Goal: Task Accomplishment & Management: Use online tool/utility

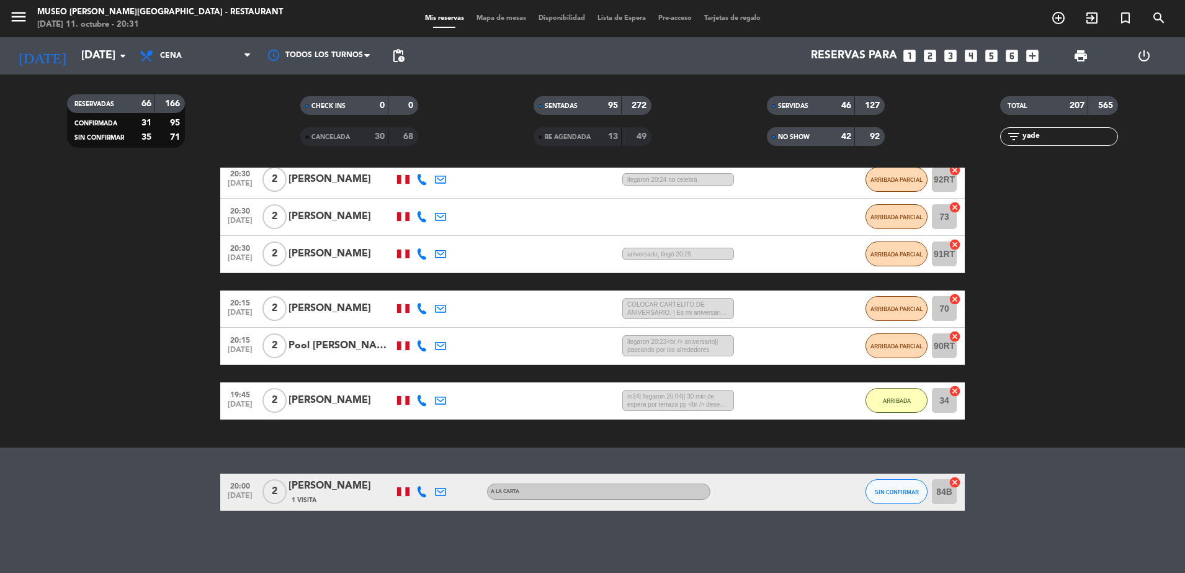
scroll to position [173, 0]
type input "yade"
click at [356, 506] on div "20:00 [DATE] 2 [PERSON_NAME] 1 Visita A la carta SIN CONFIRMAR 84B cancel" at bounding box center [592, 492] width 745 height 37
click at [339, 489] on div "[PERSON_NAME]" at bounding box center [342, 486] width 106 height 16
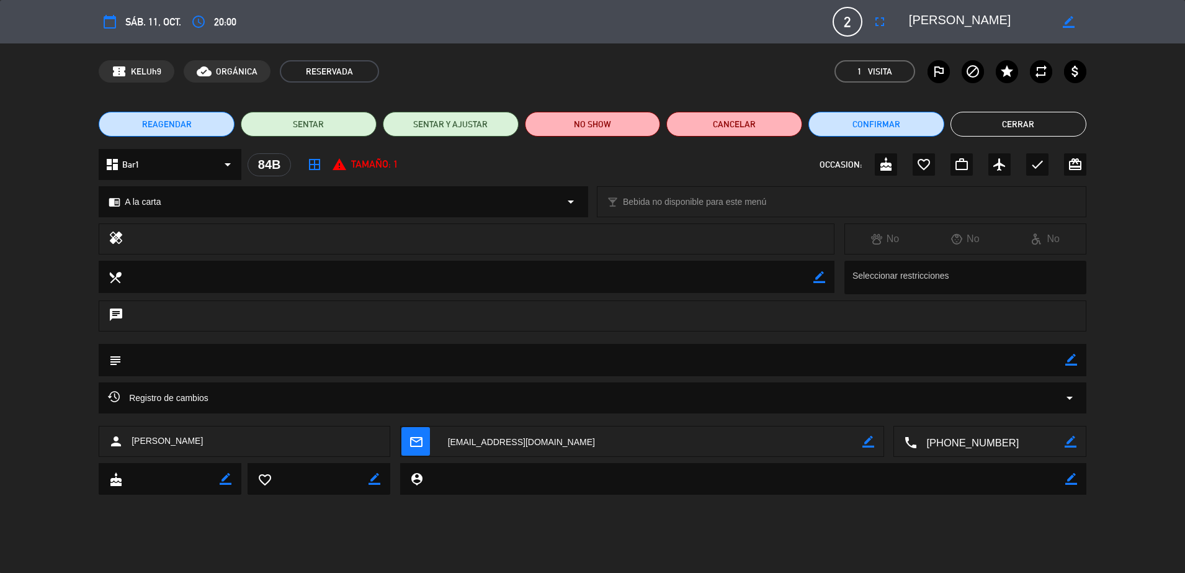
click at [1025, 124] on button "Cerrar" at bounding box center [1019, 124] width 136 height 25
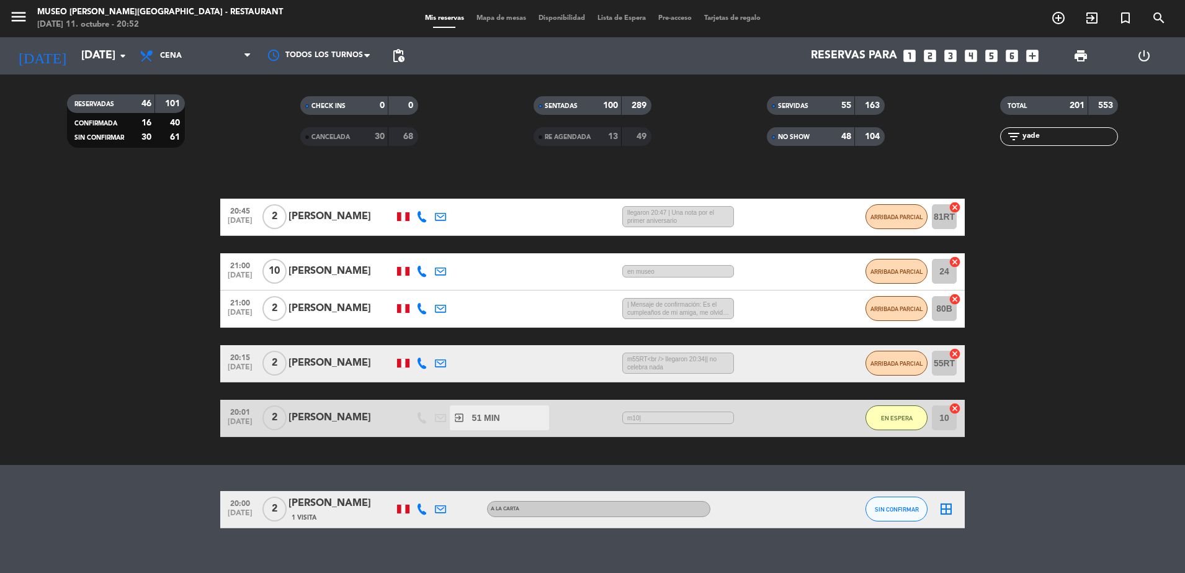
scroll to position [153, 0]
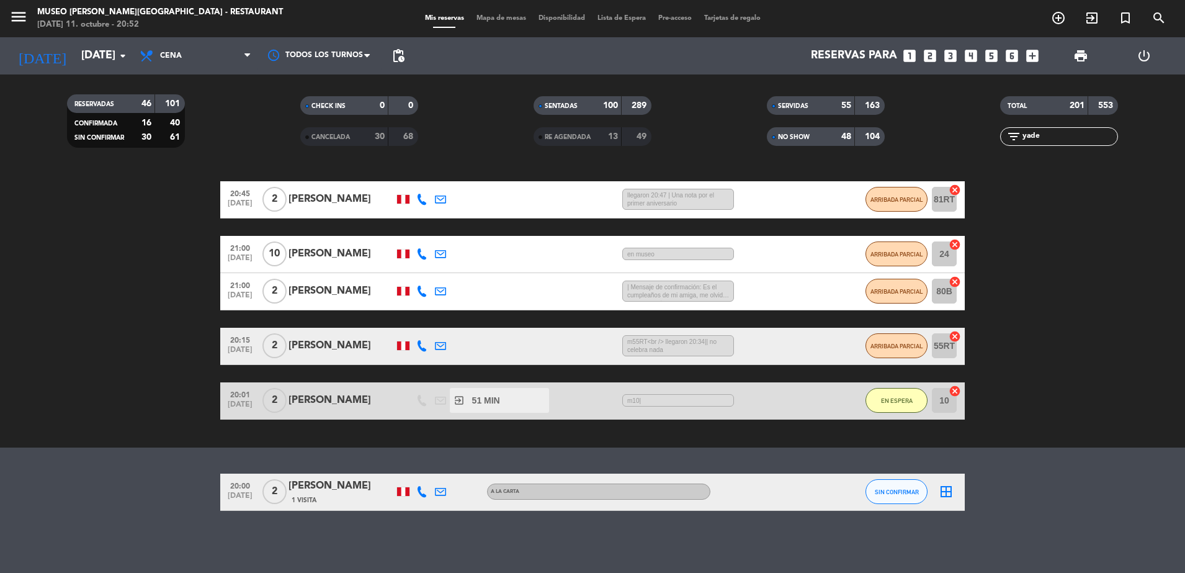
click at [1048, 137] on input "yade" at bounding box center [1070, 137] width 96 height 14
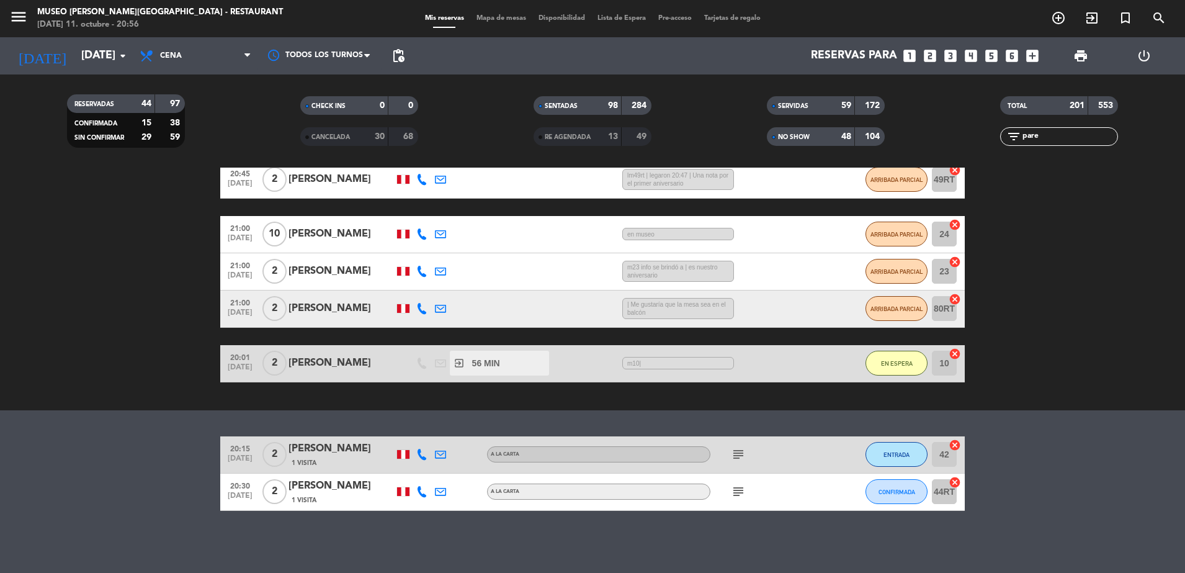
scroll to position [173, 0]
click at [358, 489] on div "[PERSON_NAME]" at bounding box center [342, 486] width 106 height 16
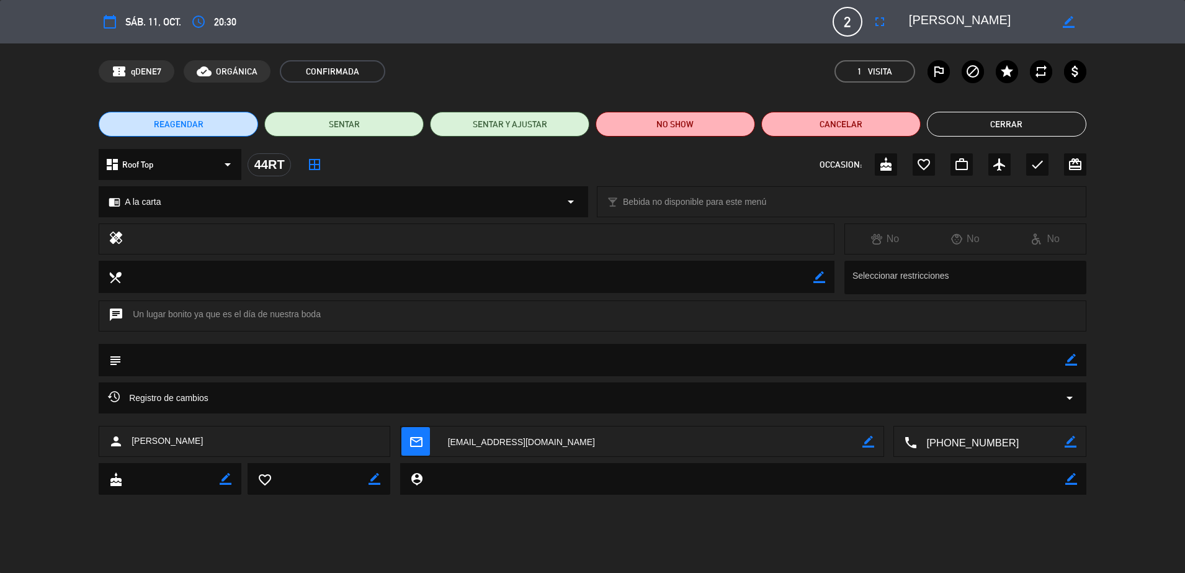
drag, startPoint x: 986, startPoint y: 117, endPoint x: 986, endPoint y: 91, distance: 26.7
click at [986, 91] on div "confirmation_number qDENE7 cloud_done ORGÁNICA CONFIRMADA 1 Visita outlined_fla…" at bounding box center [592, 71] width 1185 height 56
click at [1007, 120] on button "Cerrar" at bounding box center [1006, 124] width 159 height 25
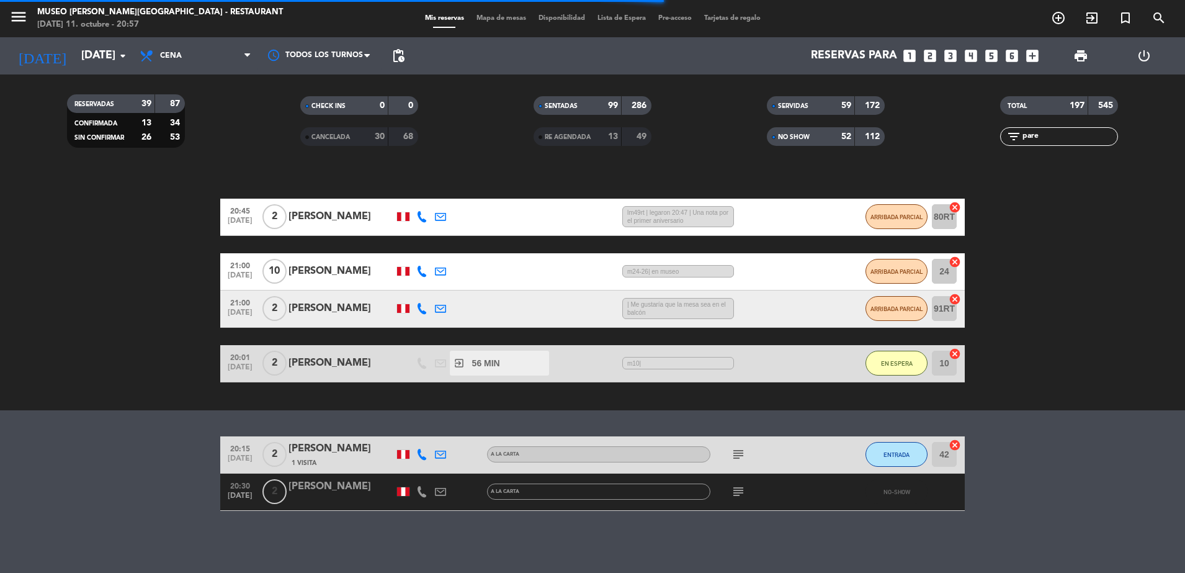
scroll to position [136, 0]
click at [357, 493] on div "[PERSON_NAME]" at bounding box center [342, 486] width 106 height 16
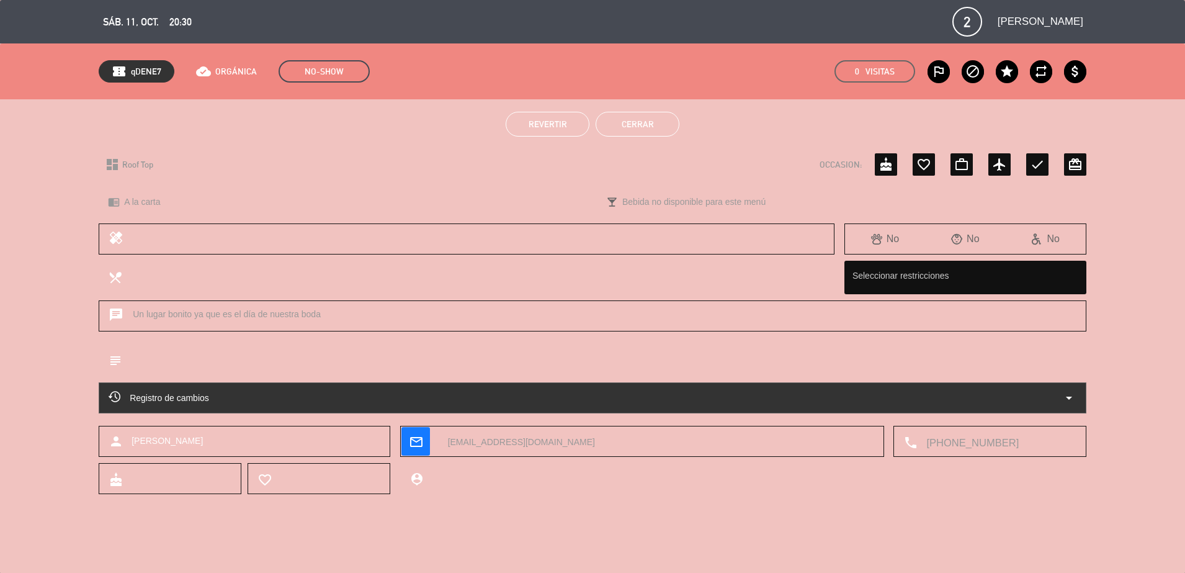
click at [537, 117] on button "Revertir" at bounding box center [548, 124] width 84 height 25
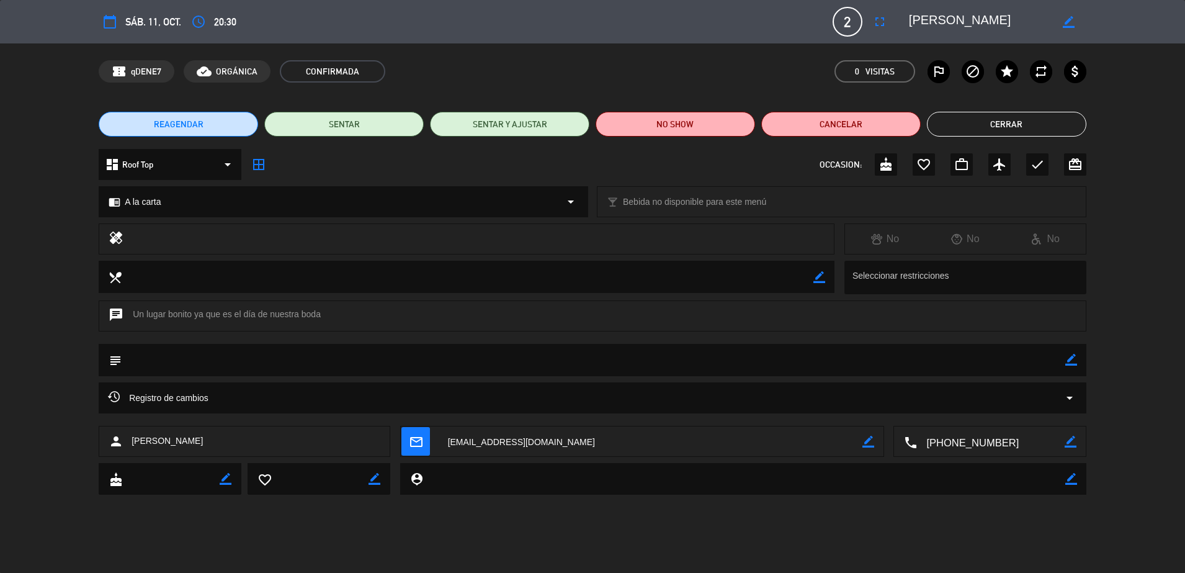
click at [992, 122] on button "Cerrar" at bounding box center [1006, 124] width 159 height 25
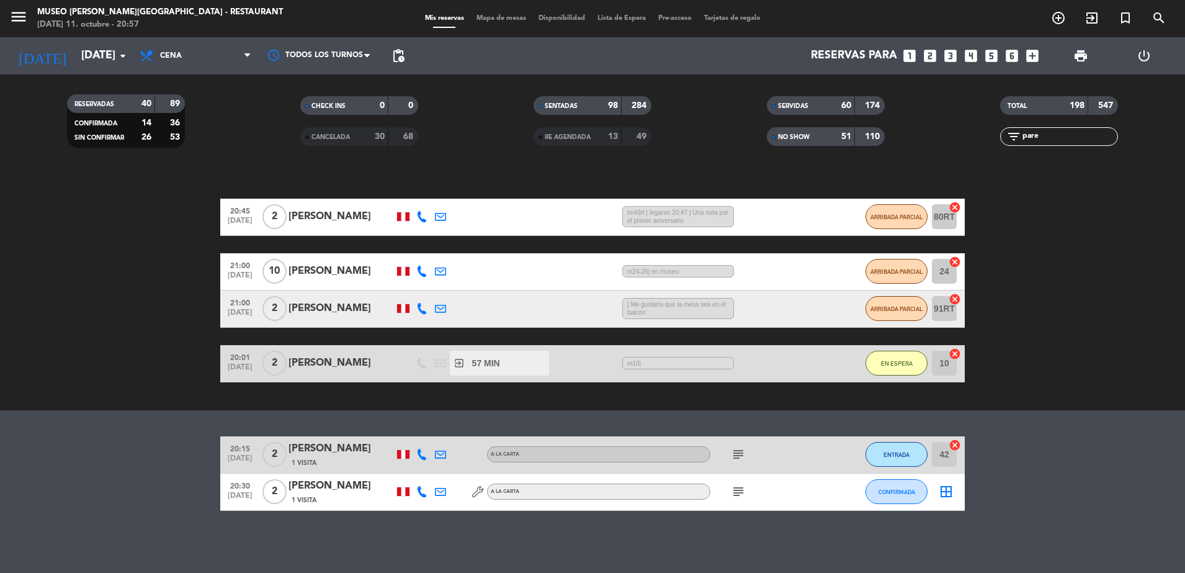
click at [348, 487] on div "[PERSON_NAME]" at bounding box center [342, 486] width 106 height 16
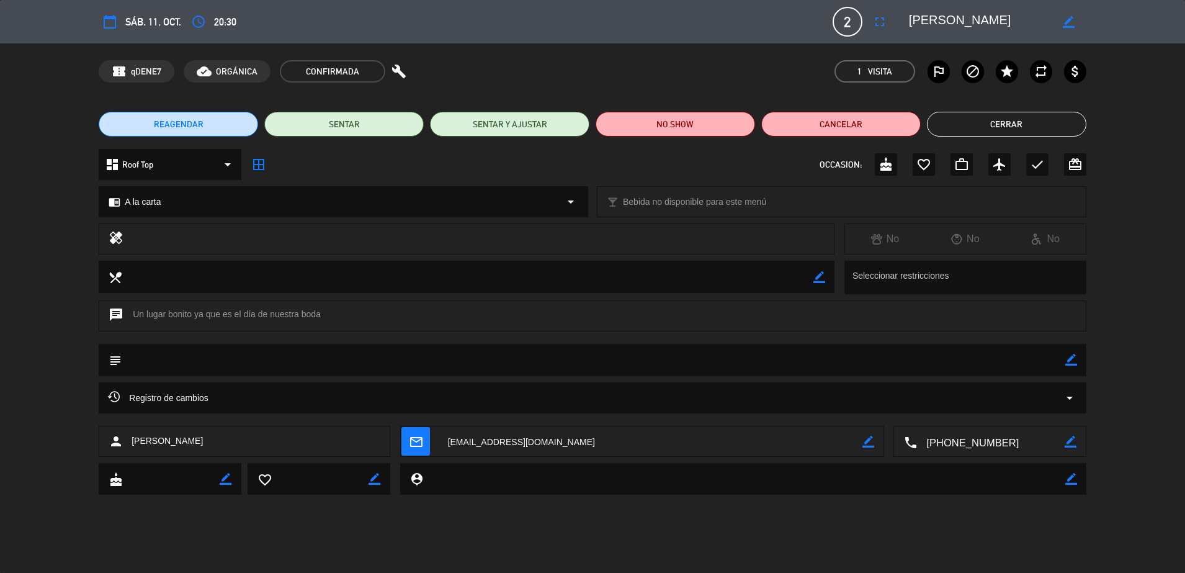
scroll to position [81, 0]
click at [930, 27] on textarea at bounding box center [980, 22] width 142 height 22
click at [499, 554] on div "calendar_today sáb. 11, oct. access_time 20:30 2 [PERSON_NAME] fullscreen borde…" at bounding box center [592, 286] width 1185 height 573
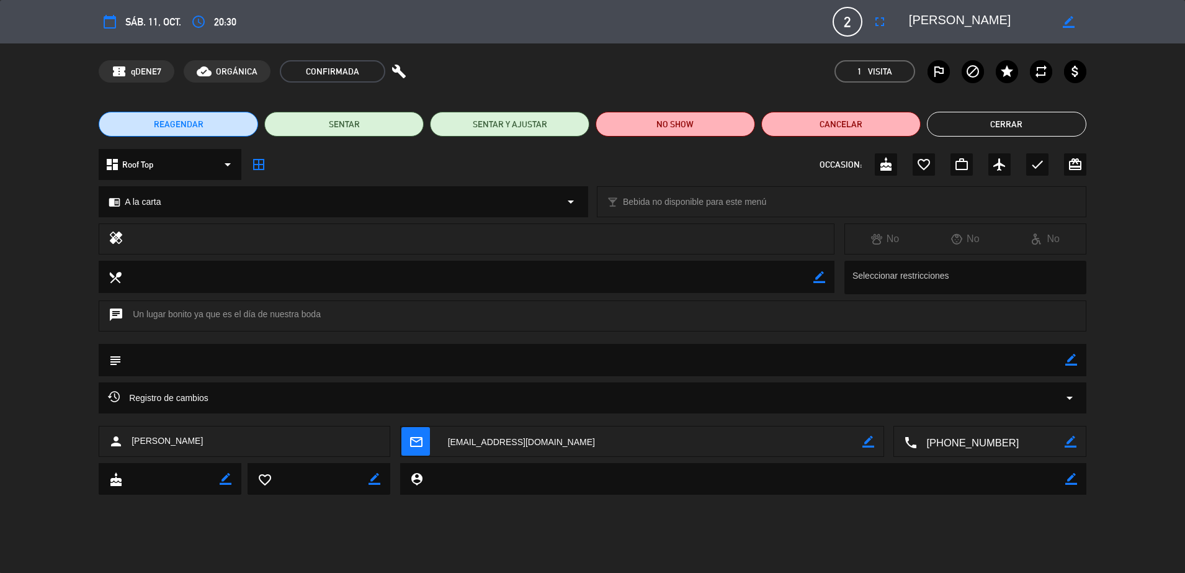
click at [968, 442] on textarea at bounding box center [990, 441] width 147 height 31
click at [1126, 155] on div "dashboard Roof Top arrow_drop_down border_all OCCASION: cake favorite_border wo…" at bounding box center [592, 170] width 1185 height 43
click at [1001, 122] on button "Cerrar" at bounding box center [1006, 124] width 159 height 25
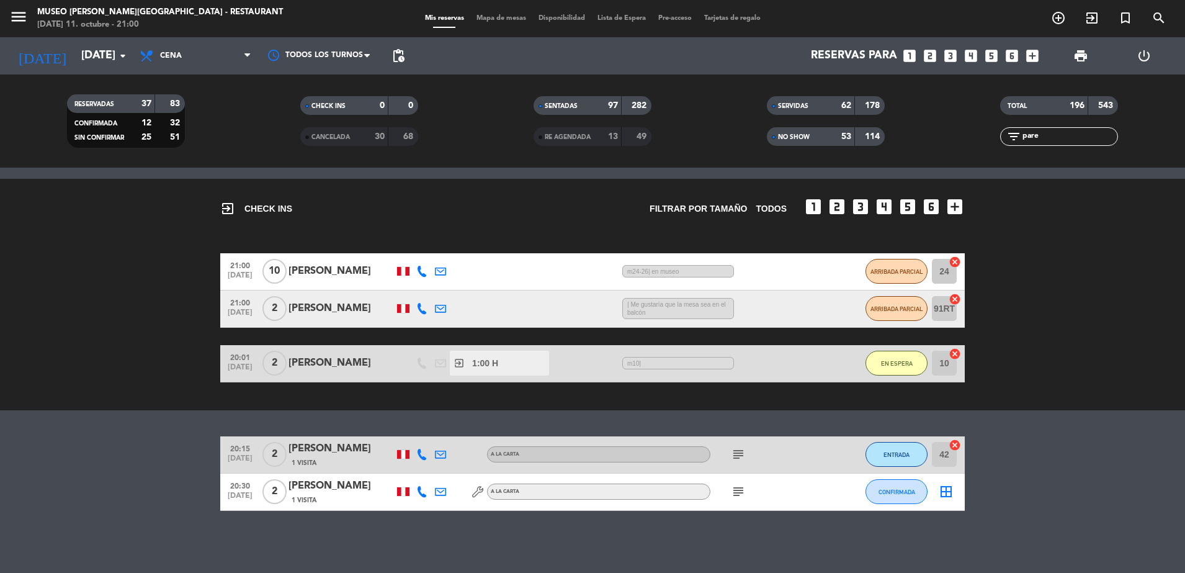
click at [1010, 469] on bookings-row "20:15 [DATE] 2 [PERSON_NAME] 1 Visita A la carta subject ENTRADA 42 cancel 20:3…" at bounding box center [592, 473] width 1185 height 74
click at [1057, 141] on input "pare" at bounding box center [1070, 137] width 96 height 14
click at [1050, 136] on input "pare" at bounding box center [1070, 137] width 96 height 14
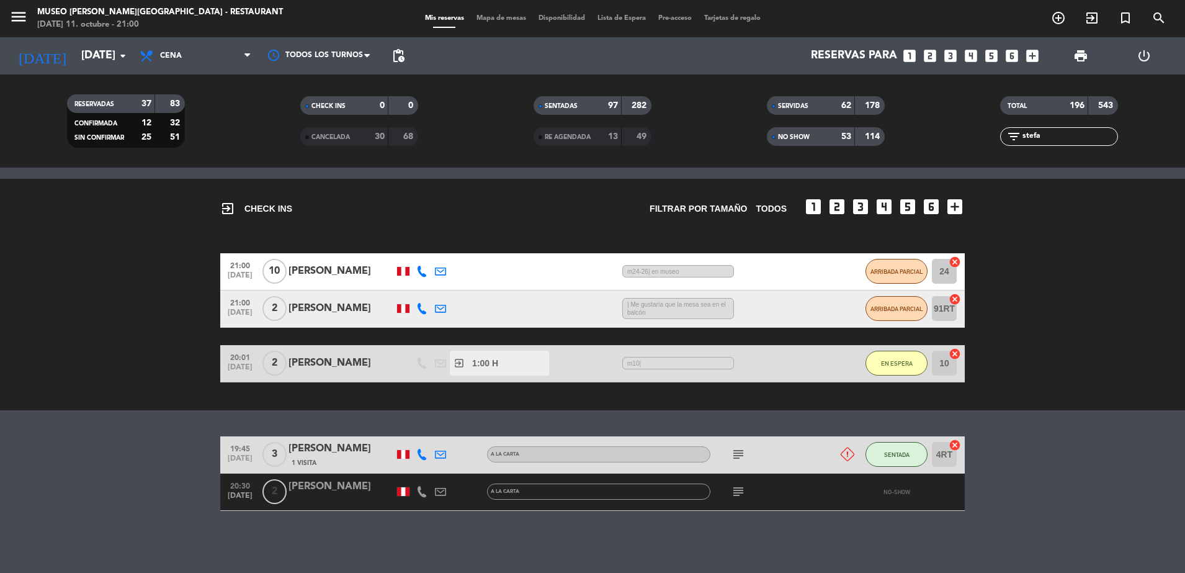
type input "stefa"
click at [336, 491] on div "[PERSON_NAME]" at bounding box center [342, 486] width 106 height 16
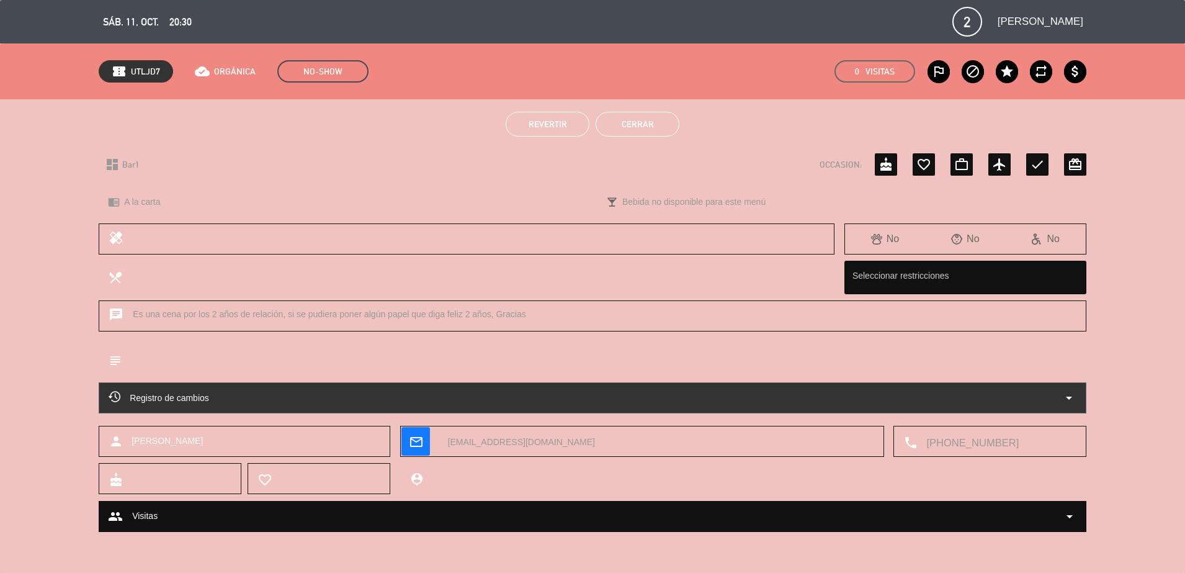
click at [575, 122] on button "Revertir" at bounding box center [548, 124] width 84 height 25
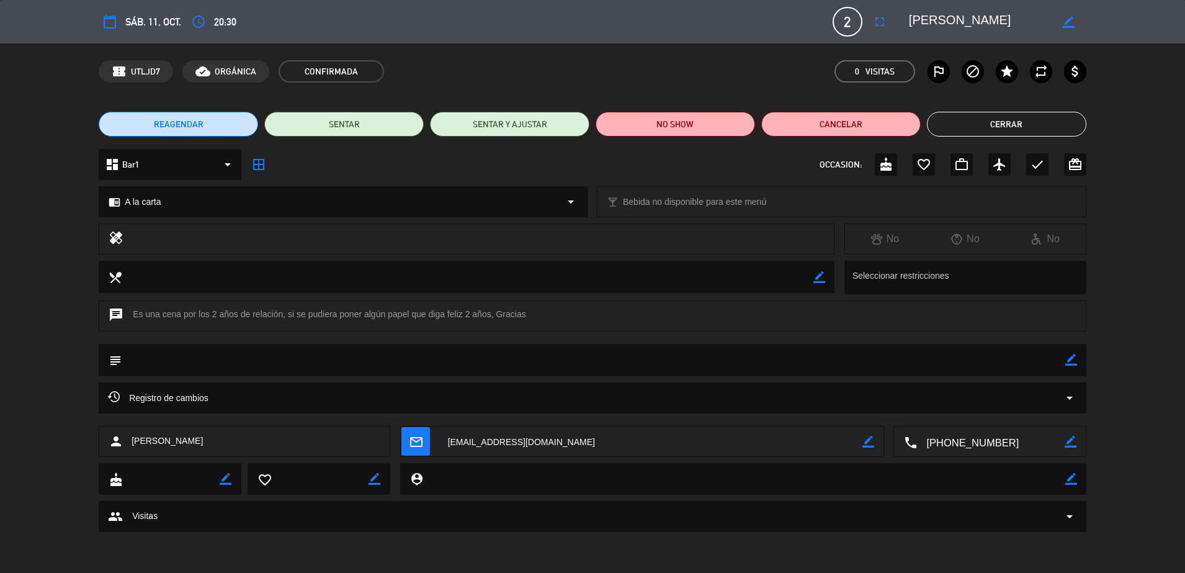
click at [1003, 119] on button "Cerrar" at bounding box center [1006, 124] width 159 height 25
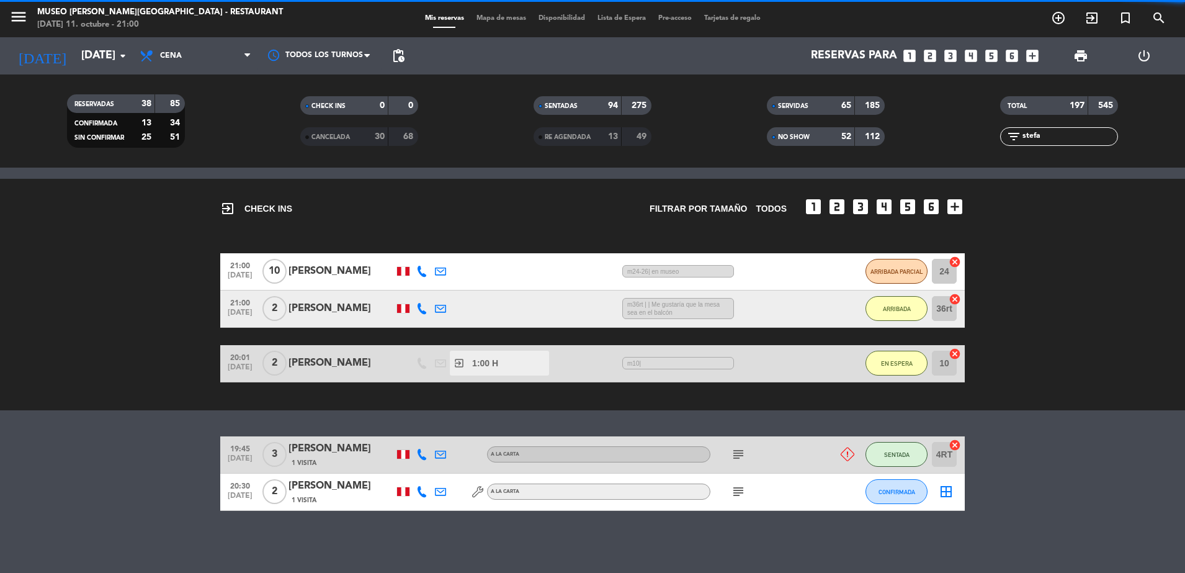
click at [493, 16] on span "Mapa de mesas" at bounding box center [501, 18] width 62 height 7
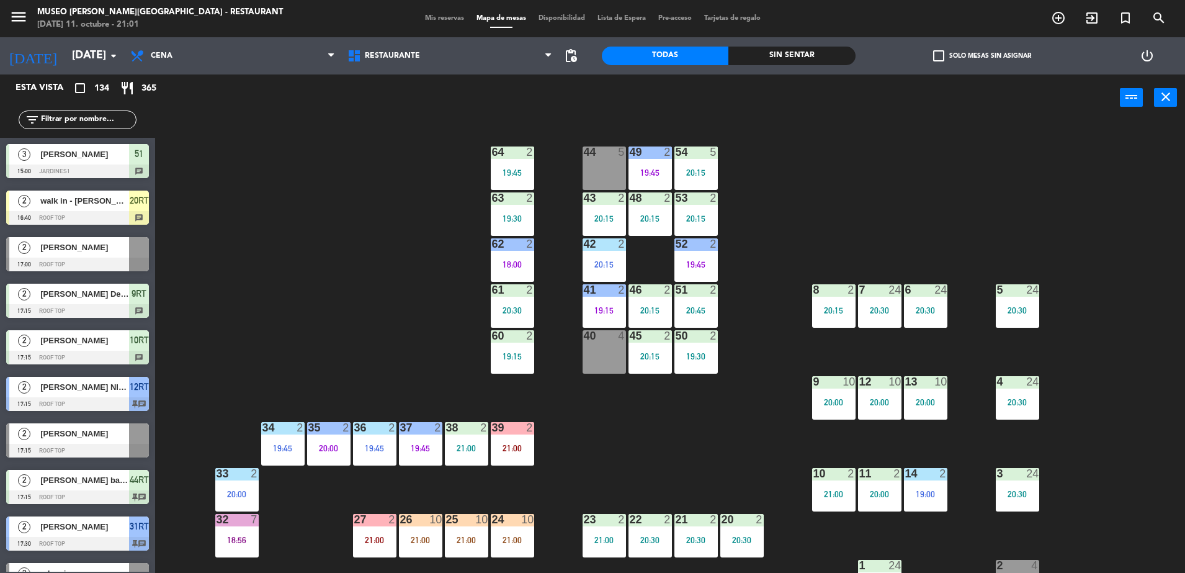
click at [61, 123] on input "text" at bounding box center [88, 120] width 96 height 14
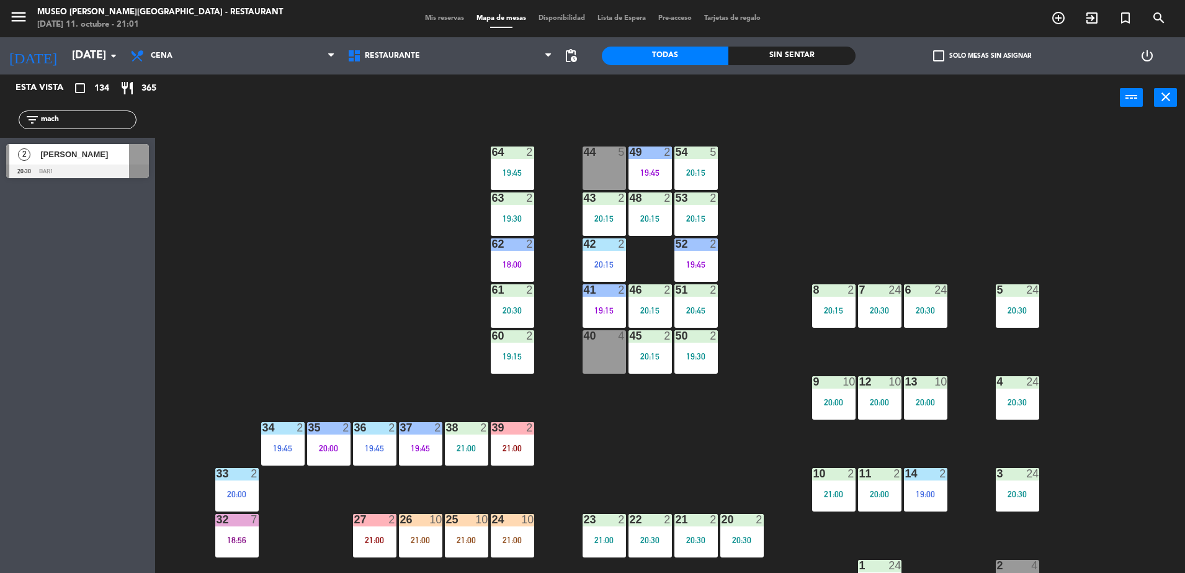
type input "mach"
click at [90, 154] on span "[PERSON_NAME]" at bounding box center [84, 154] width 89 height 13
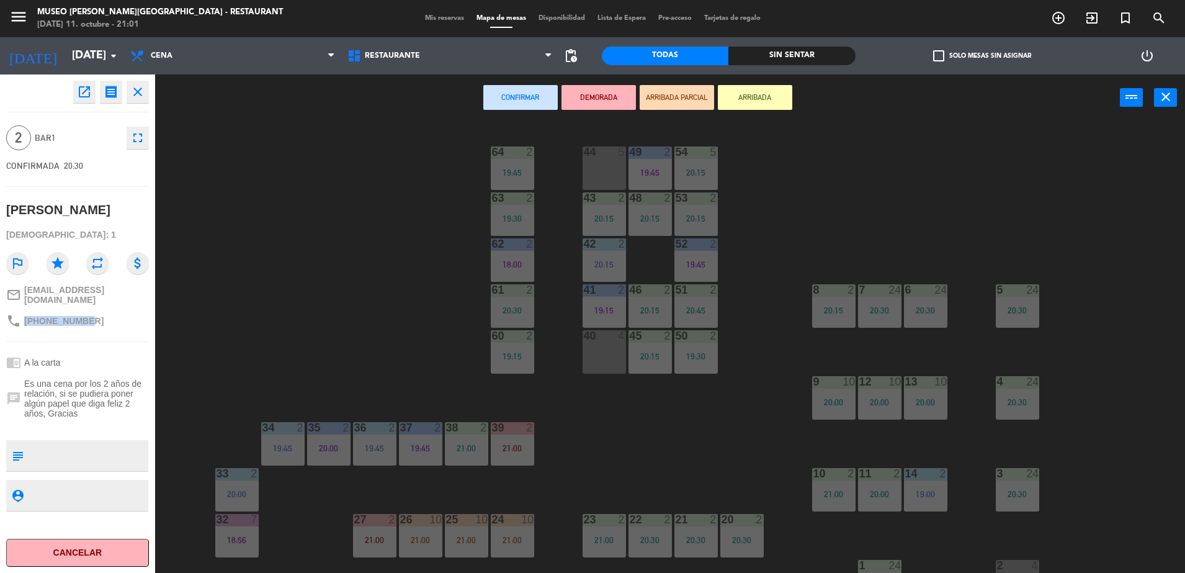
drag, startPoint x: 128, startPoint y: 319, endPoint x: 22, endPoint y: 315, distance: 106.2
click at [22, 315] on div "phone [PHONE_NUMBER]" at bounding box center [77, 321] width 143 height 24
copy div "[PHONE_NUMBER]"
click at [239, 295] on div "44 5 49 2 19:45 54 5 20:15 64 2 19:45 48 2 20:15 53 2 20:15 63 2 19:30 43 2 20:…" at bounding box center [676, 350] width 1018 height 452
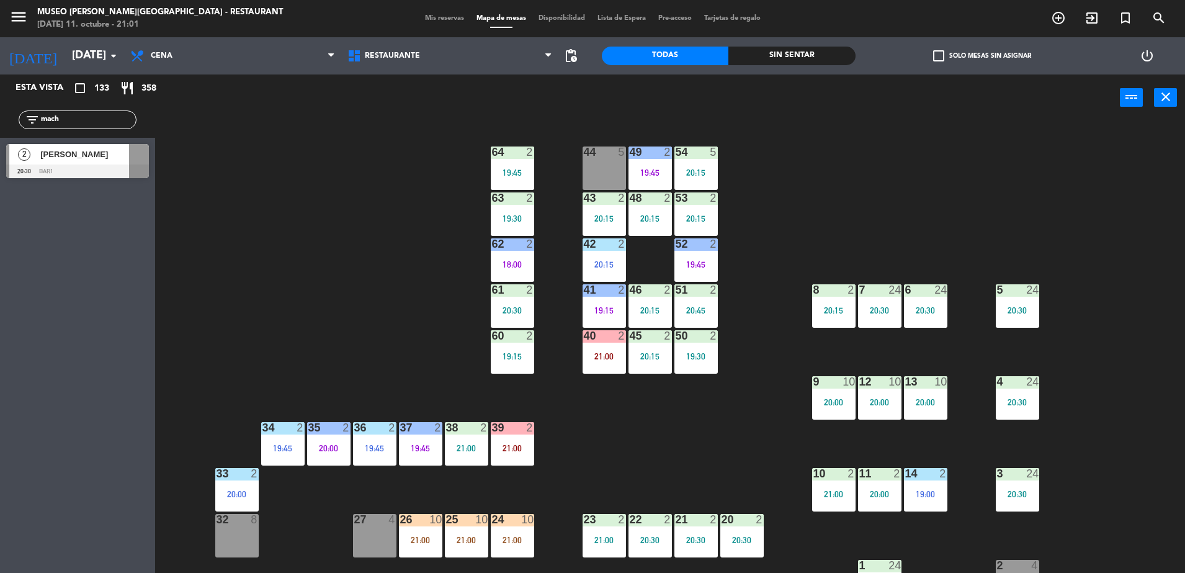
click at [99, 114] on input "mach" at bounding box center [88, 120] width 96 height 14
type input "luz"
click at [109, 171] on div at bounding box center [77, 171] width 143 height 14
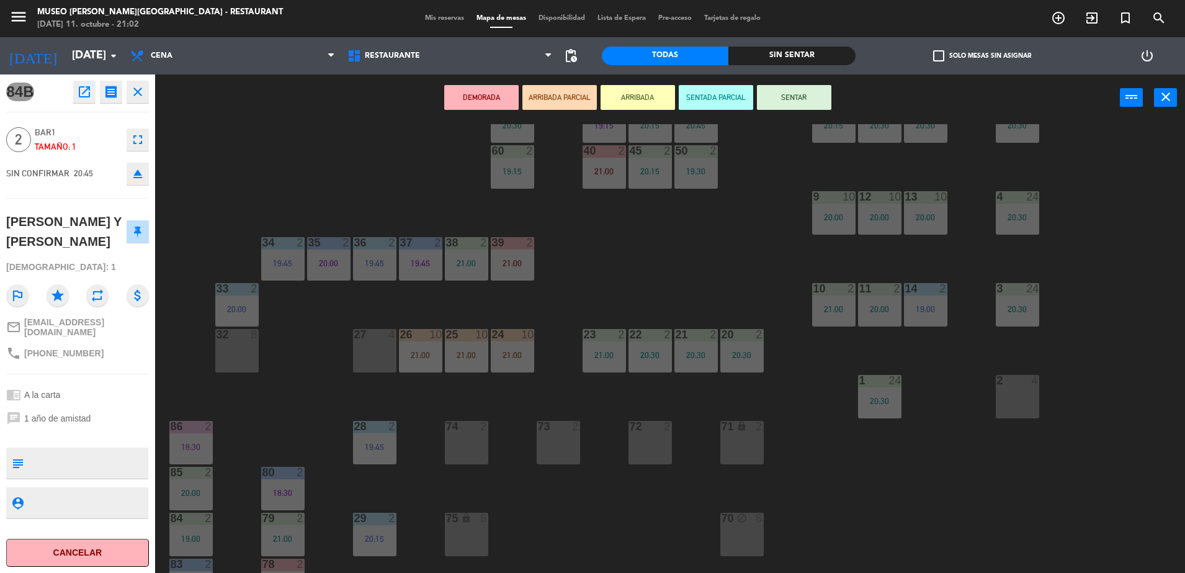
scroll to position [186, 0]
click at [375, 351] on div "27 4" at bounding box center [374, 349] width 43 height 43
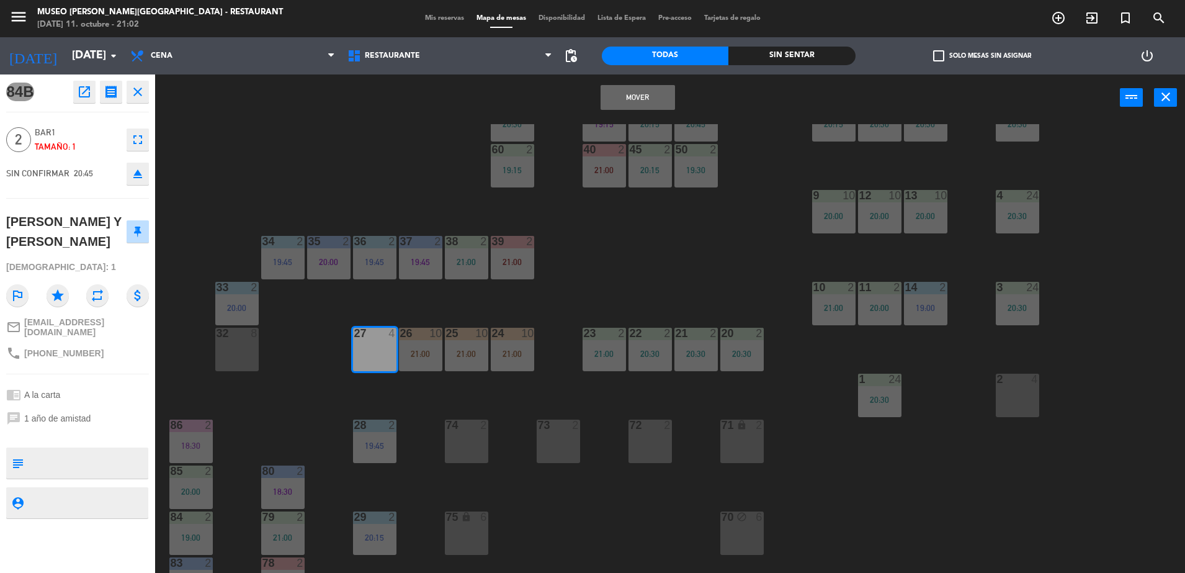
click at [651, 95] on button "Mover" at bounding box center [638, 97] width 74 height 25
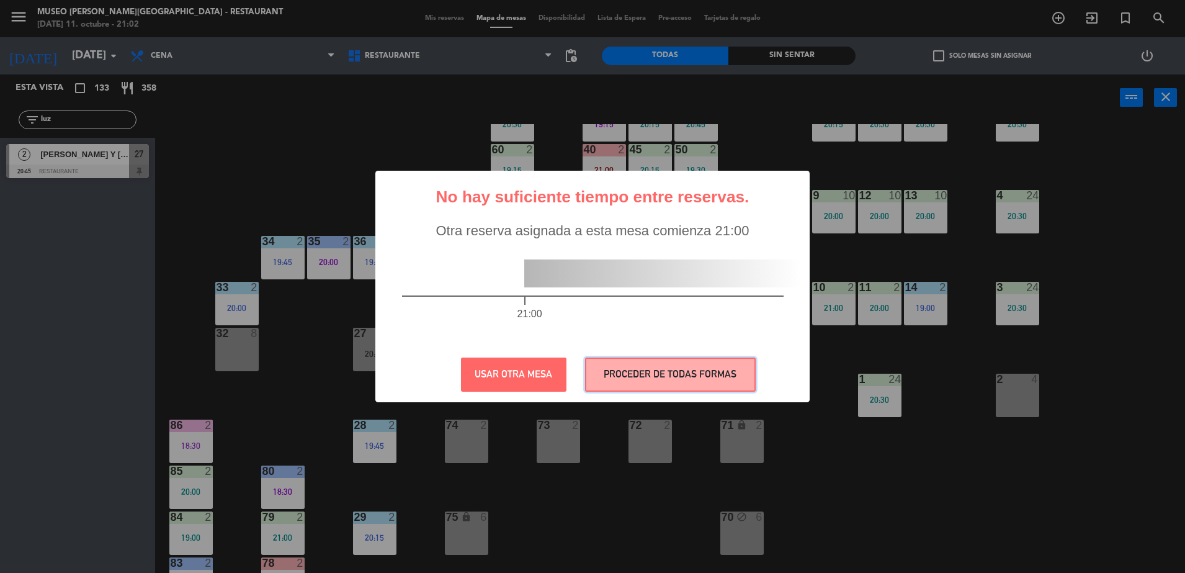
click at [621, 372] on button "PROCEDER DE TODAS FORMAS" at bounding box center [670, 374] width 171 height 34
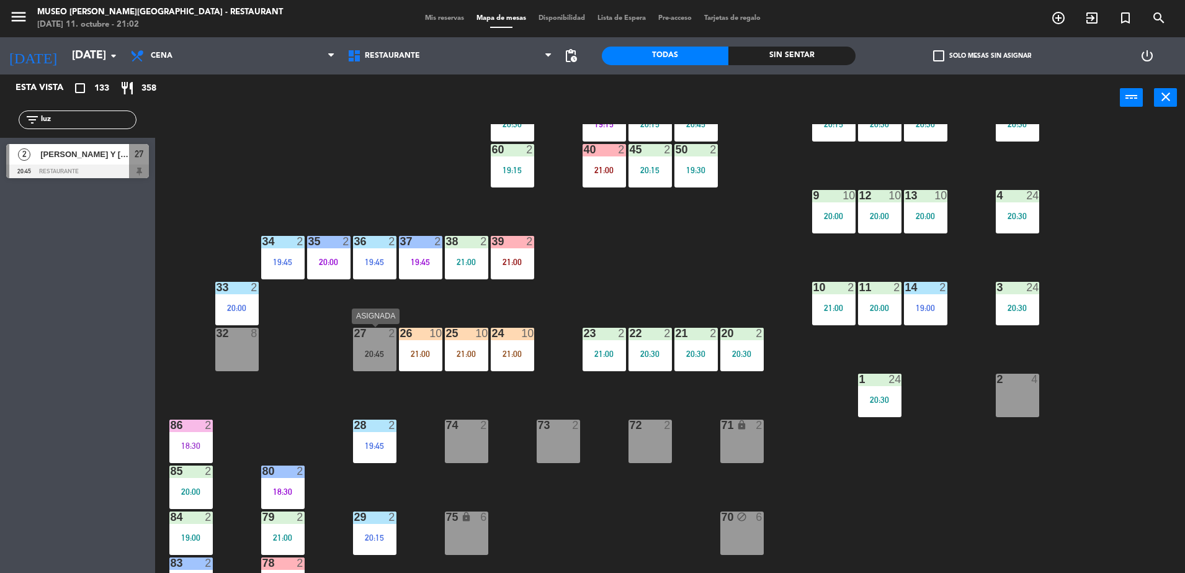
click at [373, 351] on div "20:45" at bounding box center [374, 353] width 43 height 9
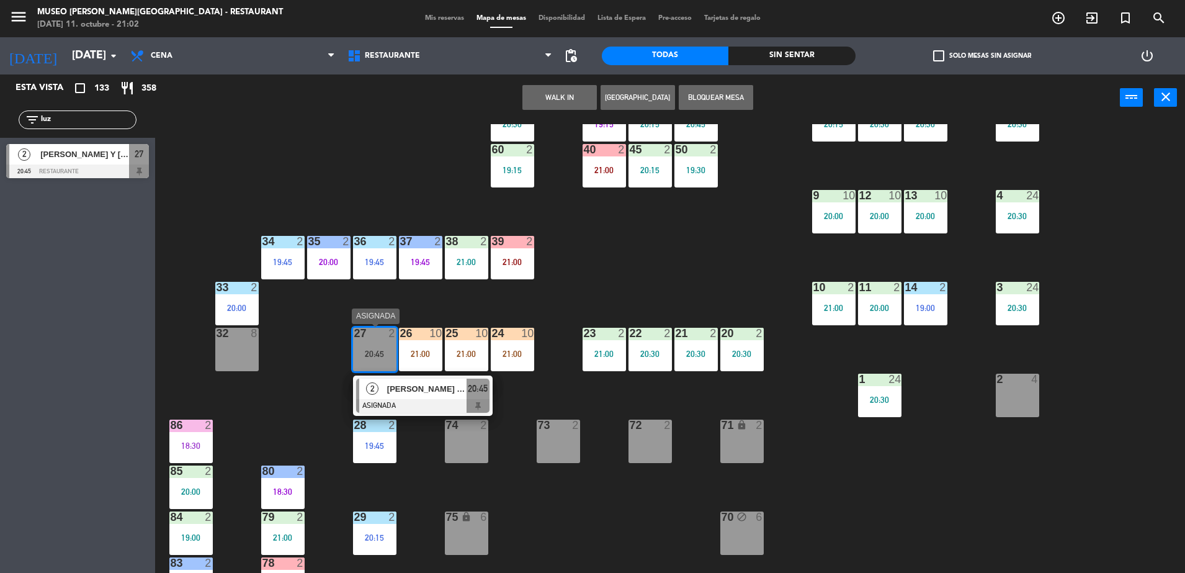
click at [423, 390] on span "[PERSON_NAME] Y [PERSON_NAME]" at bounding box center [426, 388] width 79 height 13
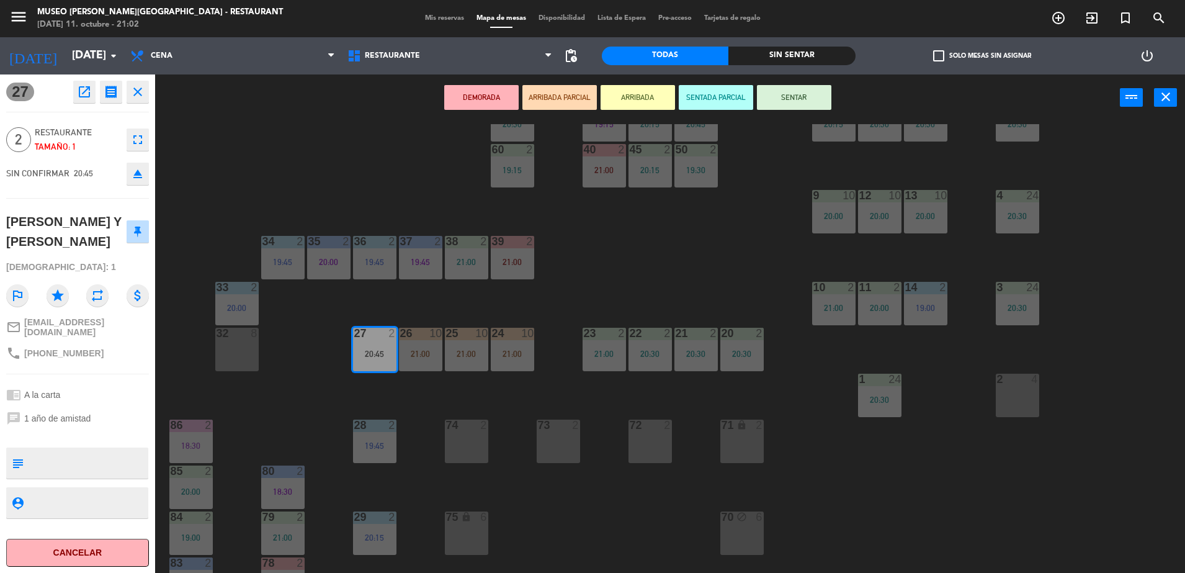
click at [663, 302] on div "44 5 49 2 19:45 54 5 20:15 64 2 19:45 48 2 20:15 53 2 20:15 63 2 19:30 43 2 20:…" at bounding box center [676, 350] width 1018 height 452
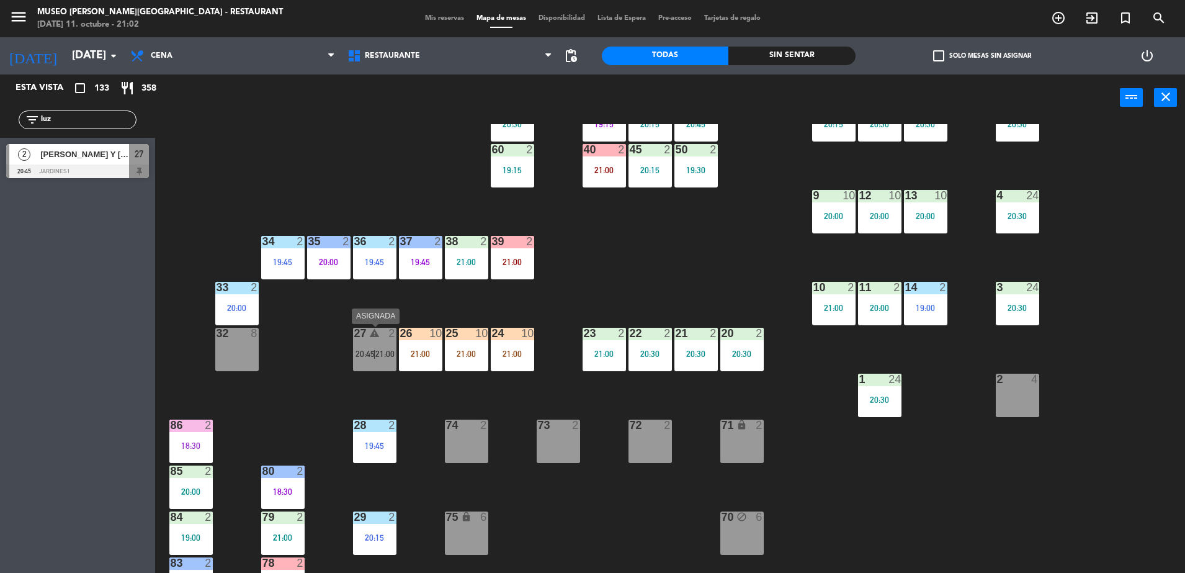
click at [360, 351] on span "20:45" at bounding box center [365, 354] width 19 height 10
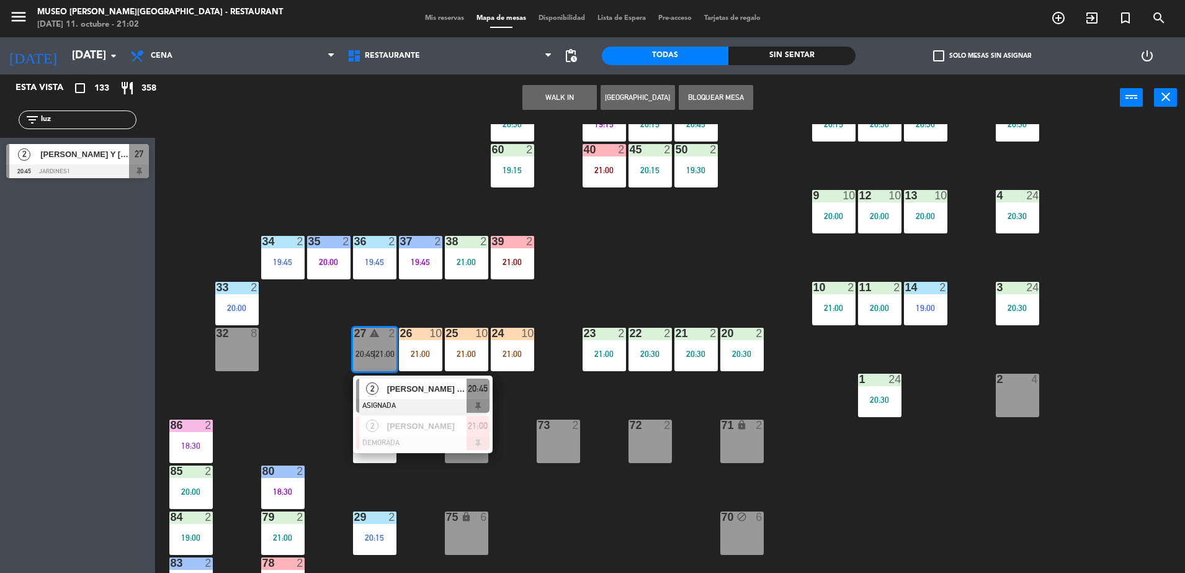
click at [419, 395] on div "[PERSON_NAME] Y [PERSON_NAME]" at bounding box center [426, 389] width 81 height 20
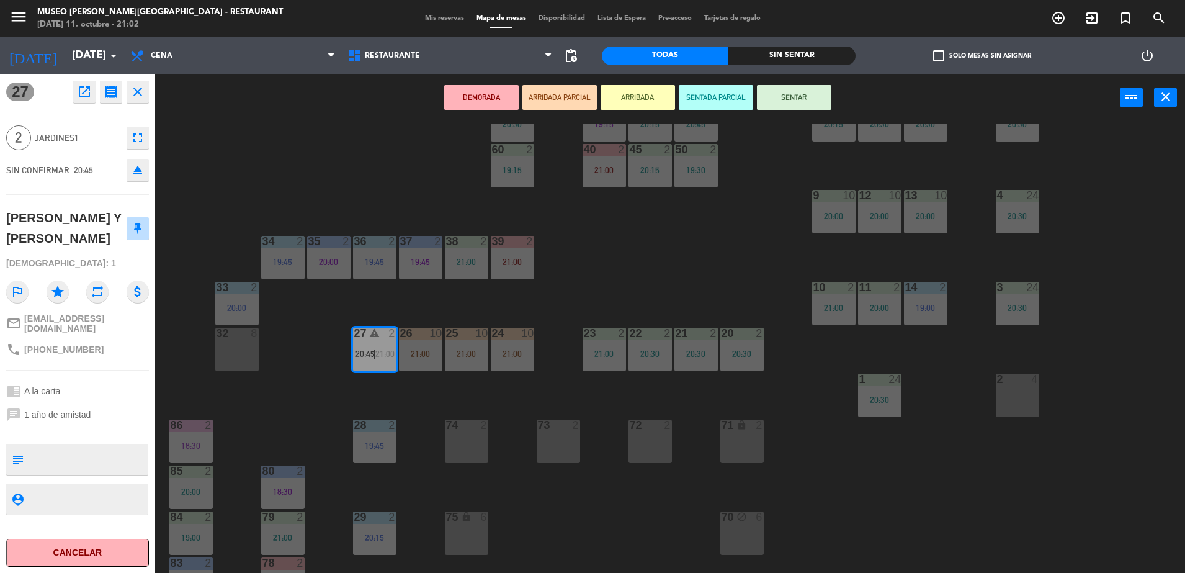
click at [466, 431] on div "74 2" at bounding box center [466, 426] width 43 height 12
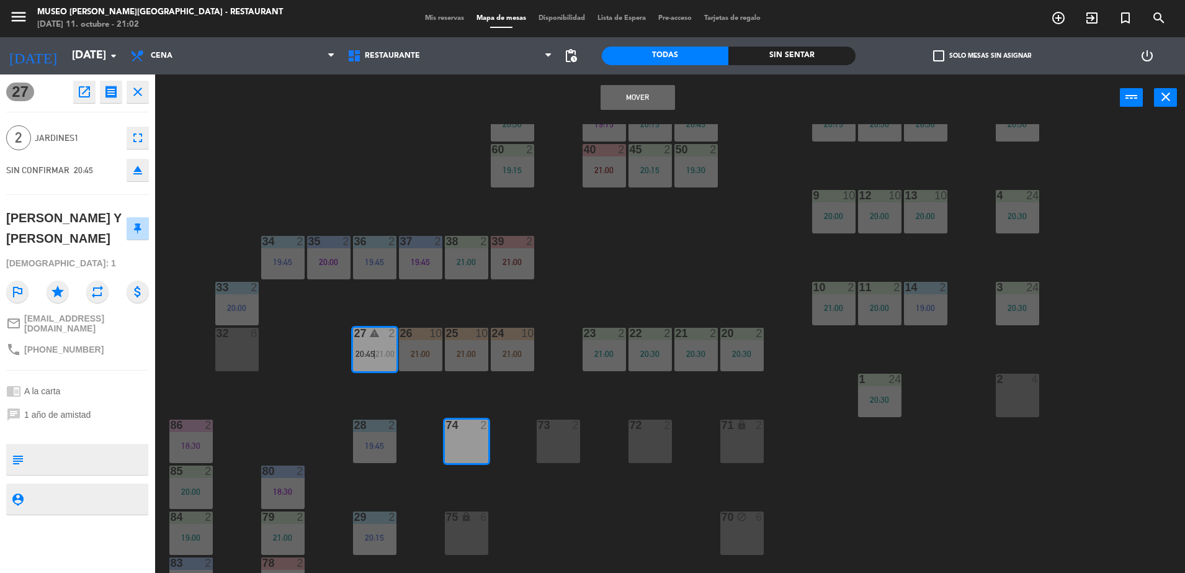
click at [626, 100] on button "Mover" at bounding box center [638, 97] width 74 height 25
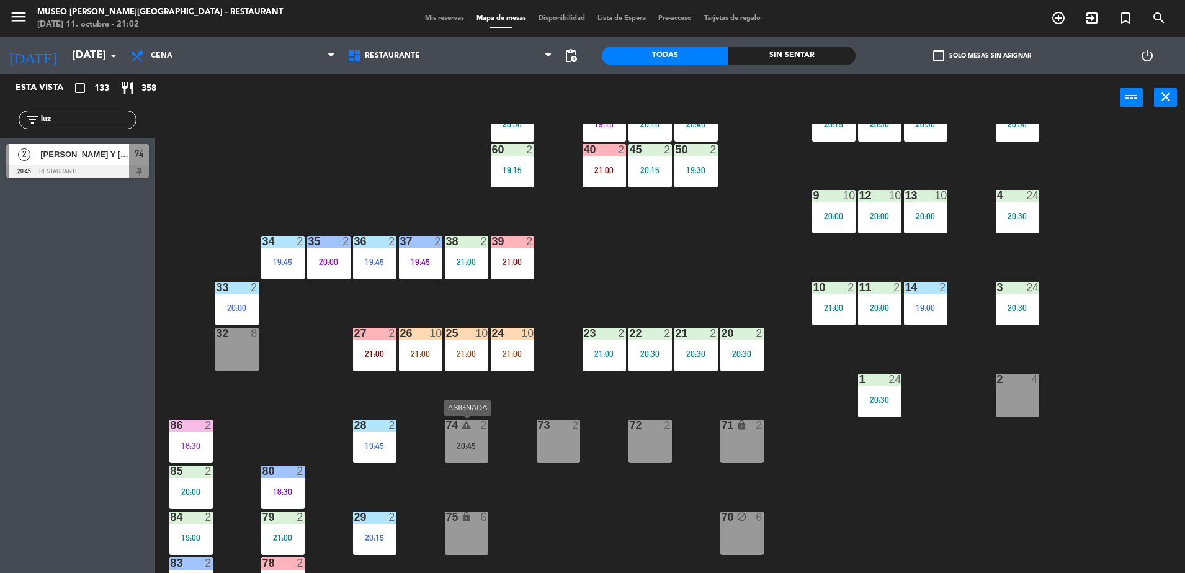
click at [474, 442] on div "20:45" at bounding box center [466, 445] width 43 height 9
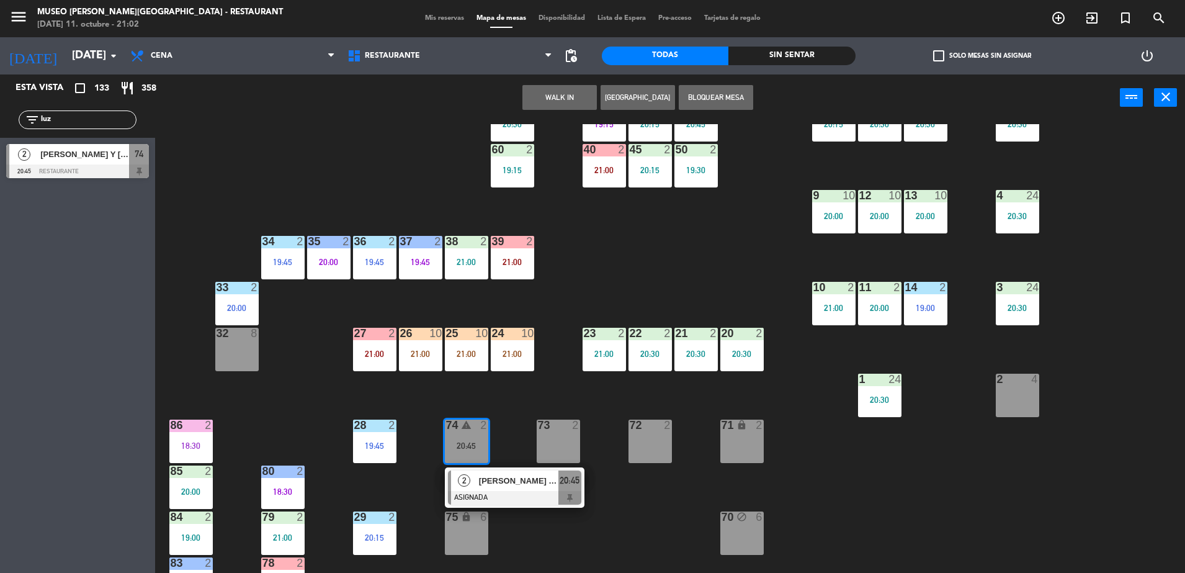
click at [534, 500] on div at bounding box center [514, 498] width 133 height 14
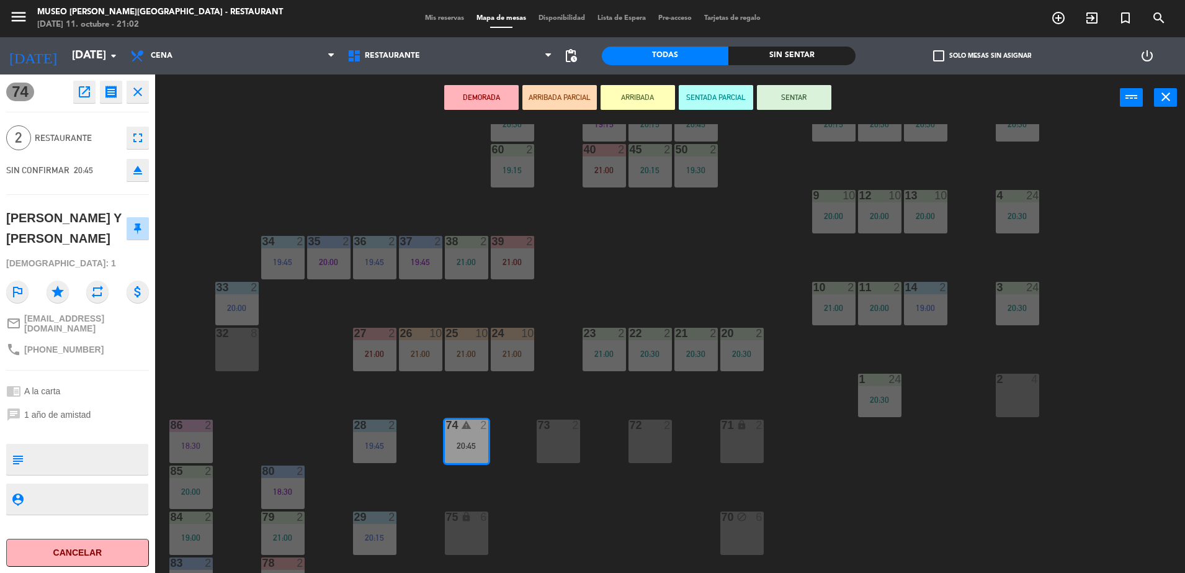
click at [559, 94] on button "ARRIBADA PARCIAL" at bounding box center [560, 97] width 74 height 25
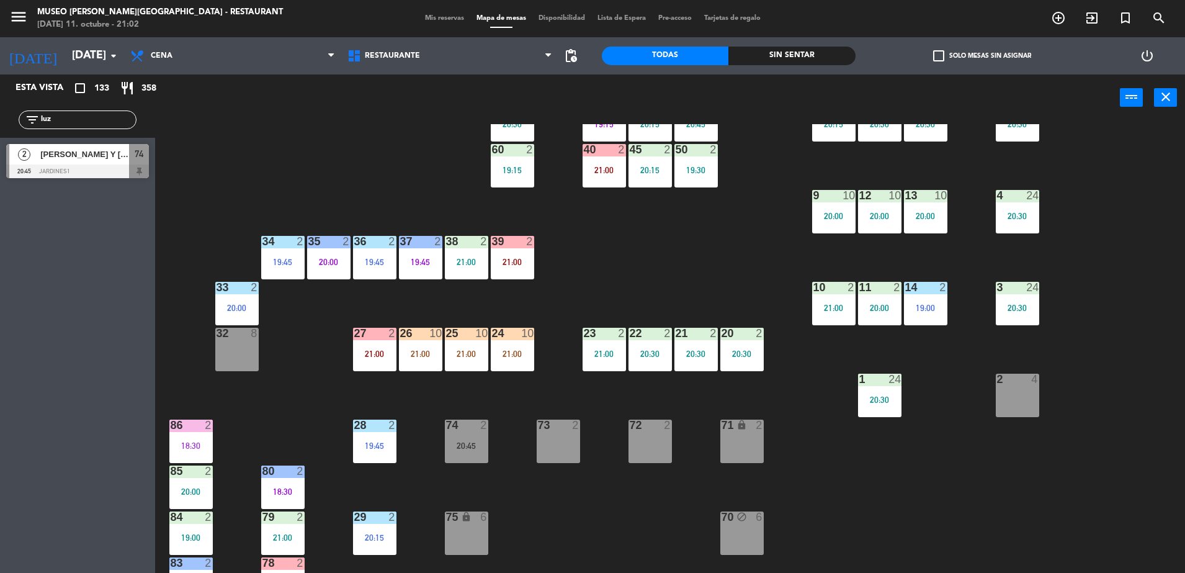
click at [84, 118] on input "luz" at bounding box center [88, 120] width 96 height 14
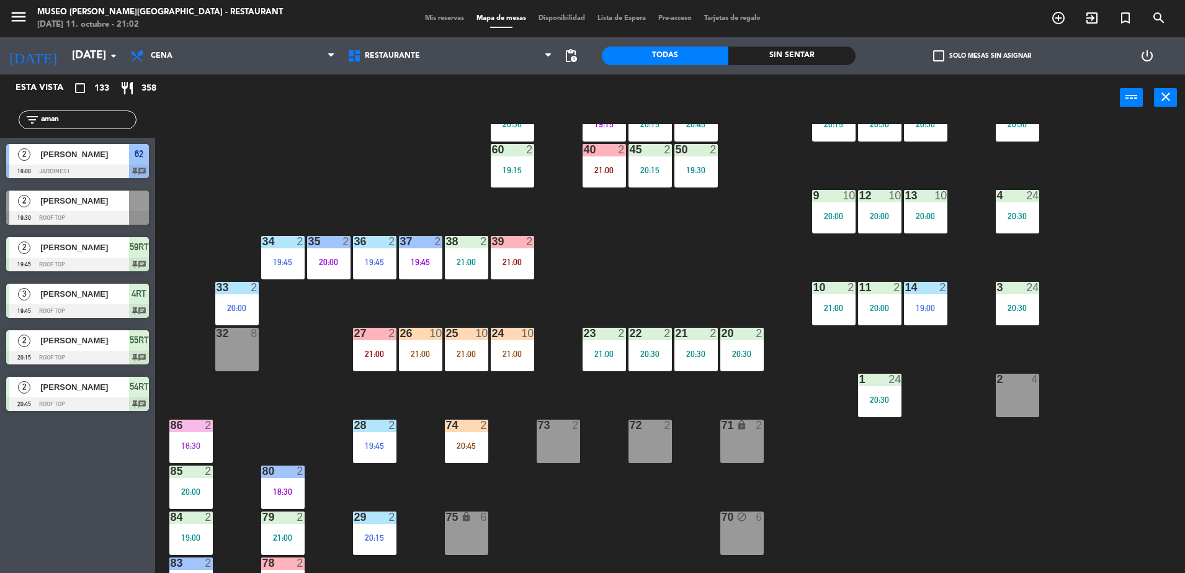
type input "aman"
click at [317, 161] on div "44 5 49 2 19:45 54 5 20:15 64 2 19:45 48 2 20:15 53 2 20:15 63 2 19:30 43 2 20:…" at bounding box center [676, 350] width 1018 height 452
click at [101, 114] on input "aman" at bounding box center [88, 120] width 96 height 14
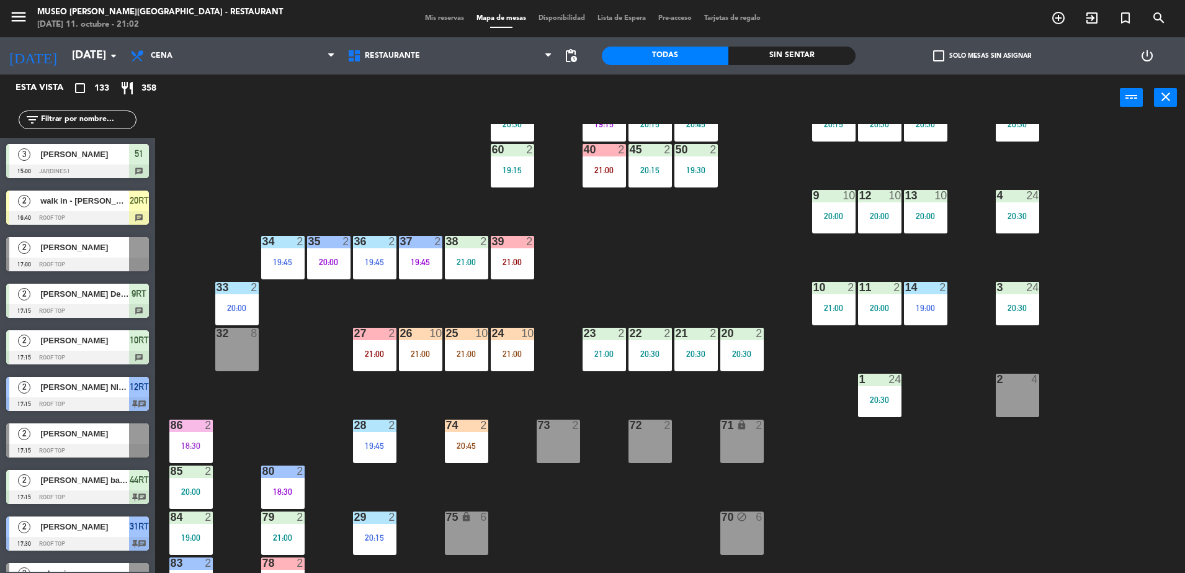
click at [505, 357] on div "21:00" at bounding box center [512, 353] width 43 height 9
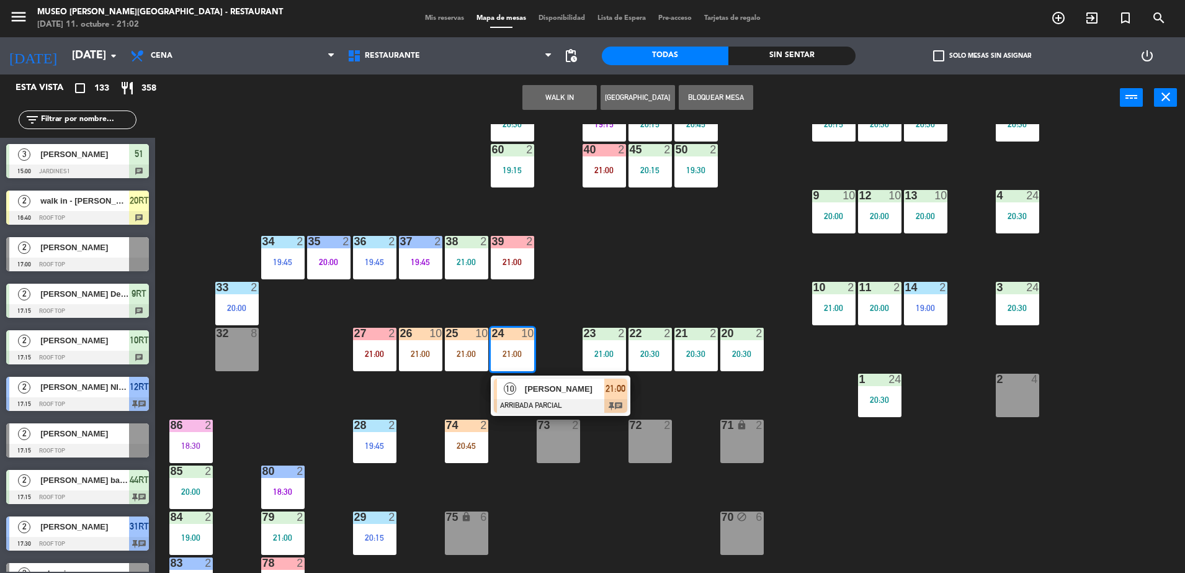
click at [544, 400] on div at bounding box center [560, 406] width 133 height 14
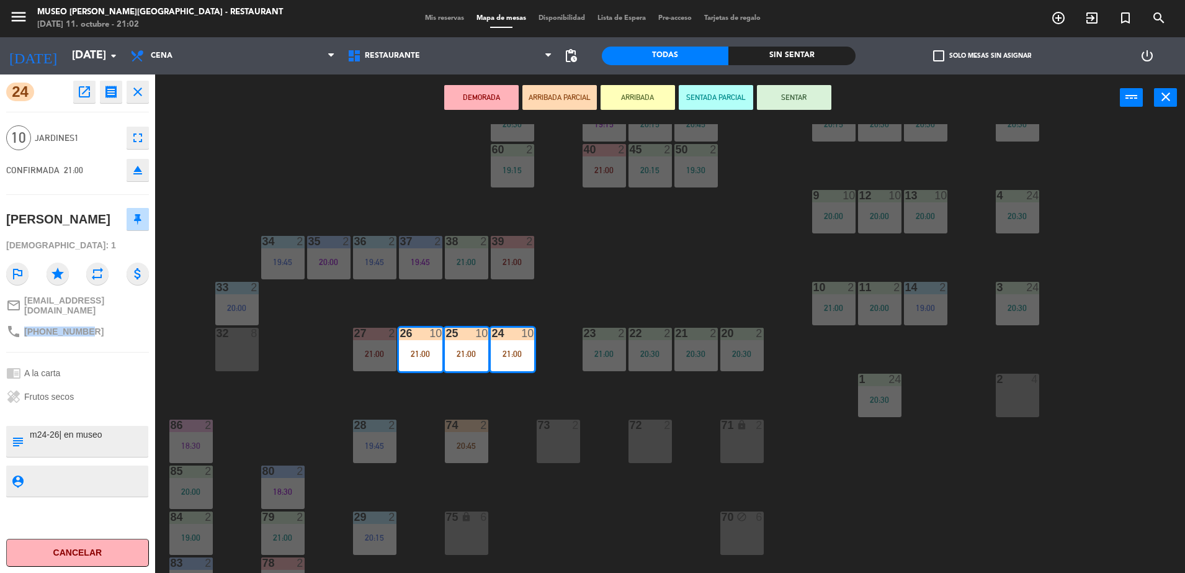
drag, startPoint x: 89, startPoint y: 324, endPoint x: 24, endPoint y: 325, distance: 64.6
click at [24, 325] on div "phone [PHONE_NUMBER]" at bounding box center [77, 332] width 143 height 24
copy span "[PHONE_NUMBER]"
click at [682, 282] on div "44 3 21:05 49 2 19:45 54 5 20:15 64 2 19:45 48 2 20:15 53 2 20:15 63 2 19:30 43…" at bounding box center [676, 350] width 1018 height 452
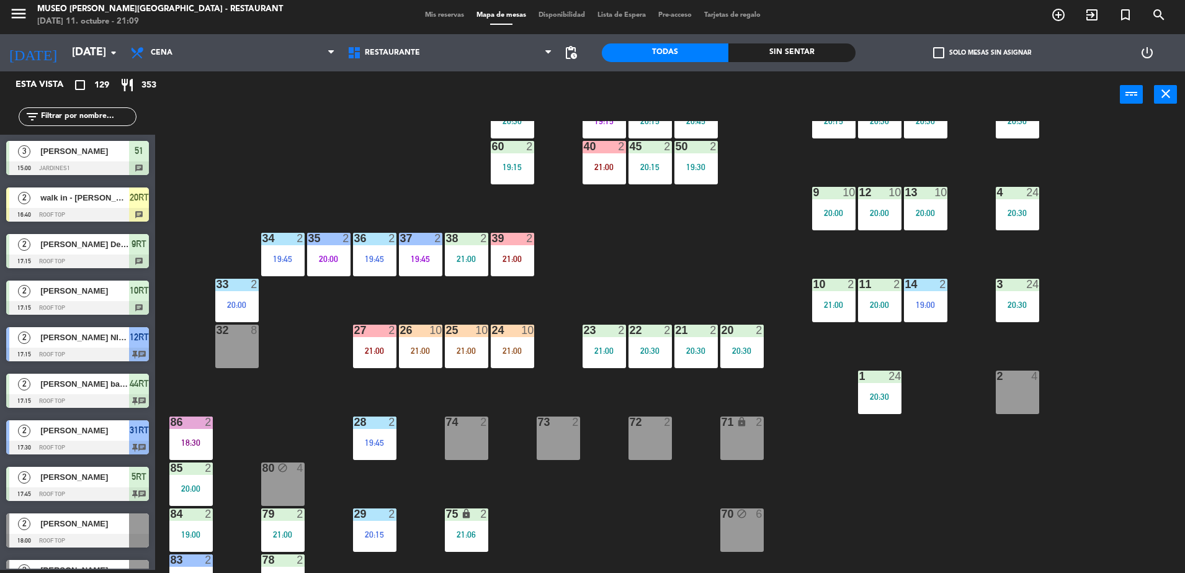
scroll to position [2060, 0]
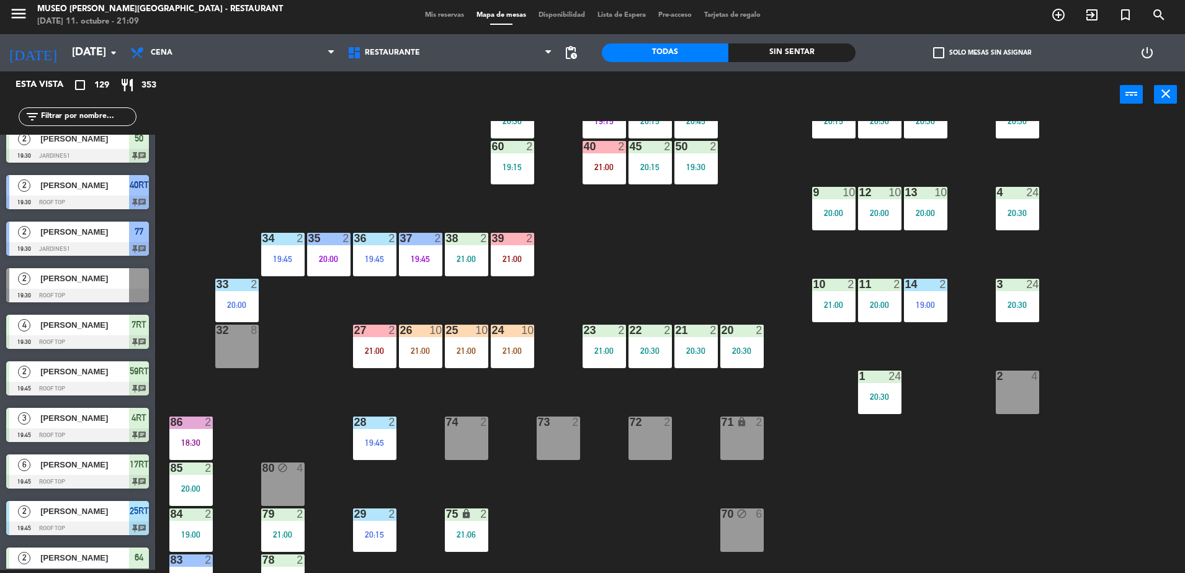
click at [435, 17] on span "Mis reservas" at bounding box center [445, 15] width 52 height 7
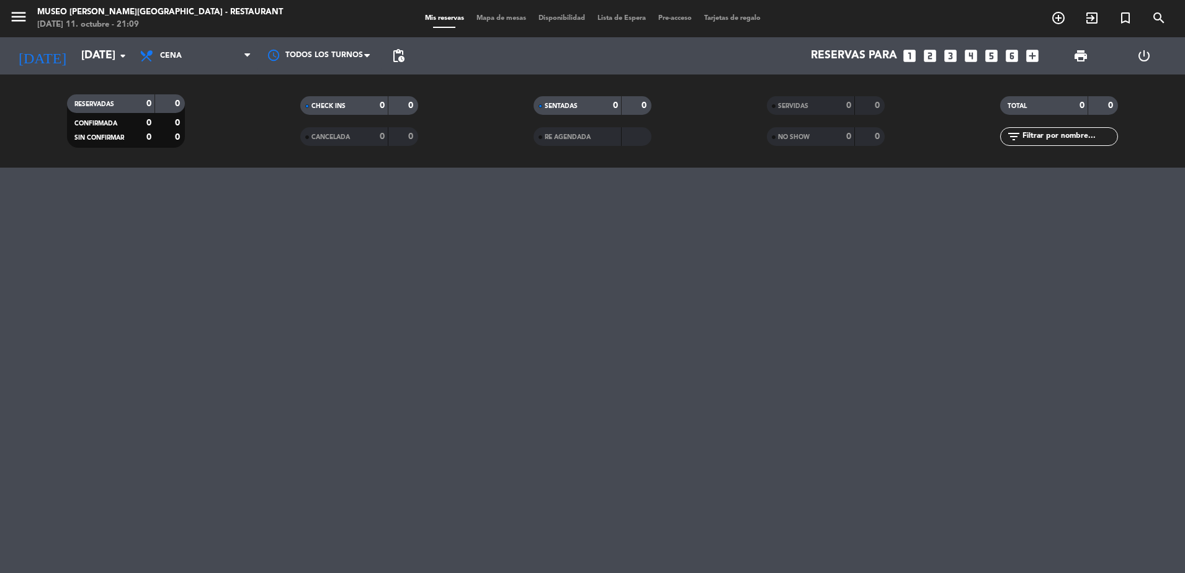
click at [837, 131] on div "0" at bounding box center [839, 137] width 25 height 14
click at [819, 101] on div "SERVIDAS" at bounding box center [798, 106] width 57 height 14
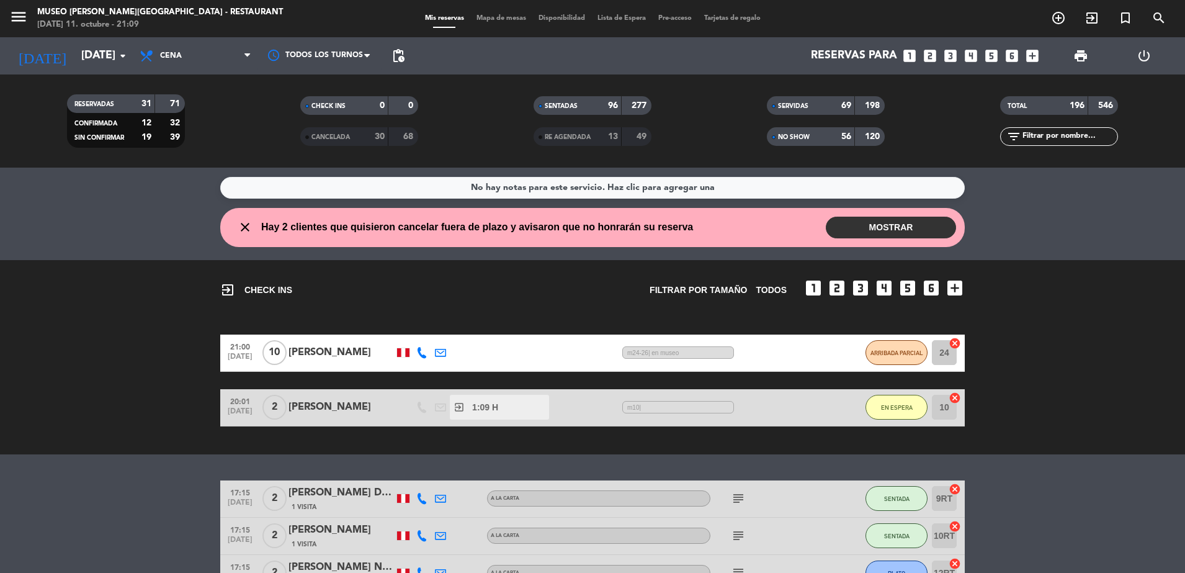
click at [1058, 138] on input "text" at bounding box center [1070, 137] width 96 height 14
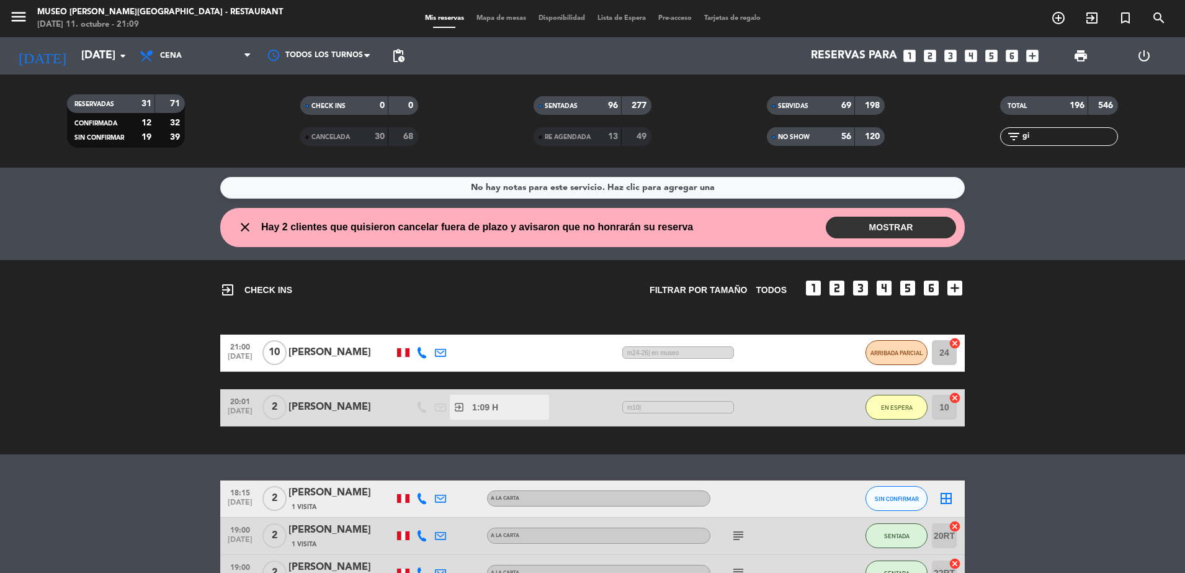
type input "g"
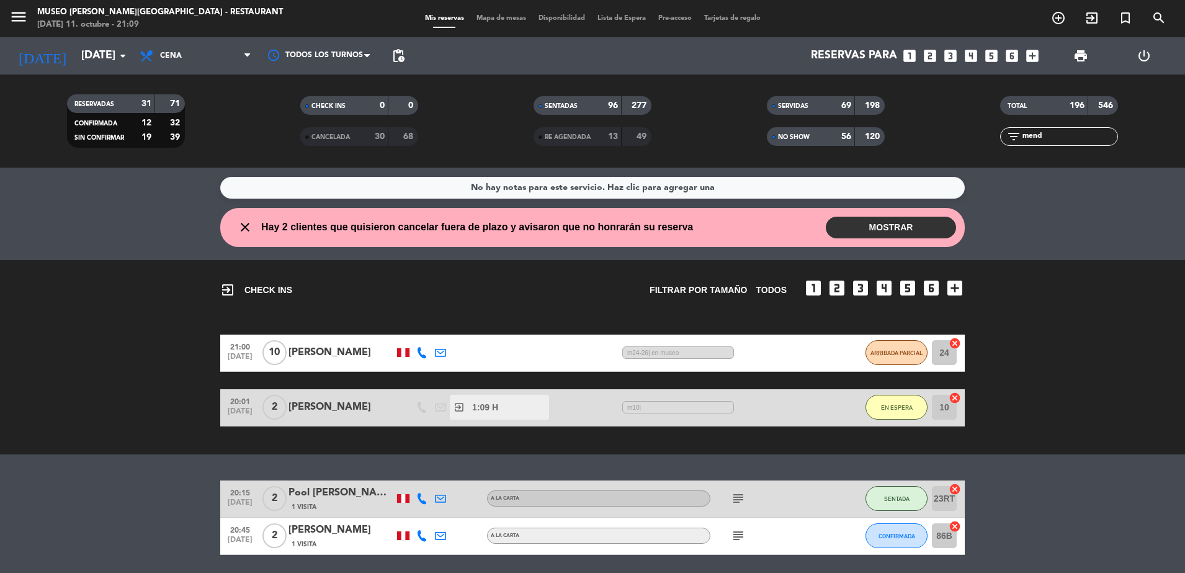
click at [300, 540] on span "1 Visita" at bounding box center [304, 544] width 25 height 10
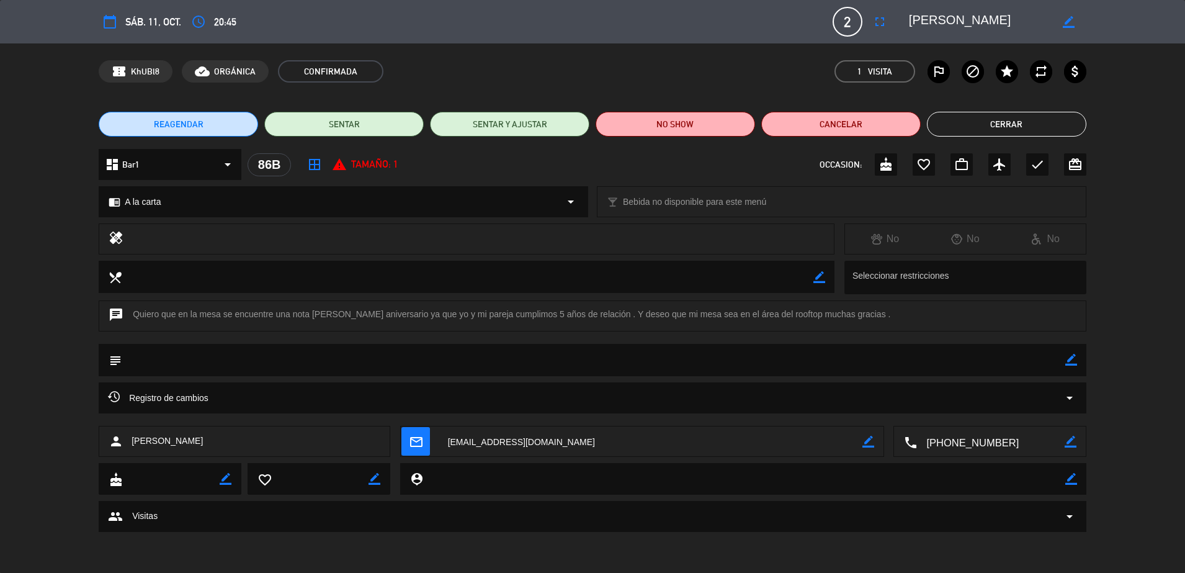
click at [1013, 128] on button "Cerrar" at bounding box center [1006, 124] width 159 height 25
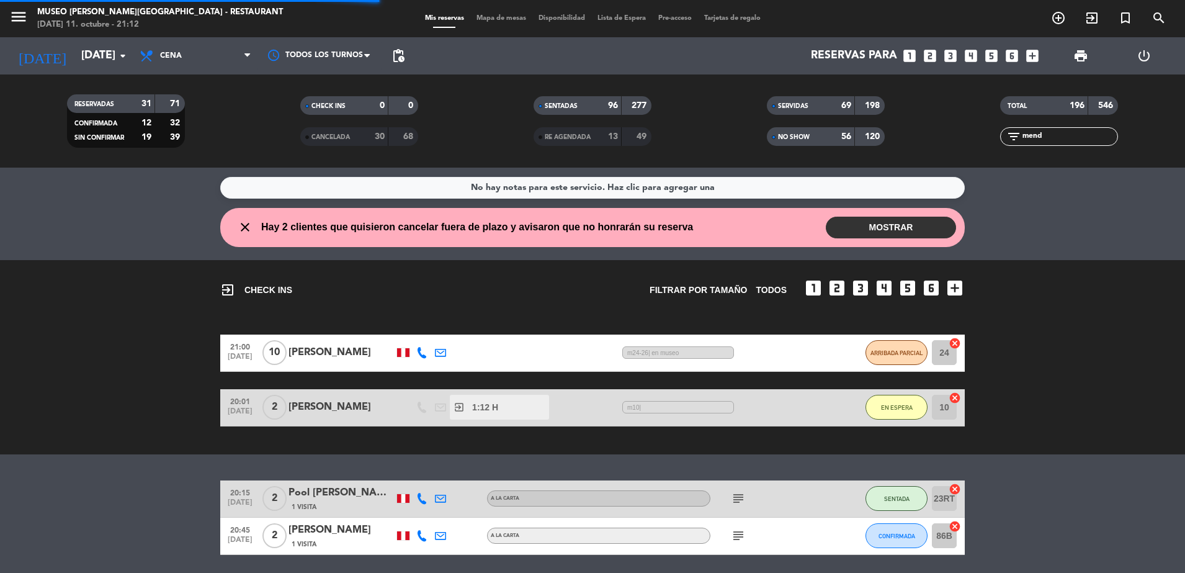
click at [1067, 135] on input "mend" at bounding box center [1070, 137] width 96 height 14
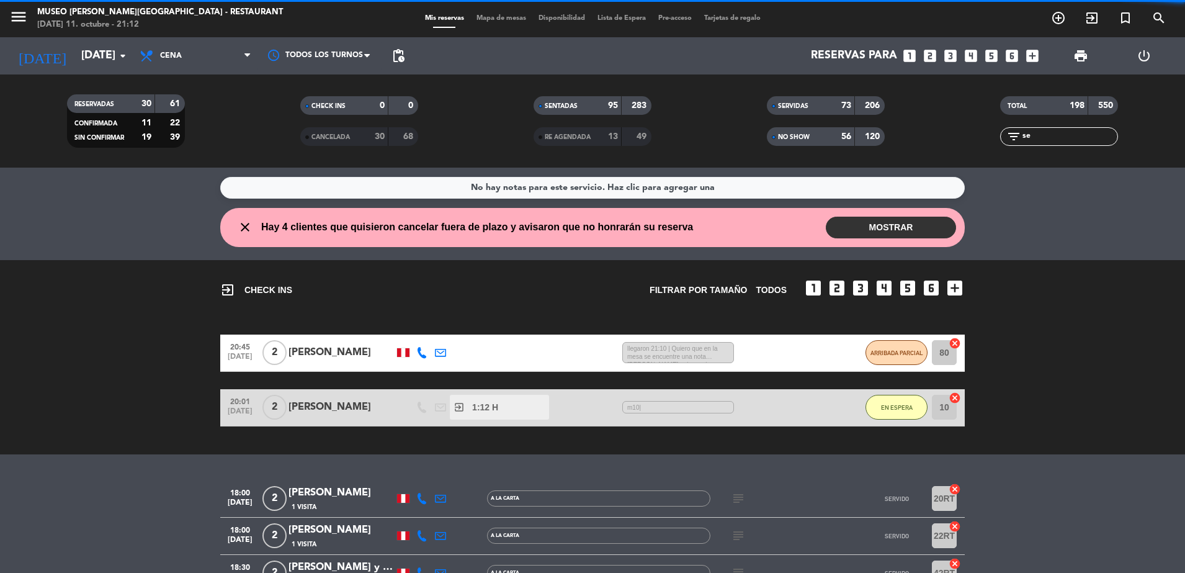
type input "s"
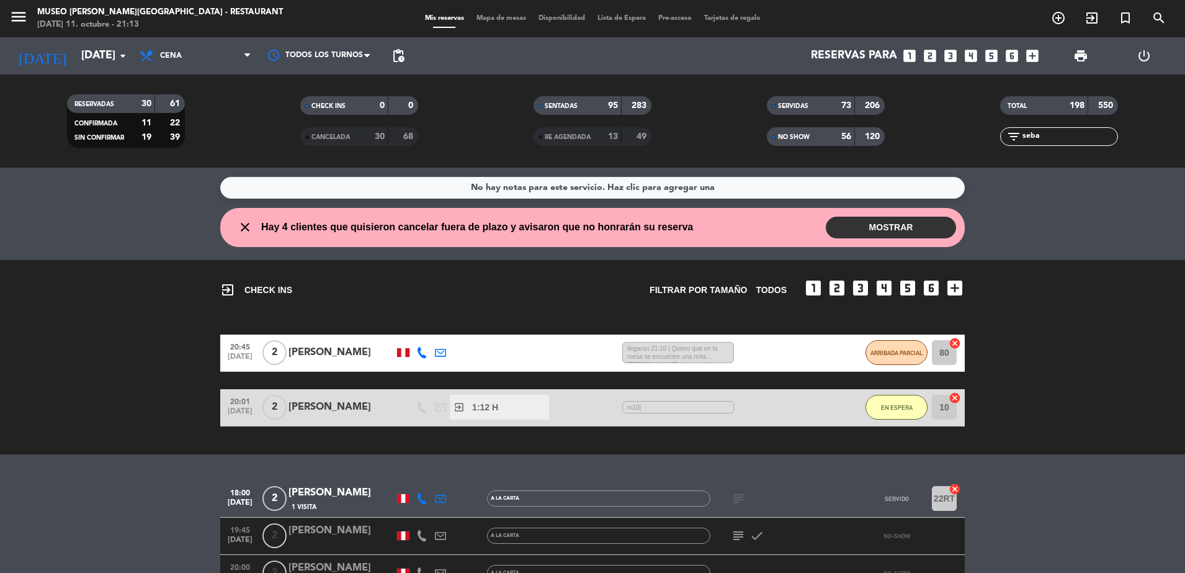
type input "seba"
click at [319, 534] on div "[PERSON_NAME]" at bounding box center [342, 531] width 106 height 16
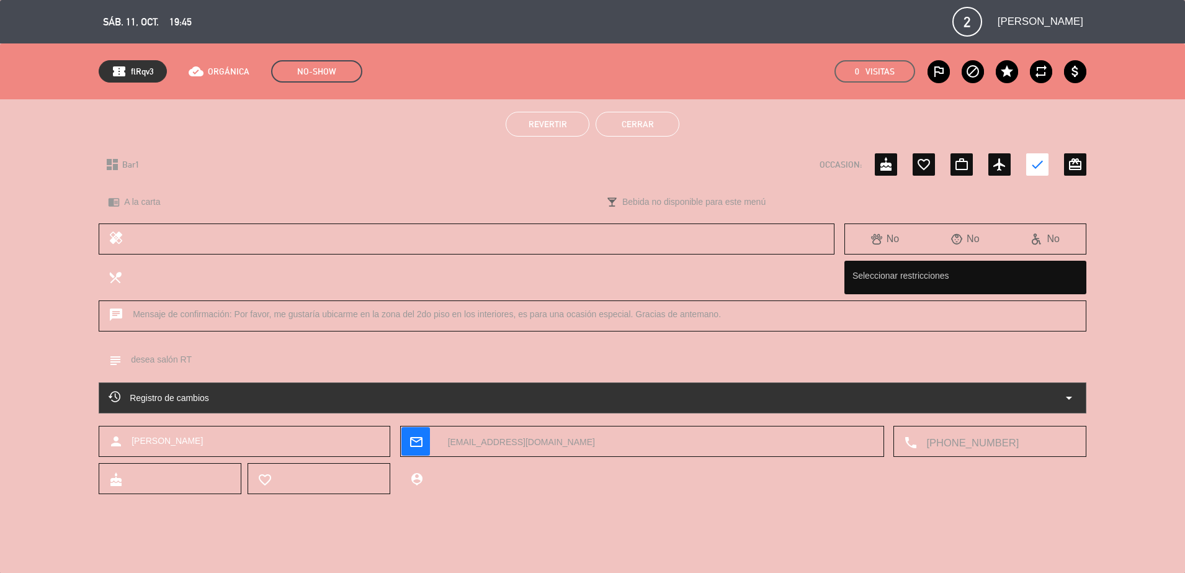
click at [542, 117] on button "Revertir" at bounding box center [548, 124] width 84 height 25
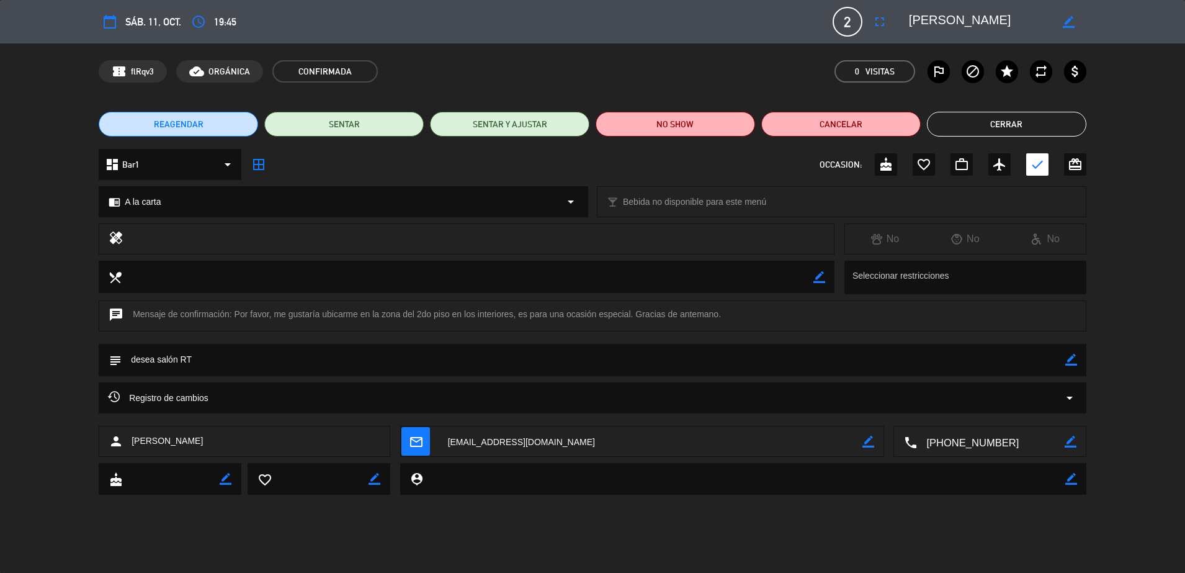
click at [986, 124] on button "Cerrar" at bounding box center [1006, 124] width 159 height 25
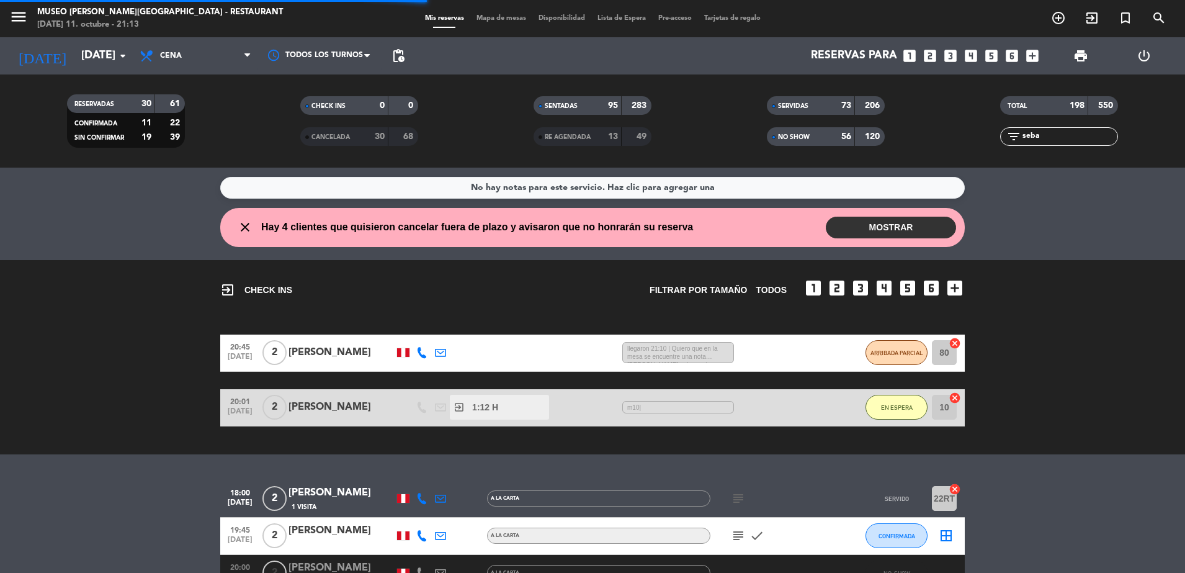
click at [503, 15] on span "Mapa de mesas" at bounding box center [501, 18] width 62 height 7
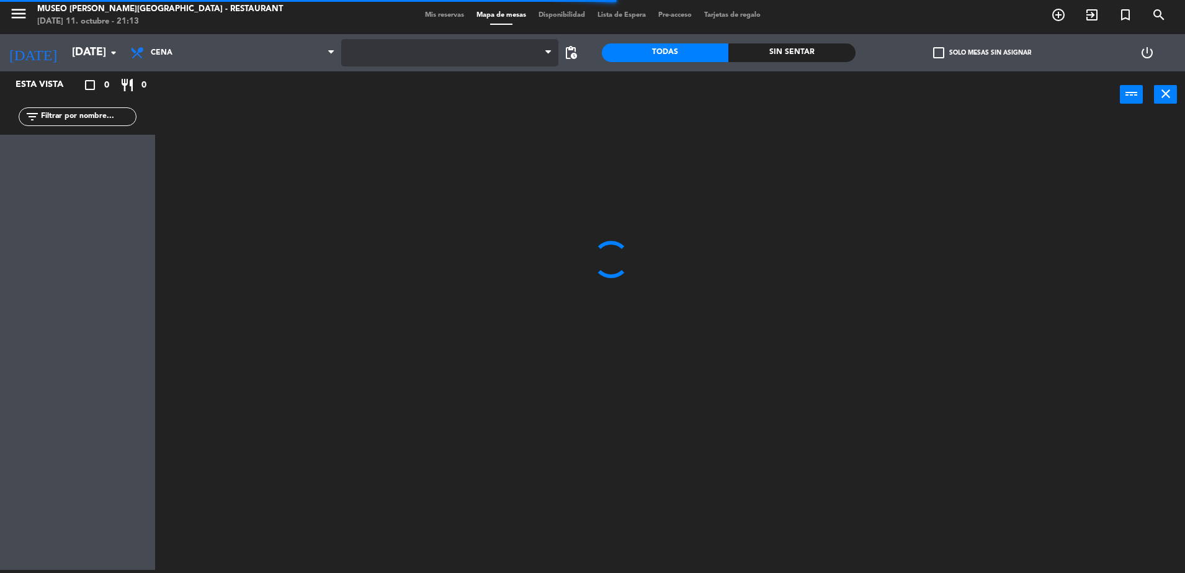
click at [428, 48] on span at bounding box center [449, 52] width 217 height 27
click at [449, 58] on span "Restaurante" at bounding box center [449, 52] width 217 height 27
click at [465, 97] on ng-component "menu [GEOGRAPHIC_DATA][PERSON_NAME] - Restaurant [DATE] 11. octubre - 21:13 Mis…" at bounding box center [592, 285] width 1185 height 576
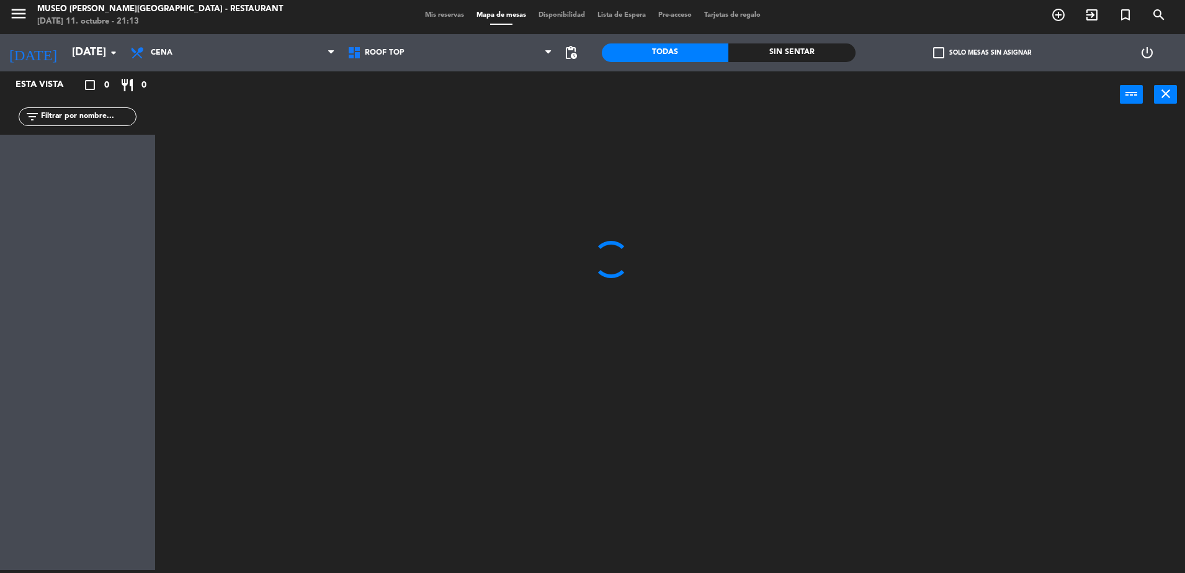
click at [120, 115] on input "text" at bounding box center [88, 117] width 96 height 14
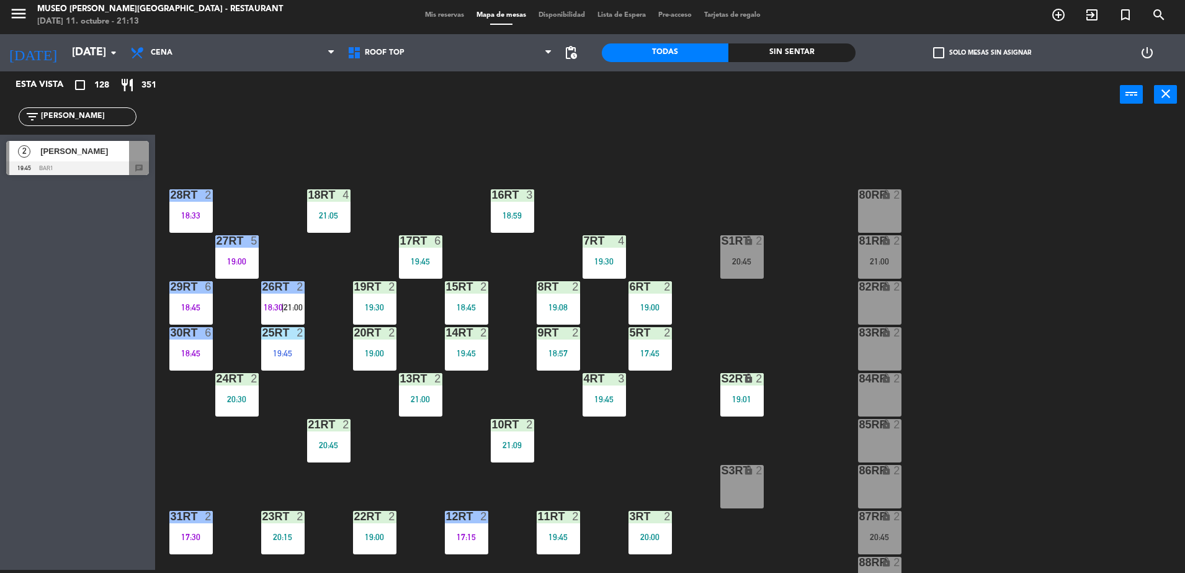
type input "[PERSON_NAME]"
click at [127, 149] on span "[PERSON_NAME]" at bounding box center [84, 151] width 89 height 13
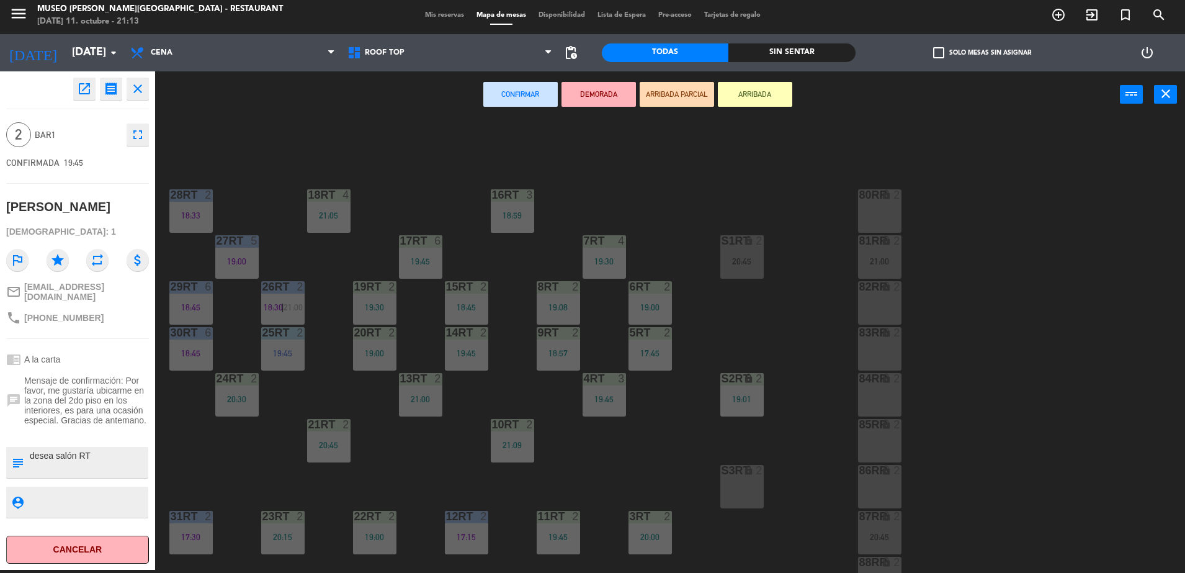
click at [748, 477] on div "S3RT lock 2" at bounding box center [742, 471] width 43 height 12
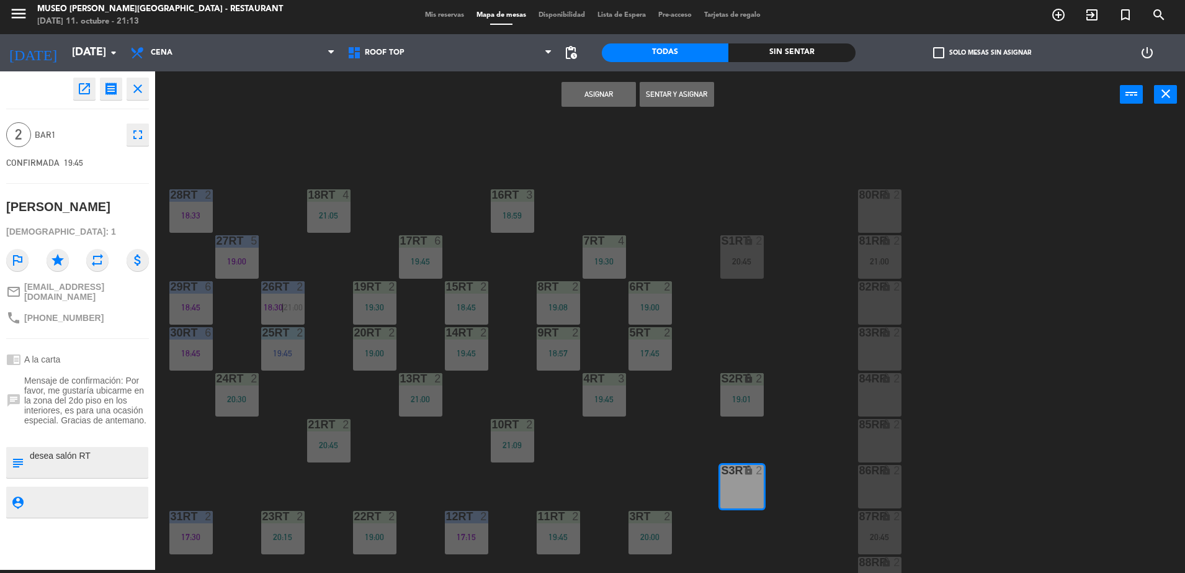
click at [611, 92] on button "Asignar" at bounding box center [599, 94] width 74 height 25
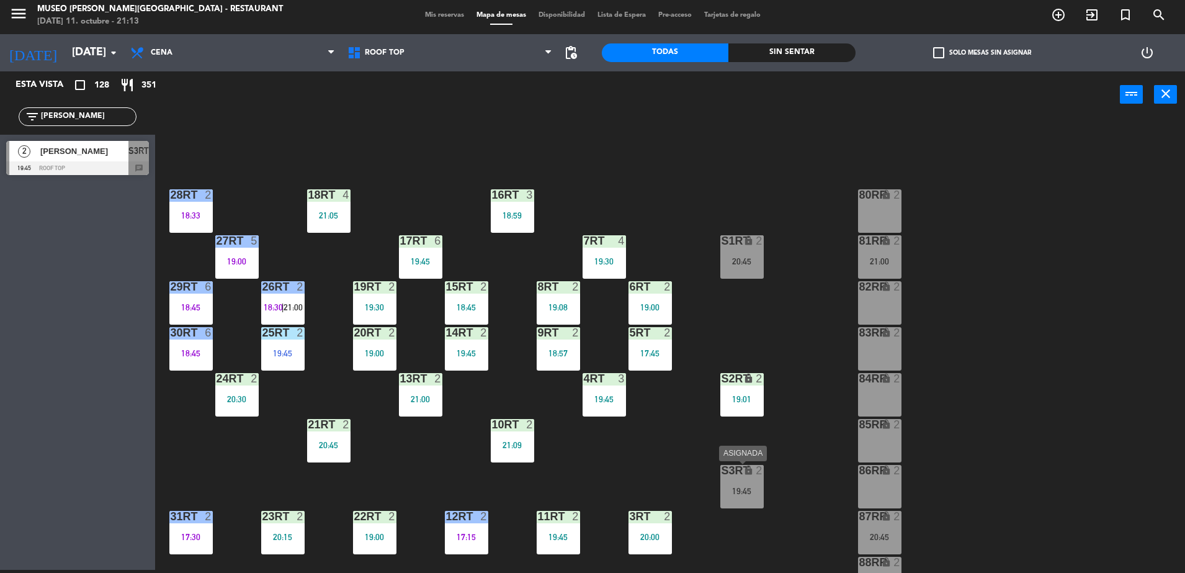
click at [743, 487] on div "19:45" at bounding box center [742, 491] width 43 height 9
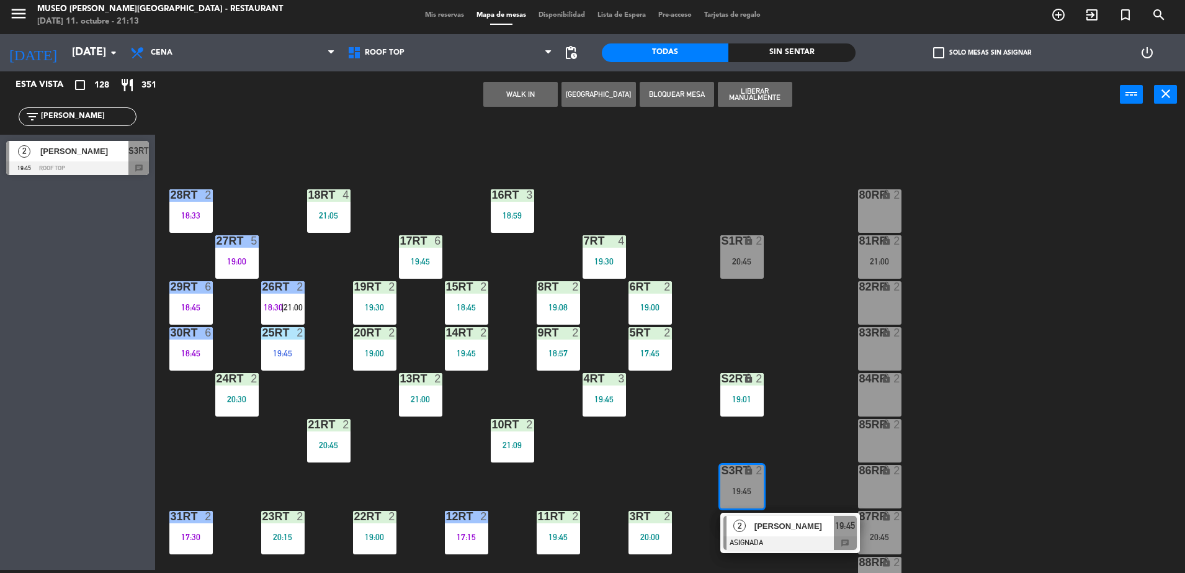
click at [775, 525] on span "[PERSON_NAME]" at bounding box center [794, 525] width 79 height 13
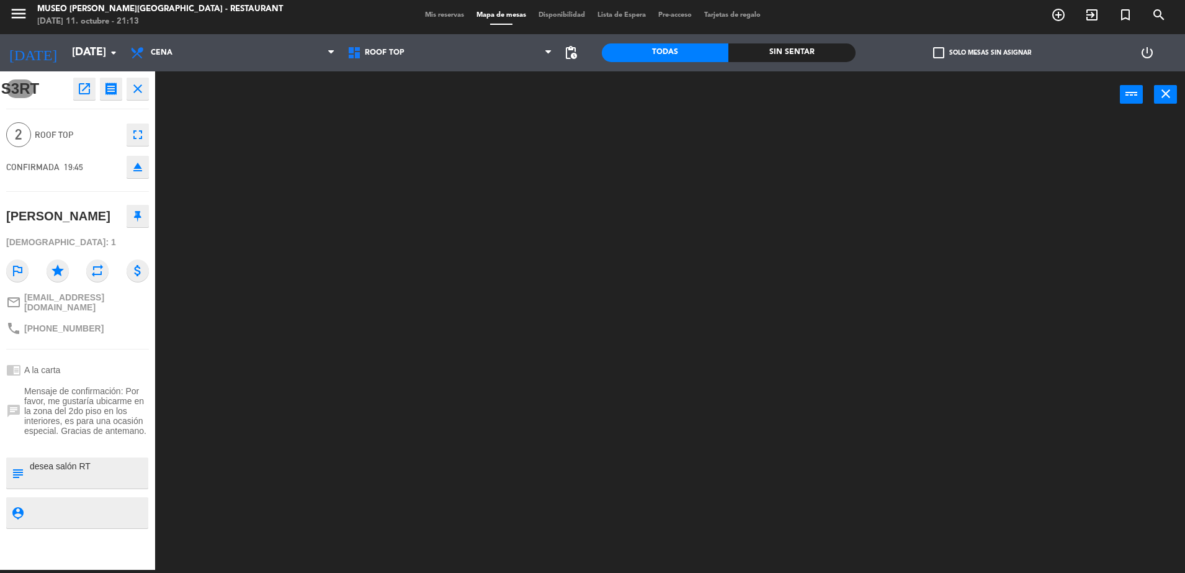
click at [113, 467] on textarea at bounding box center [88, 473] width 119 height 26
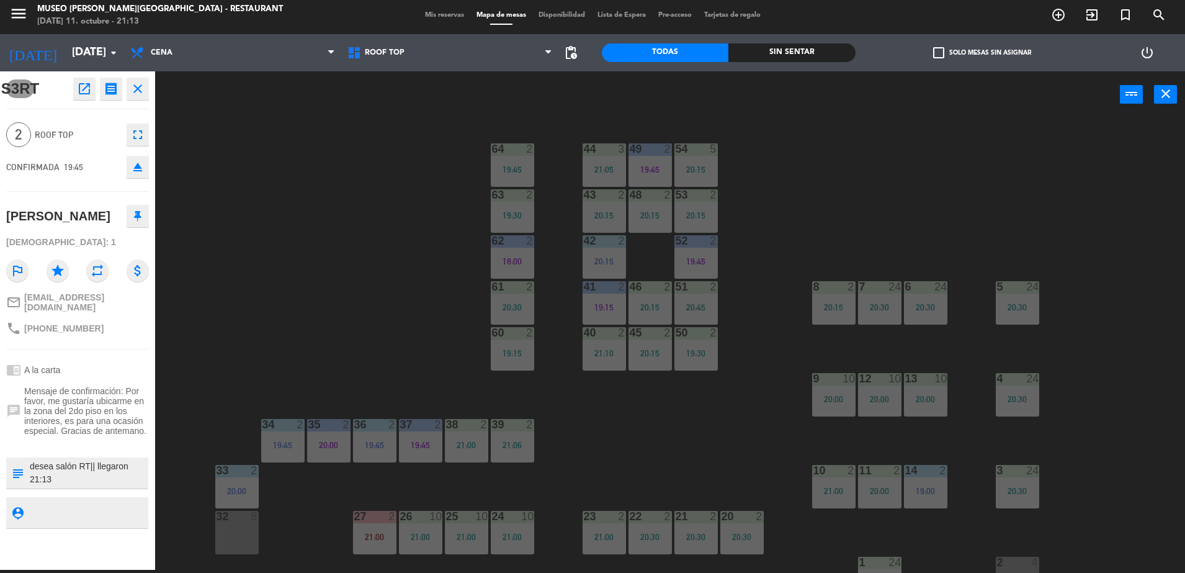
type textarea "desea salón RT|| llegaron 21:13"
click at [106, 328] on div "phone [PHONE_NUMBER]" at bounding box center [77, 329] width 143 height 24
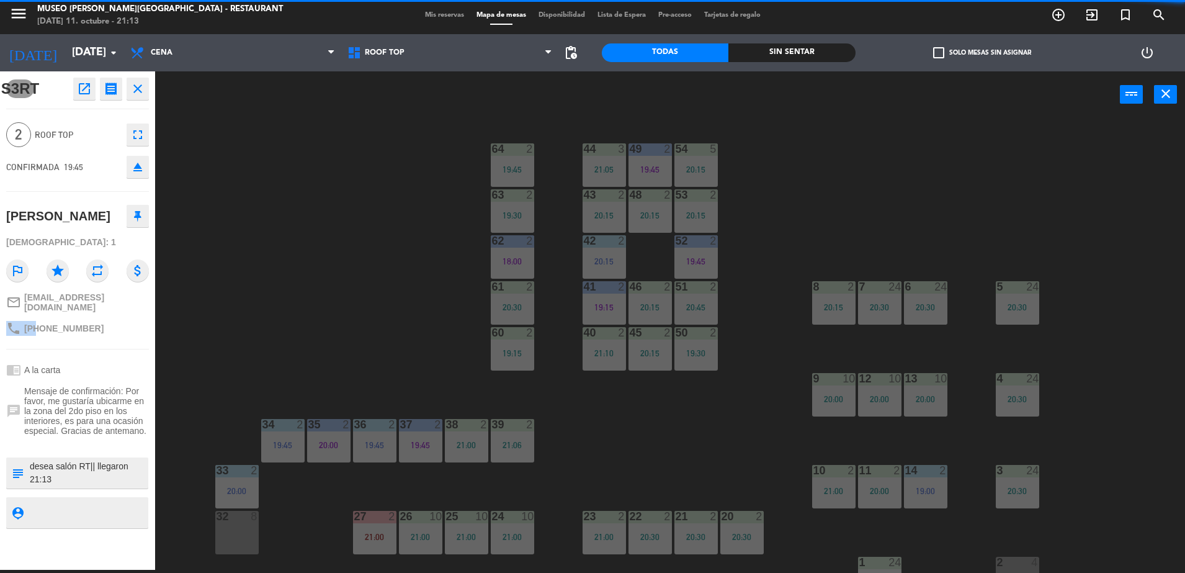
click at [106, 328] on div "phone [PHONE_NUMBER]" at bounding box center [77, 329] width 143 height 24
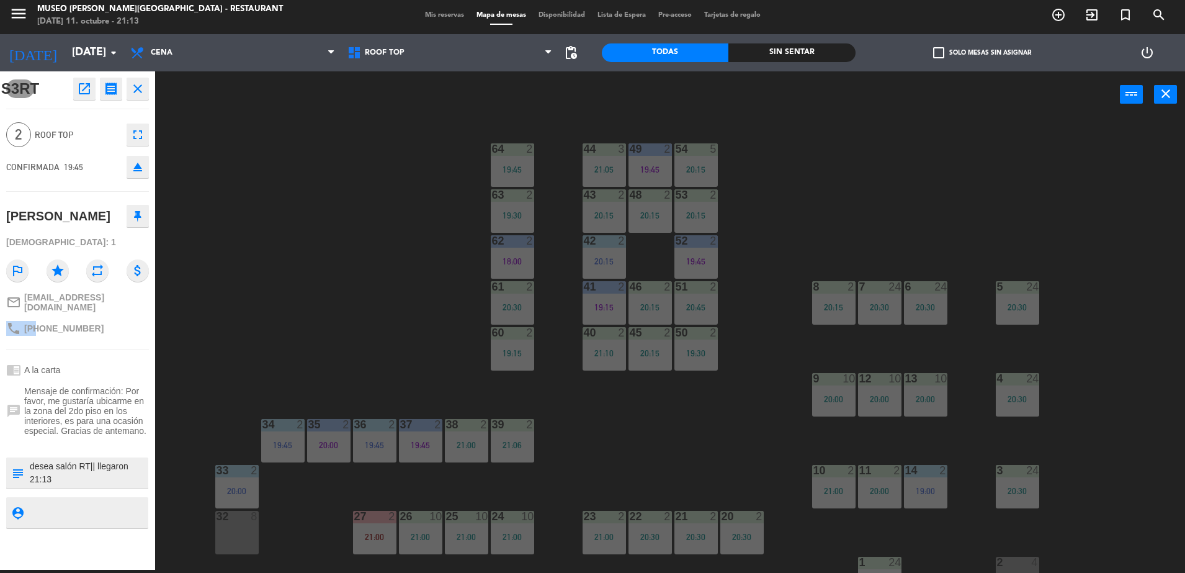
click at [106, 328] on div "phone [PHONE_NUMBER]" at bounding box center [77, 329] width 143 height 24
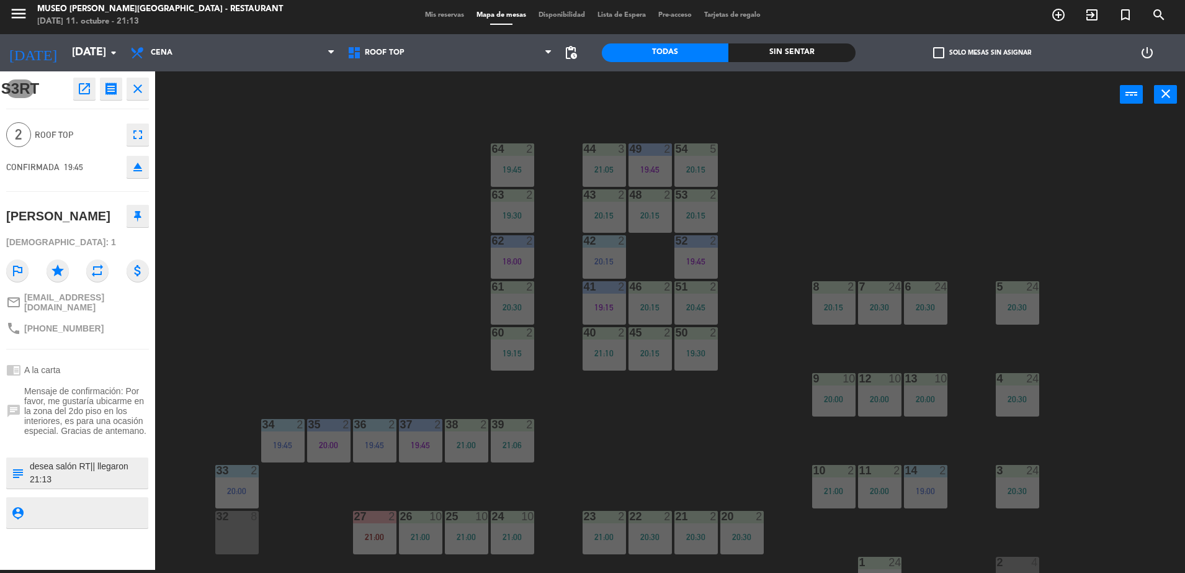
click at [246, 335] on div "44 3 21:05 49 2 19:45 54 5 20:15 64 2 19:45 48 2 20:15 53 2 20:15 63 2 19:30 43…" at bounding box center [676, 347] width 1018 height 452
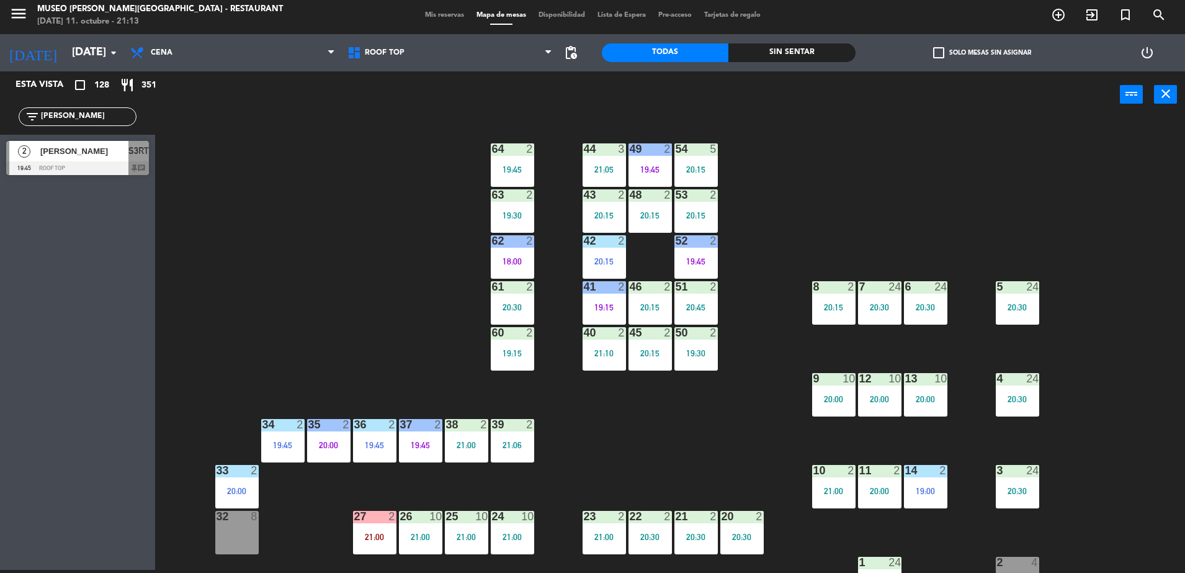
click at [123, 155] on span "[PERSON_NAME]" at bounding box center [84, 151] width 88 height 13
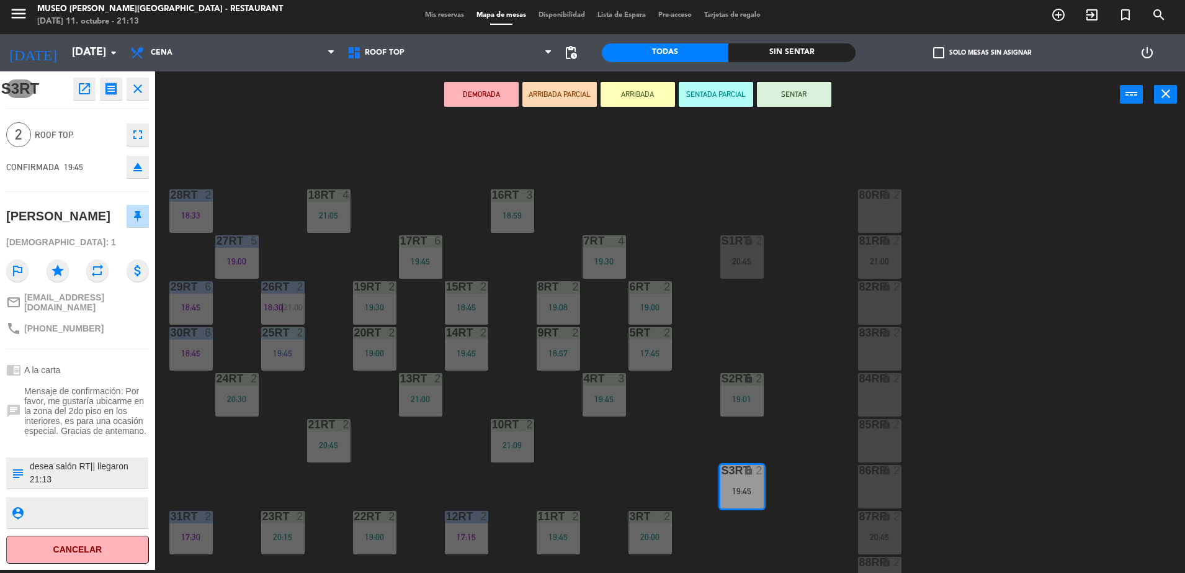
drag, startPoint x: 114, startPoint y: 482, endPoint x: 101, endPoint y: 459, distance: 26.9
click at [101, 459] on div at bounding box center [88, 472] width 119 height 31
click at [109, 468] on textarea at bounding box center [88, 473] width 119 height 26
type textarea "desea salón RT||"
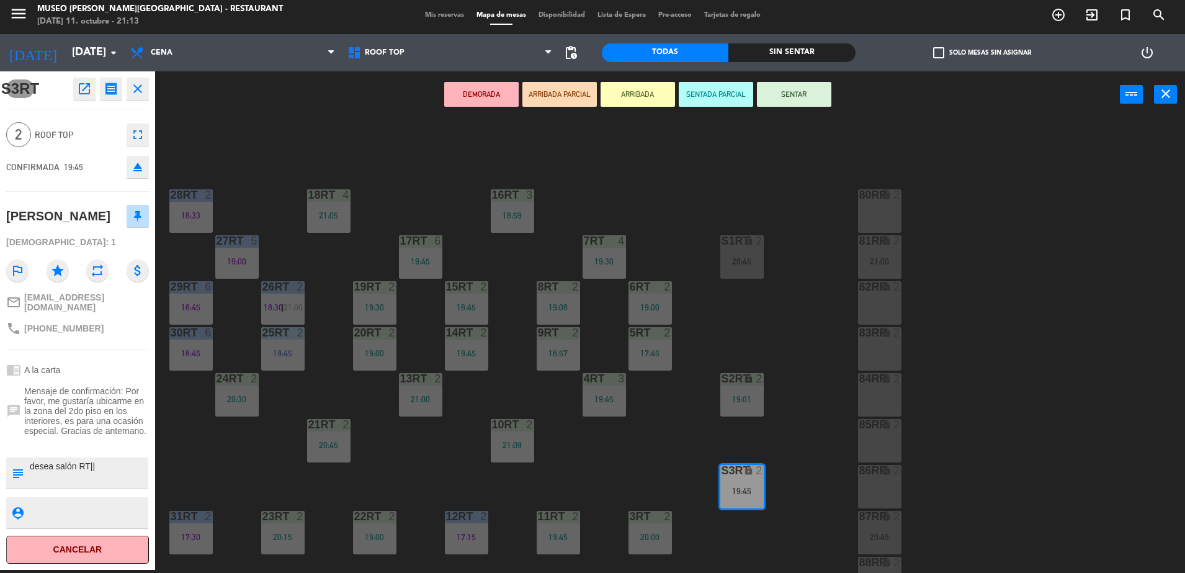
click at [686, 193] on div "18RT 4 21:05 16RT 3 18:59 28RT 2 18:33 80RR lock 2 27RT 5 19:00 7RT 4 19:30 S1R…" at bounding box center [676, 347] width 1018 height 452
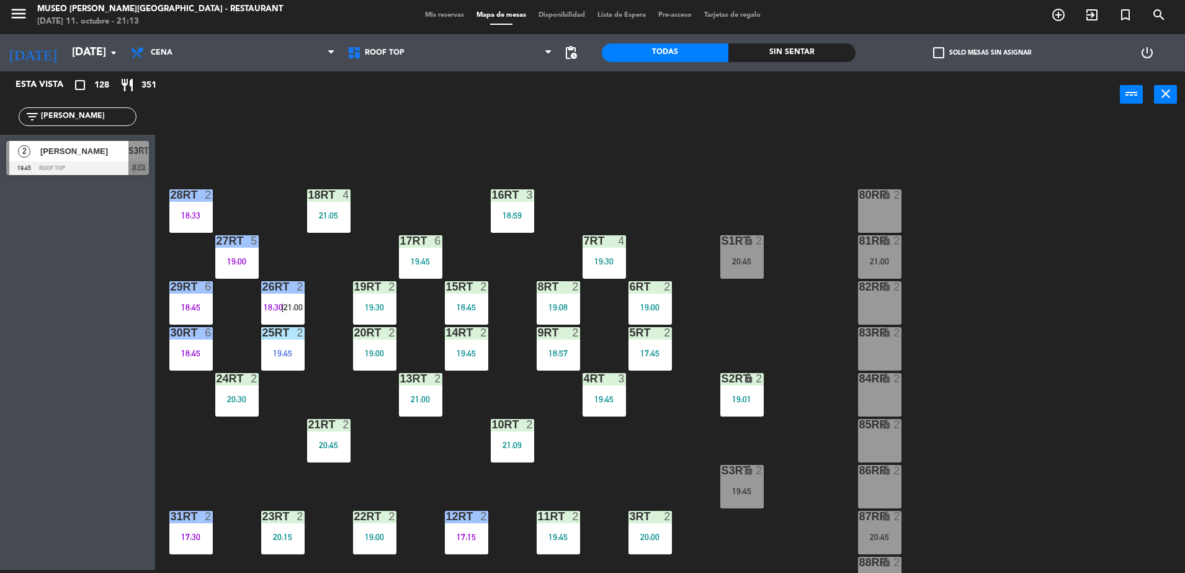
click at [119, 166] on div at bounding box center [77, 168] width 143 height 14
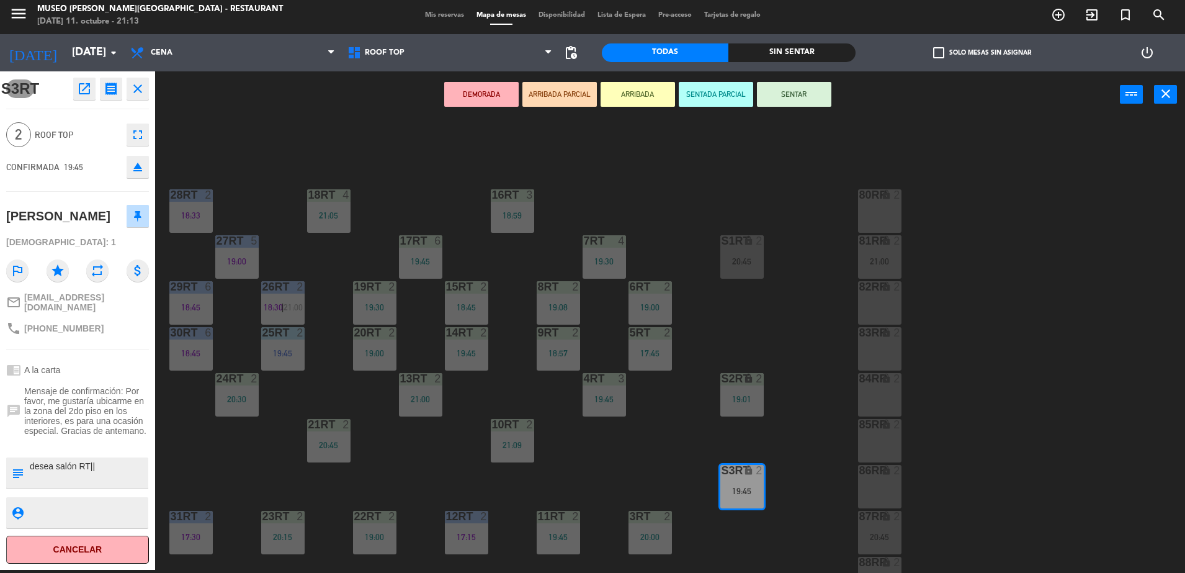
click at [114, 464] on textarea at bounding box center [88, 473] width 119 height 26
type textarea "desea salón RT|| llegaron 20:29"
click at [114, 349] on div "S3RT open_in_new receipt 7:45 PM [DATE] 2 personas thankyou [PERSON_NAME] S3RT …" at bounding box center [77, 320] width 155 height 498
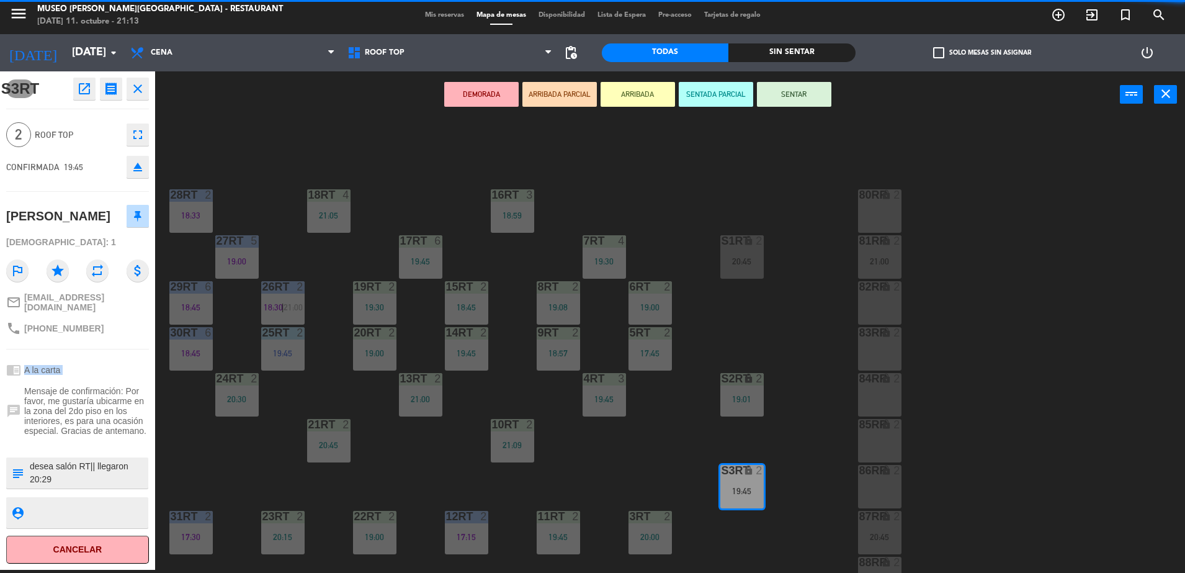
click at [114, 349] on div "S3RT open_in_new receipt 7:45 PM [DATE] 2 personas thankyou [PERSON_NAME] S3RT …" at bounding box center [77, 320] width 155 height 498
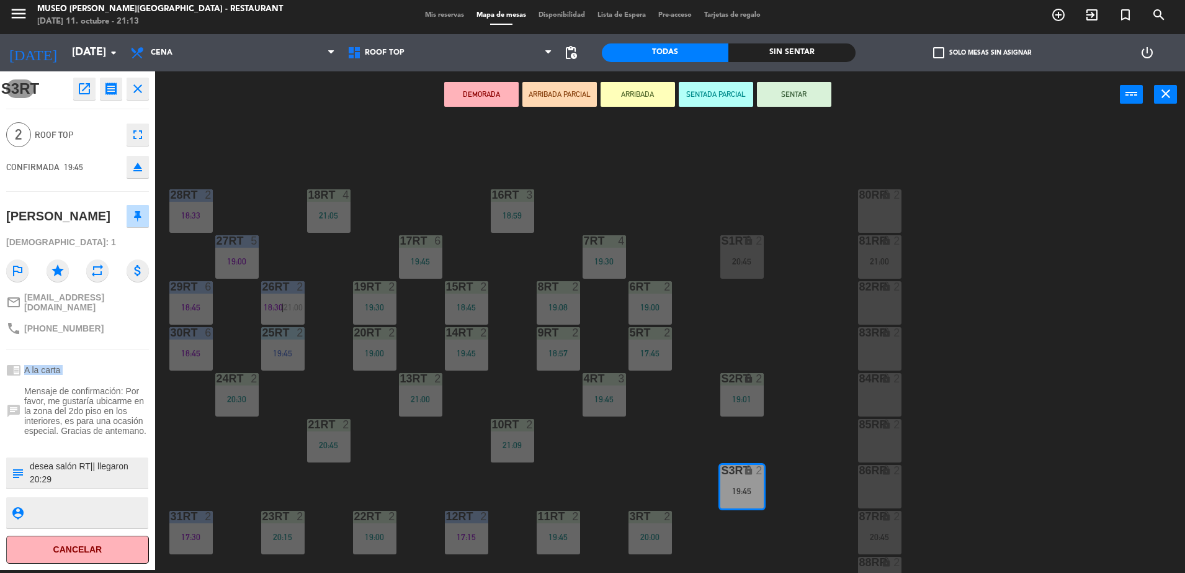
click at [574, 106] on button "ARRIBADA PARCIAL" at bounding box center [560, 94] width 74 height 25
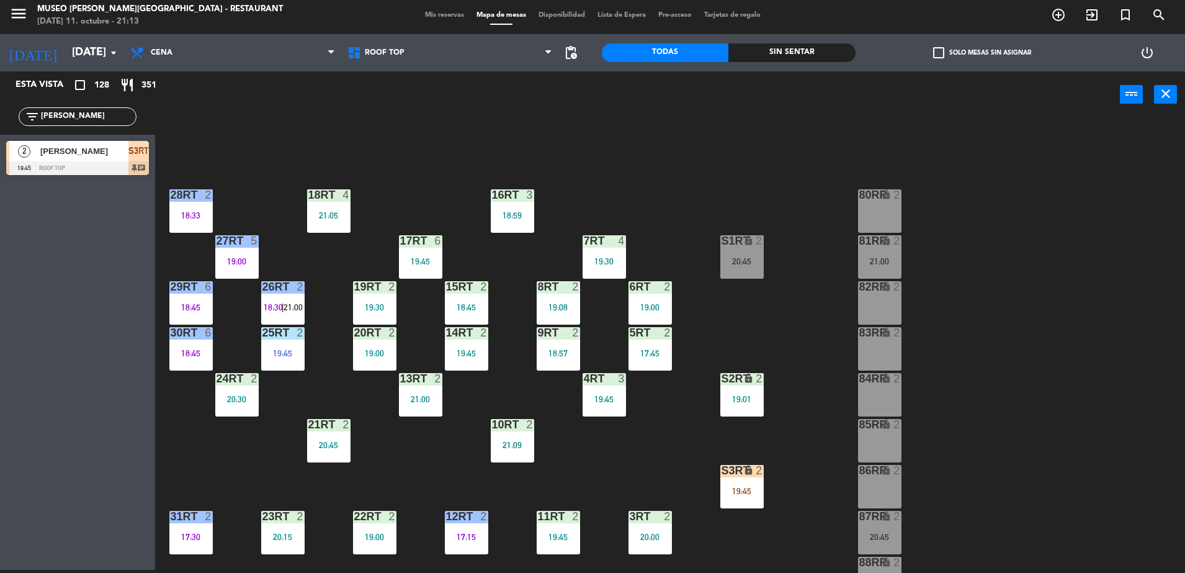
scroll to position [487, 0]
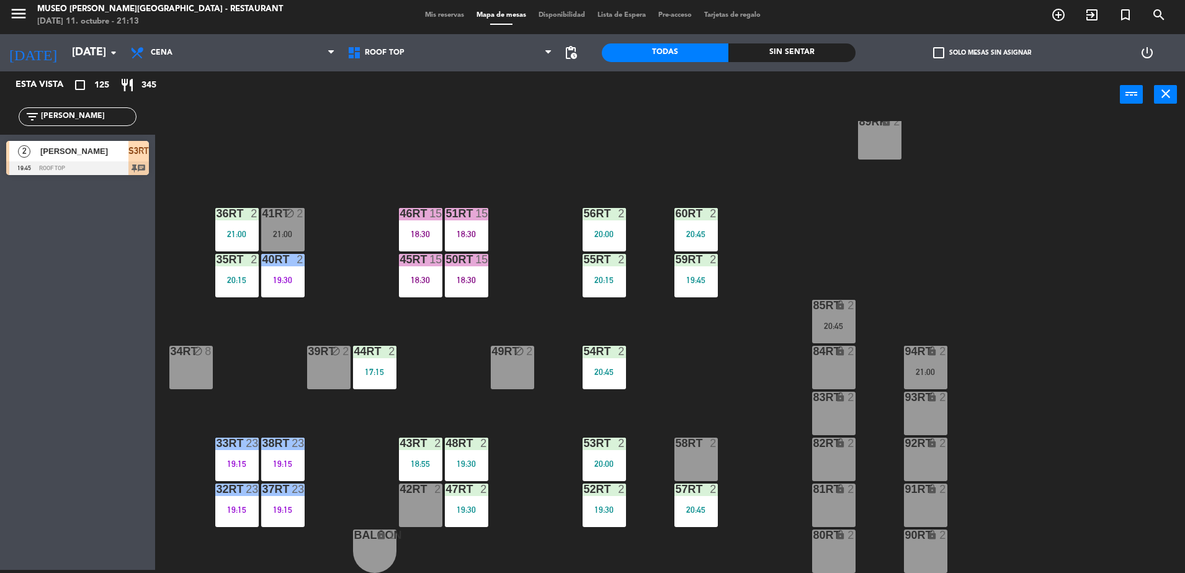
click at [514, 159] on div "18RT 4 21:05 16RT 3 18:59 28RT 2 18:33 80RR lock 2 27RT 5 19:00 7RT 4 19:30 S1R…" at bounding box center [676, 347] width 1018 height 452
click at [101, 114] on input "[PERSON_NAME]" at bounding box center [88, 117] width 96 height 14
type input "amand"
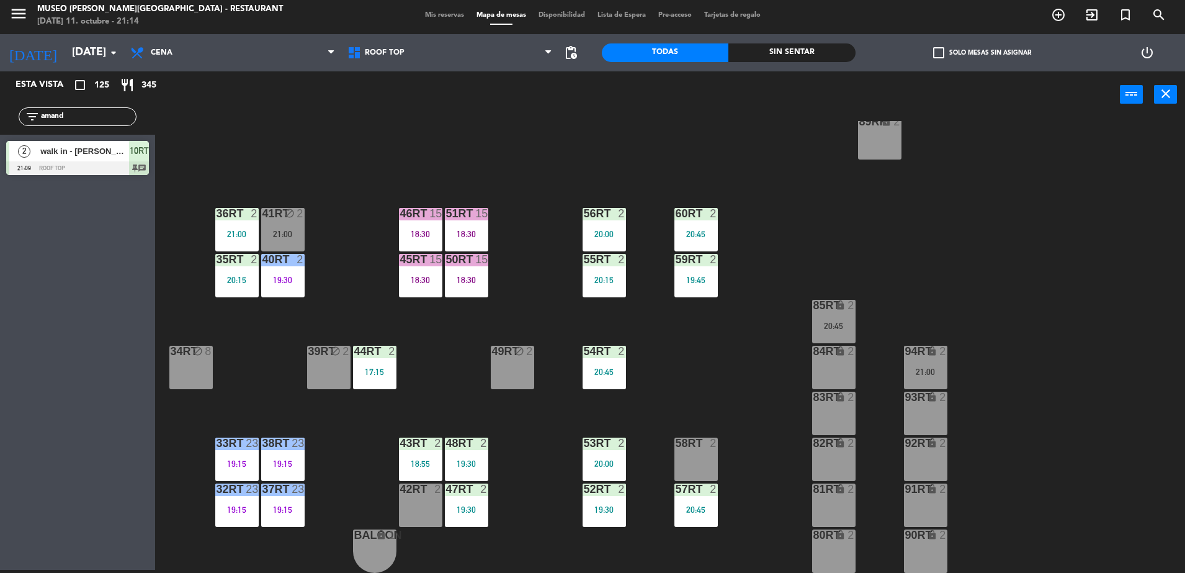
click at [111, 157] on span "walk in - [PERSON_NAME]" at bounding box center [84, 151] width 89 height 13
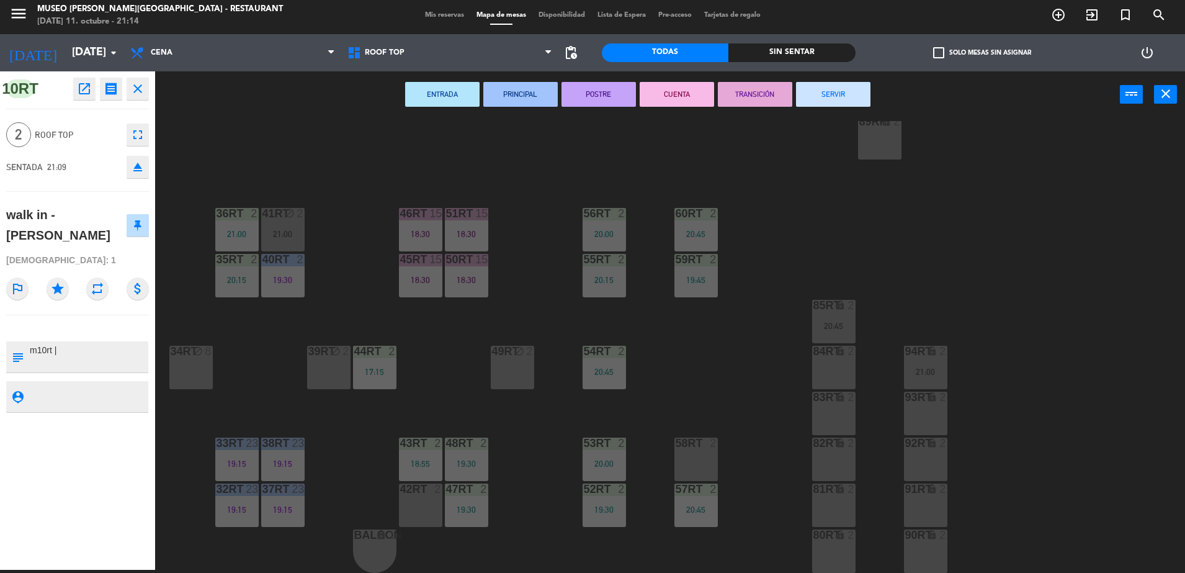
click at [86, 91] on icon "open_in_new" at bounding box center [84, 88] width 15 height 15
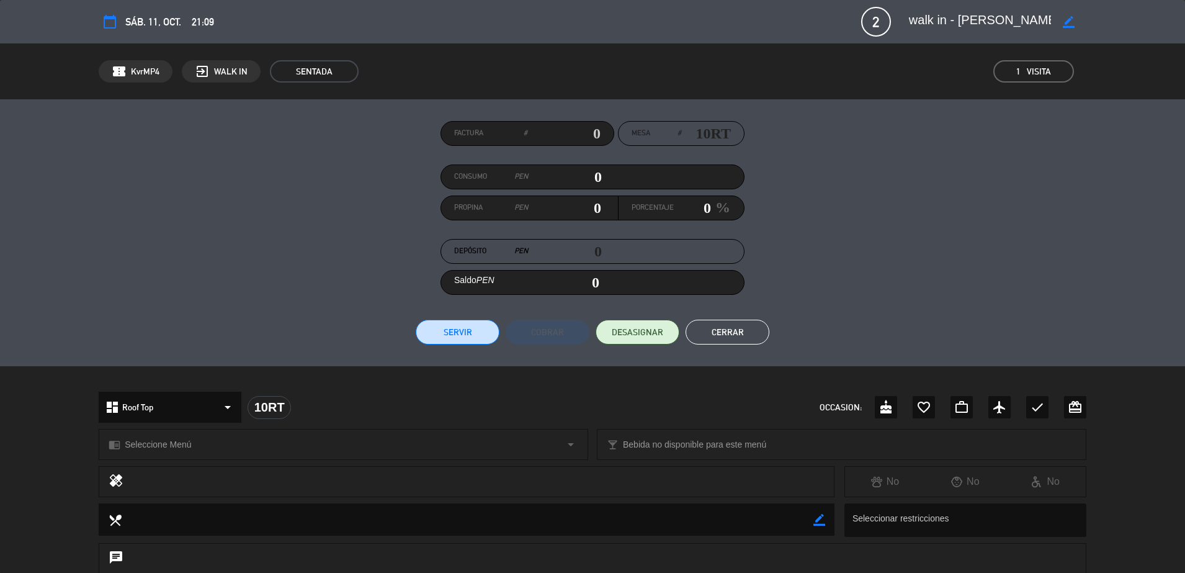
click at [796, 230] on div "Factura # Mesa # 10RT Consumo PEN 0 Propina PEN 0 Porcentaje 0 % Depósito PEN 0…" at bounding box center [593, 232] width 988 height 223
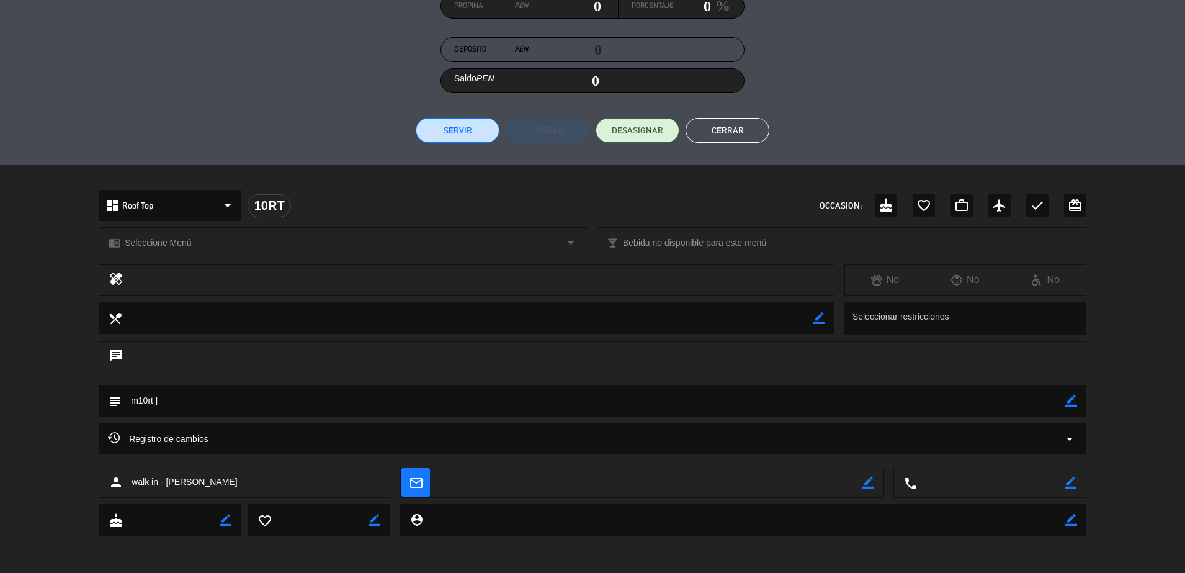
click at [1071, 487] on icon "border_color" at bounding box center [1071, 483] width 12 height 12
click at [1005, 482] on textarea at bounding box center [990, 482] width 147 height 31
paste textarea "998778049"
type textarea "998778049"
click at [1069, 480] on icon at bounding box center [1071, 483] width 12 height 12
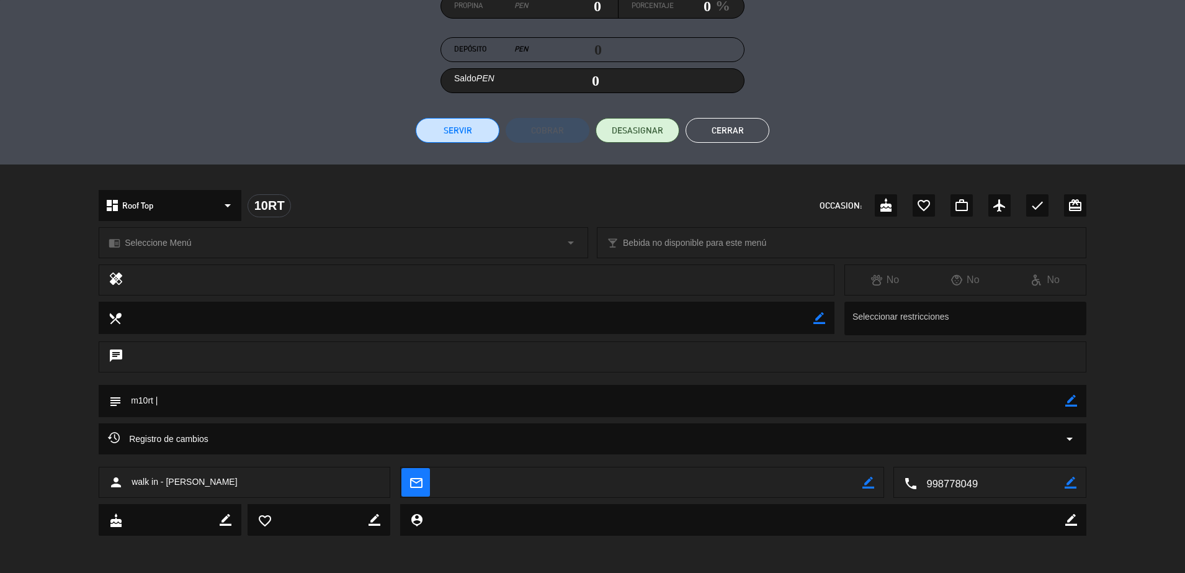
click at [719, 126] on button "Cerrar" at bounding box center [728, 130] width 84 height 25
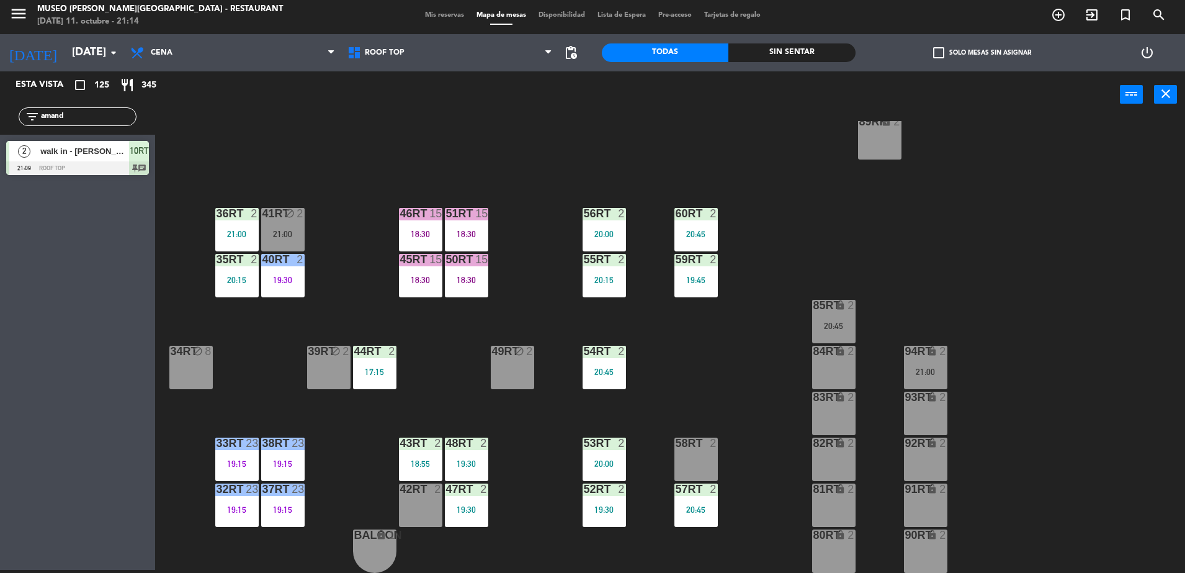
click at [519, 189] on div "18RT 4 21:05 16RT 3 18:59 28RT 2 18:33 80RR lock 2 27RT 5 19:00 7RT 4 19:30 S1R…" at bounding box center [676, 347] width 1018 height 452
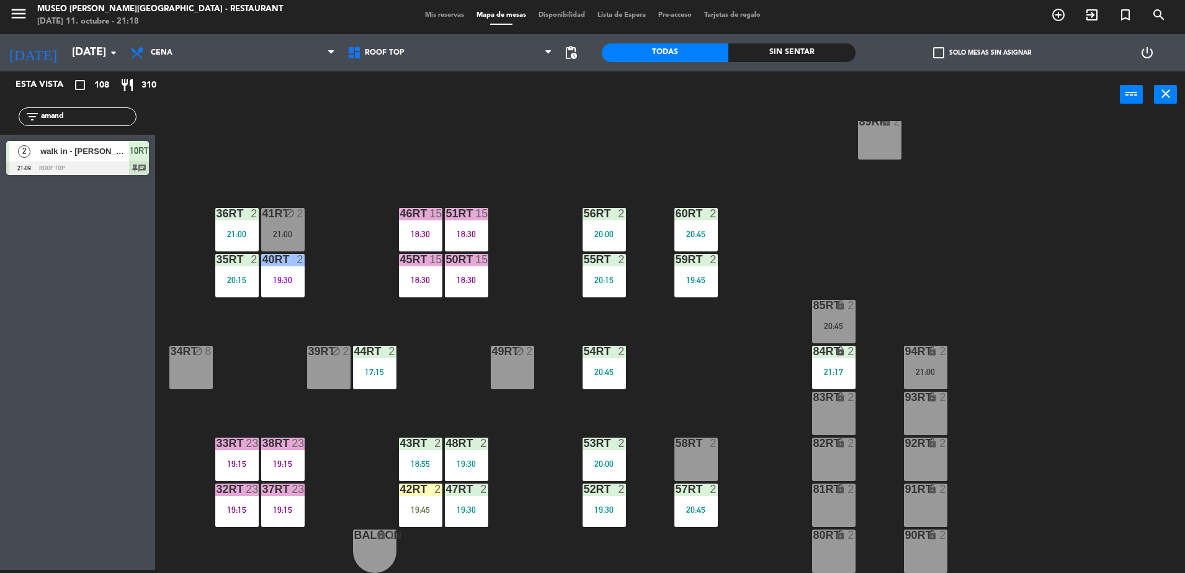
click at [451, 18] on span "Mis reservas" at bounding box center [445, 15] width 52 height 7
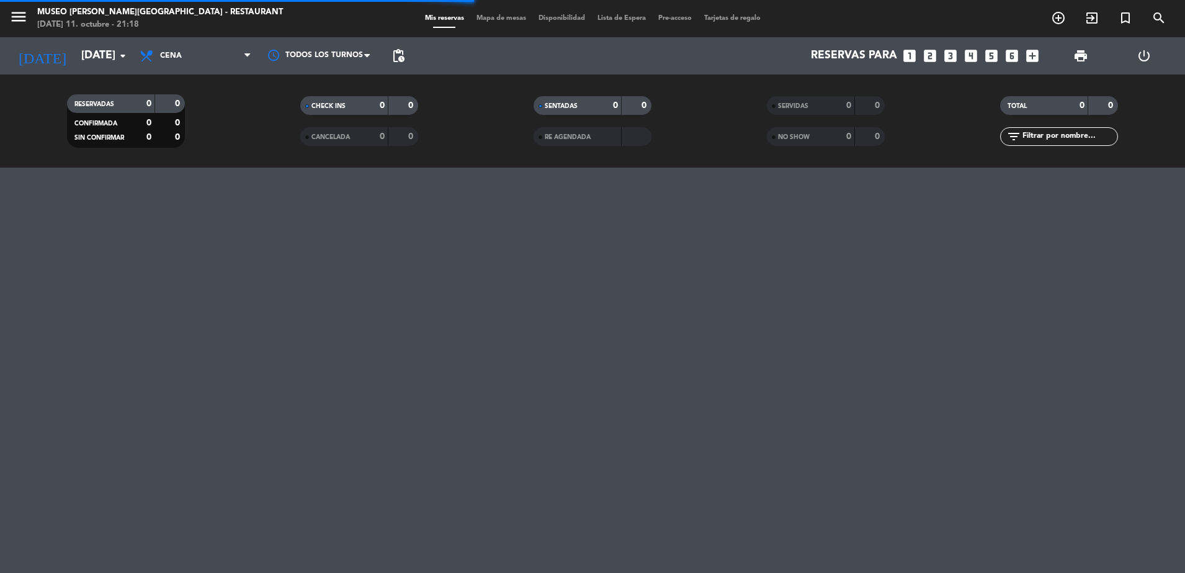
click at [829, 138] on div "0" at bounding box center [839, 137] width 25 height 14
click at [814, 111] on div "SERVIDAS" at bounding box center [798, 106] width 57 height 14
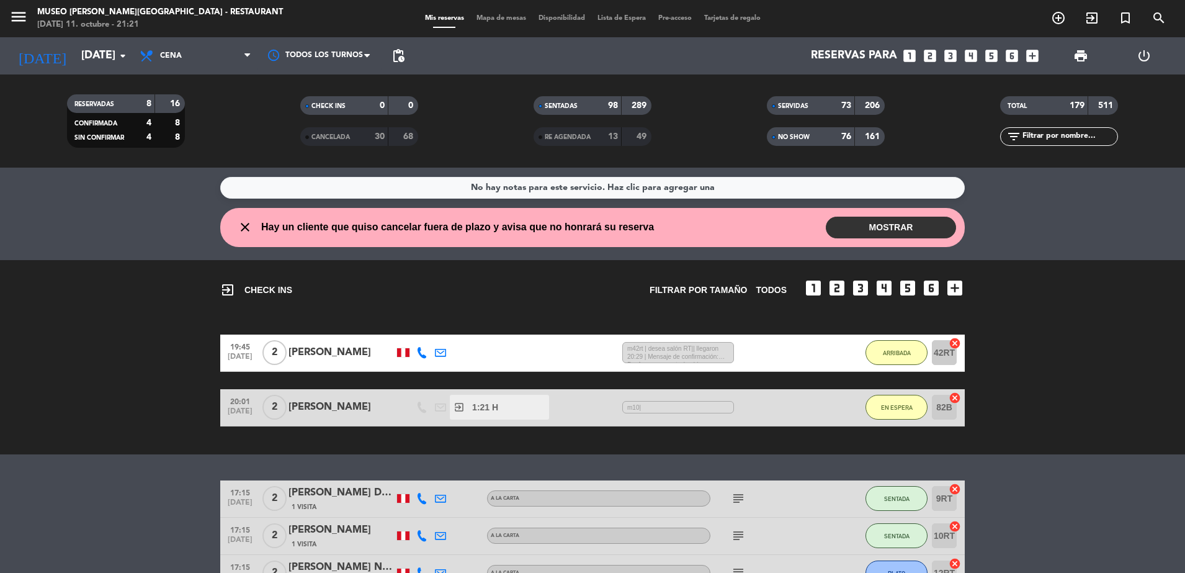
click at [1079, 135] on input "text" at bounding box center [1070, 137] width 96 height 14
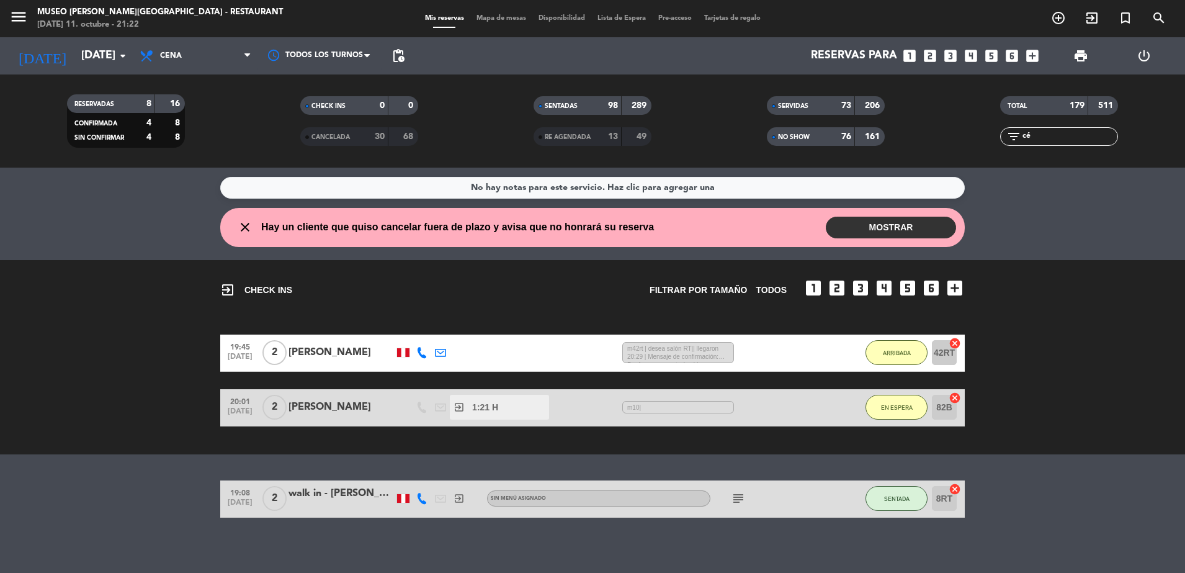
type input "c"
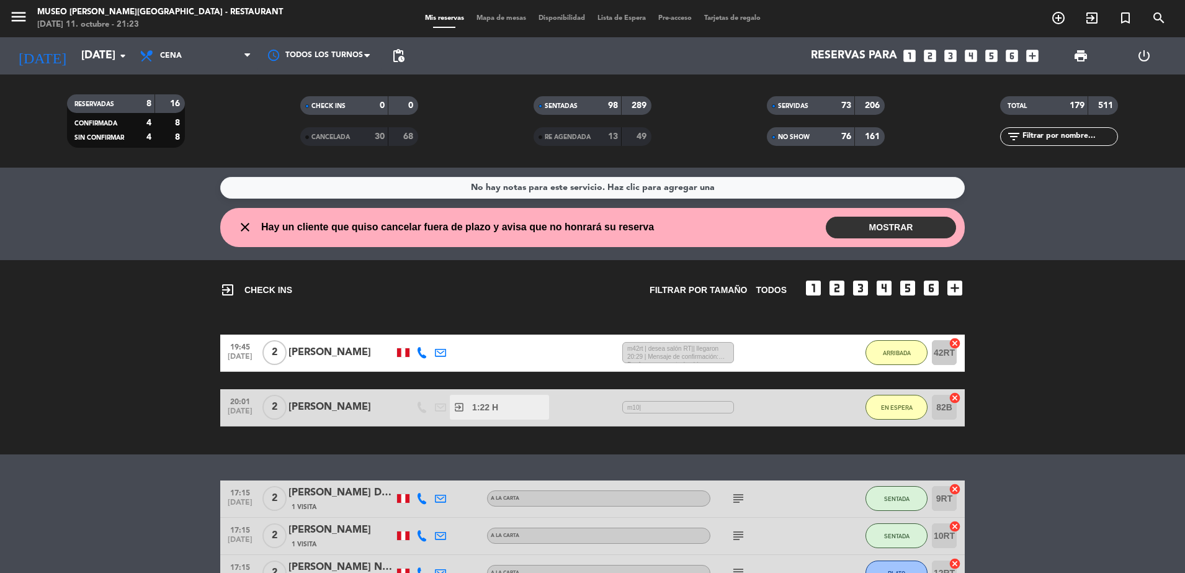
click at [818, 130] on div "NO SHOW" at bounding box center [798, 137] width 57 height 14
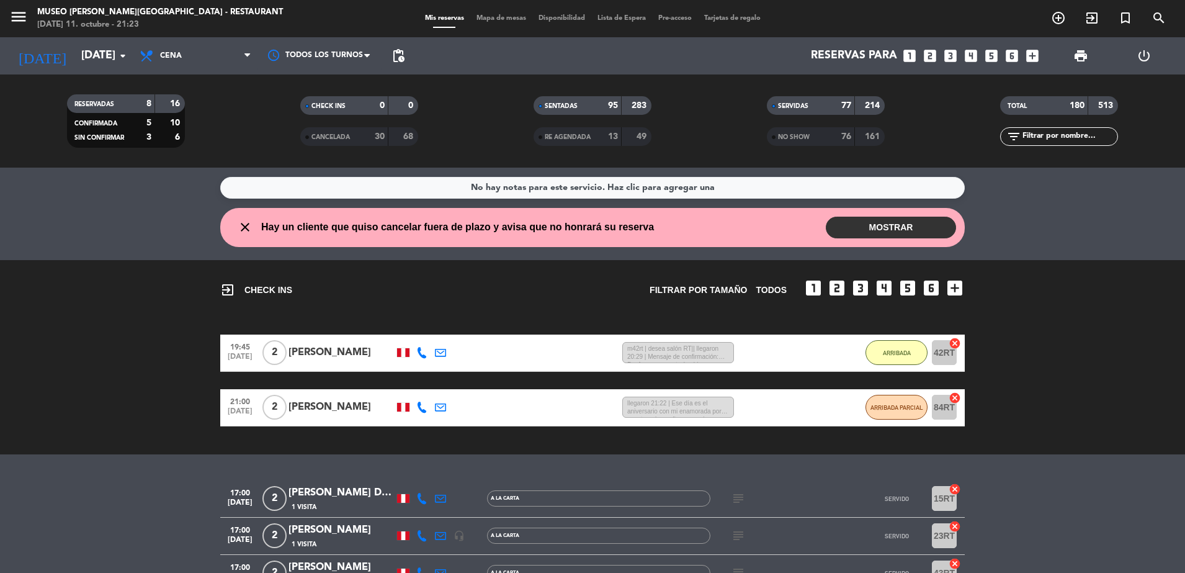
click at [822, 136] on div "NO SHOW" at bounding box center [798, 137] width 57 height 14
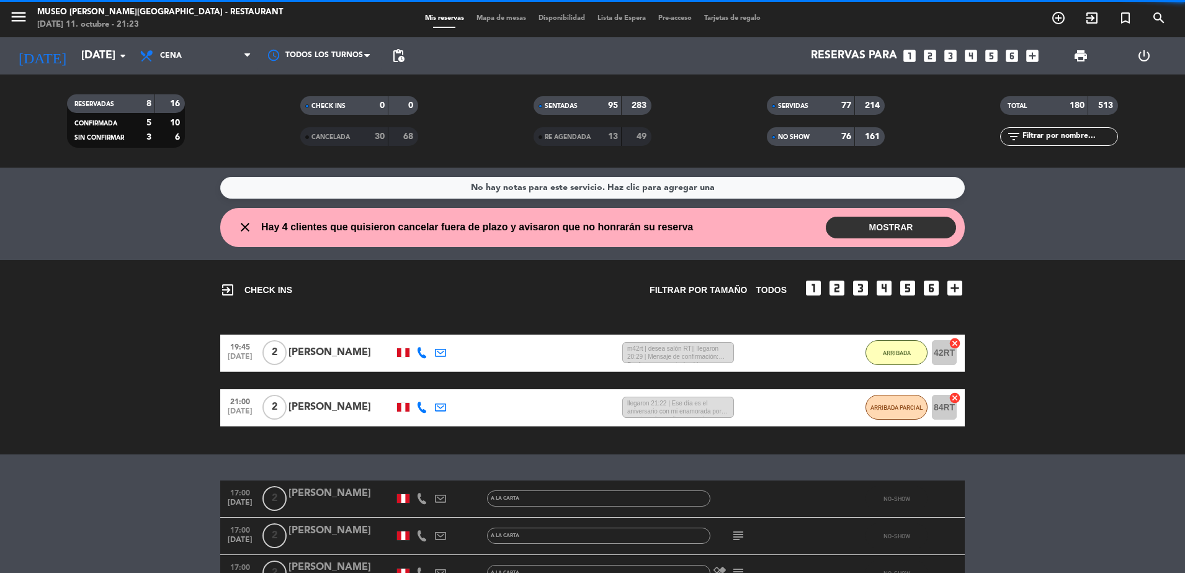
click at [1072, 138] on input "text" at bounding box center [1070, 137] width 96 height 14
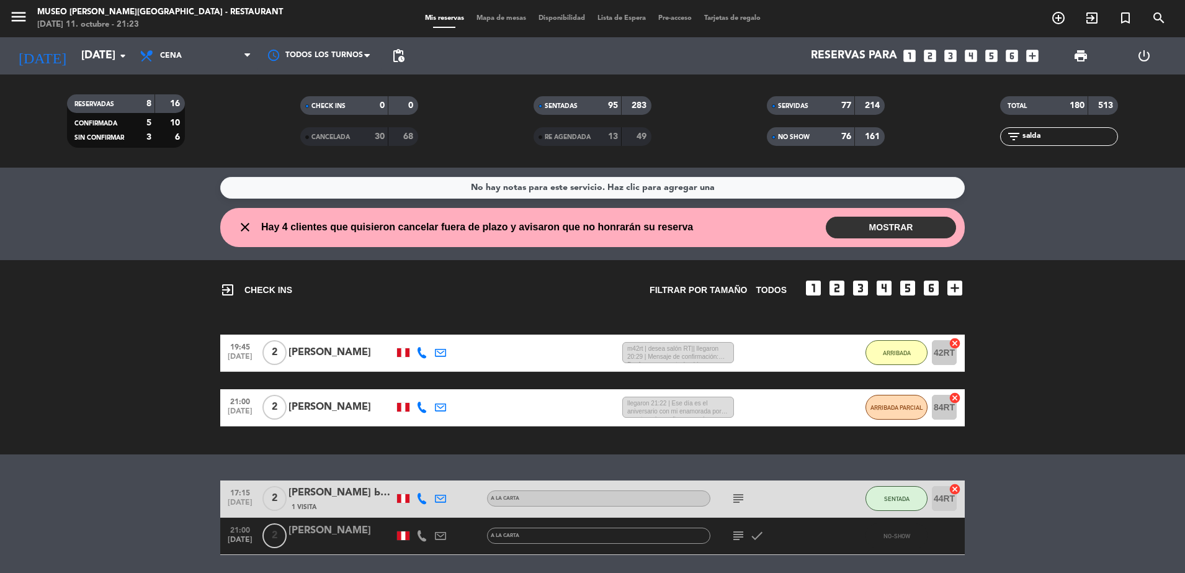
type input "salda"
click at [332, 532] on div "[PERSON_NAME]" at bounding box center [342, 531] width 106 height 16
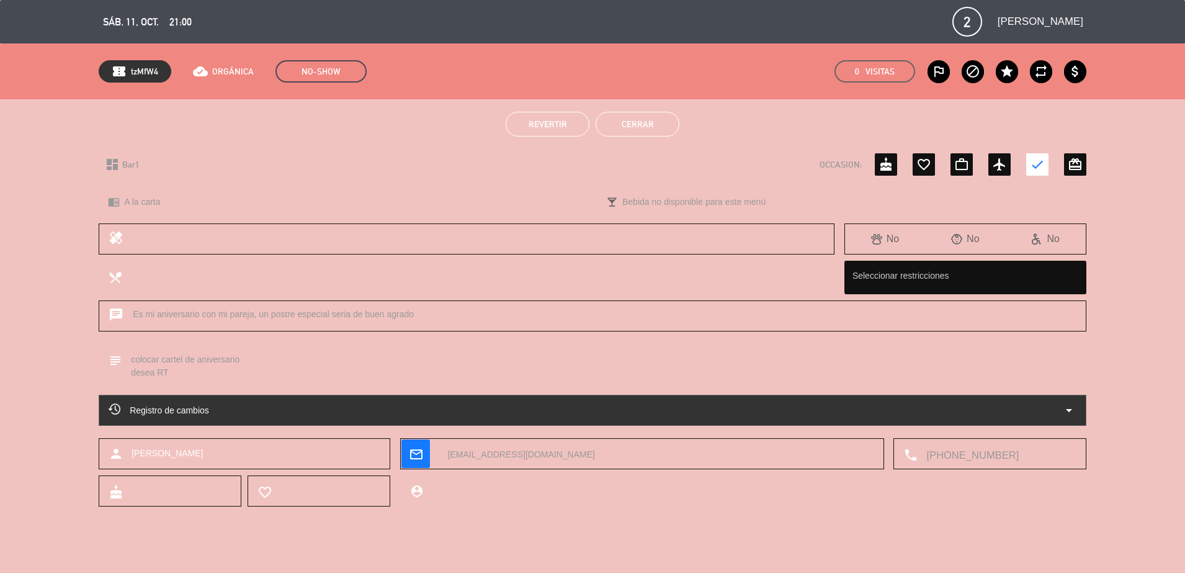
click at [547, 122] on span "Revertir" at bounding box center [548, 124] width 38 height 10
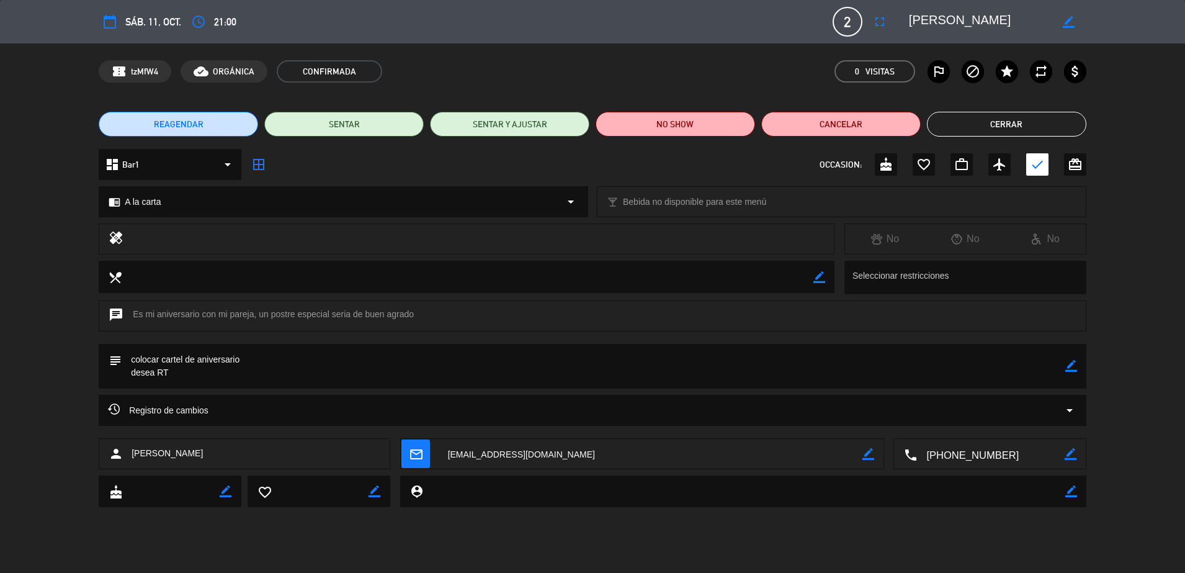
click at [967, 125] on button "Cerrar" at bounding box center [1006, 124] width 159 height 25
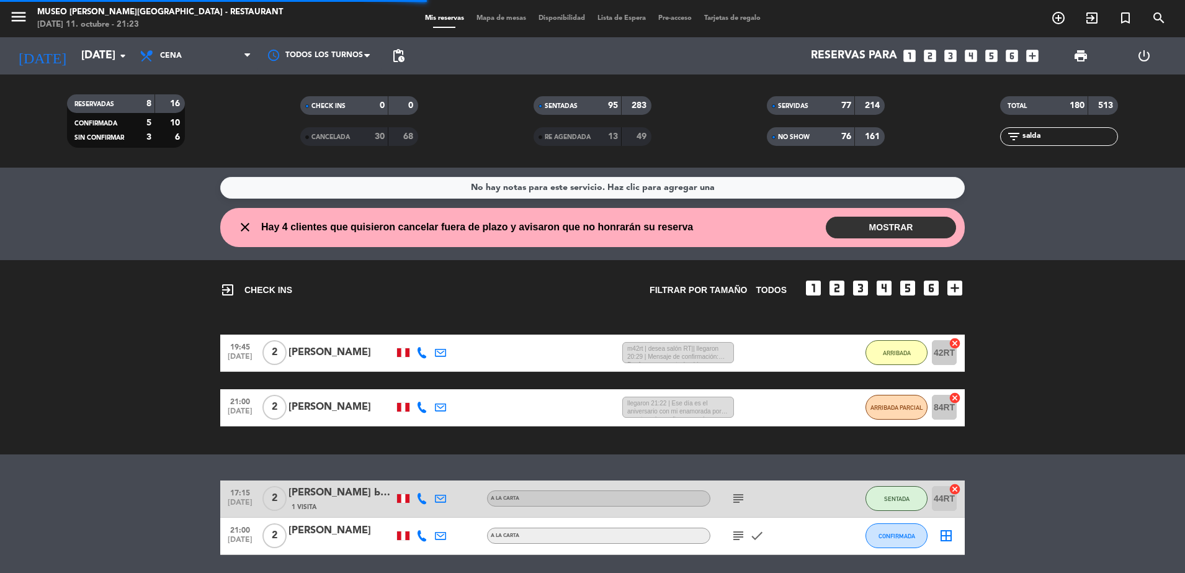
click at [488, 16] on span "Mapa de mesas" at bounding box center [501, 18] width 62 height 7
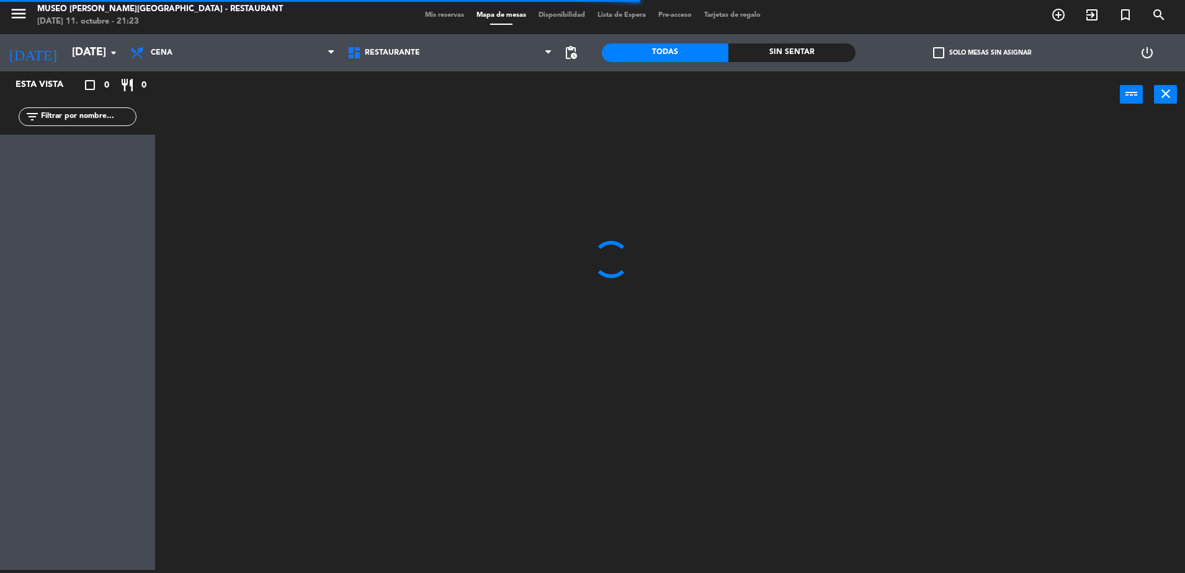
click at [76, 120] on input "text" at bounding box center [88, 117] width 96 height 14
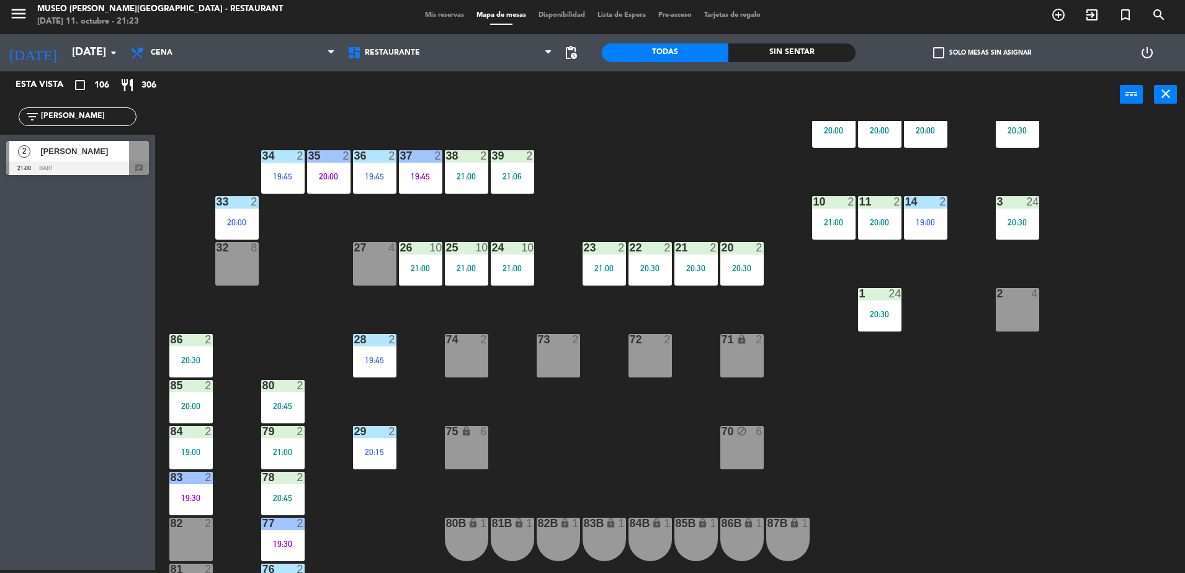
scroll to position [270, 0]
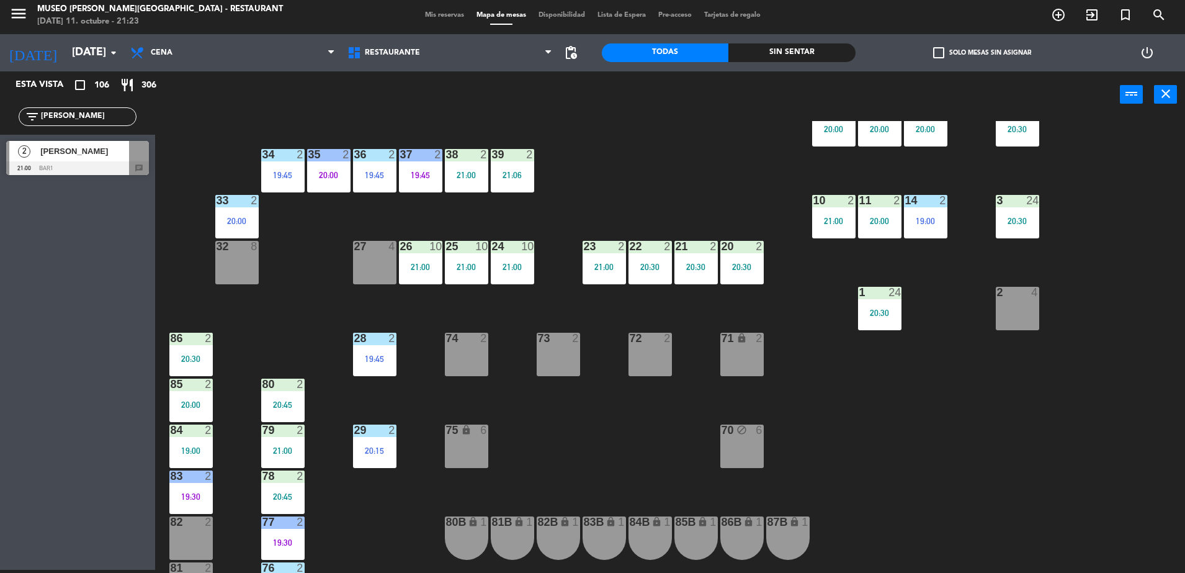
type input "[PERSON_NAME]"
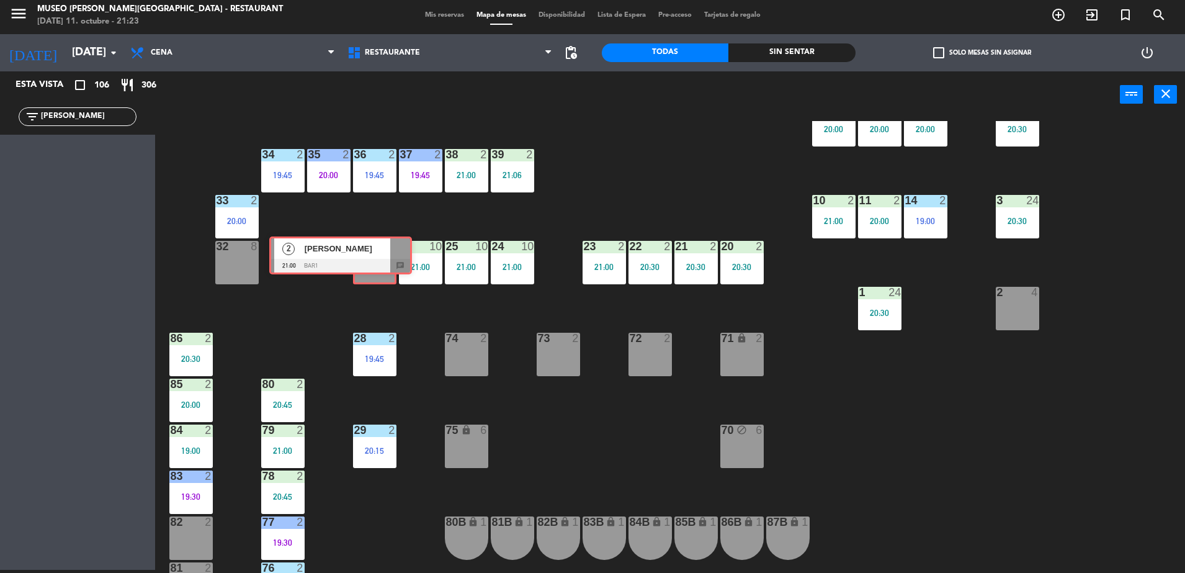
drag, startPoint x: 101, startPoint y: 163, endPoint x: 367, endPoint y: 259, distance: 282.9
click at [367, 259] on div "Esta vista crop_square 106 restaurant 306 filter_list [PERSON_NAME] 2 [PERSON_N…" at bounding box center [592, 321] width 1185 height 501
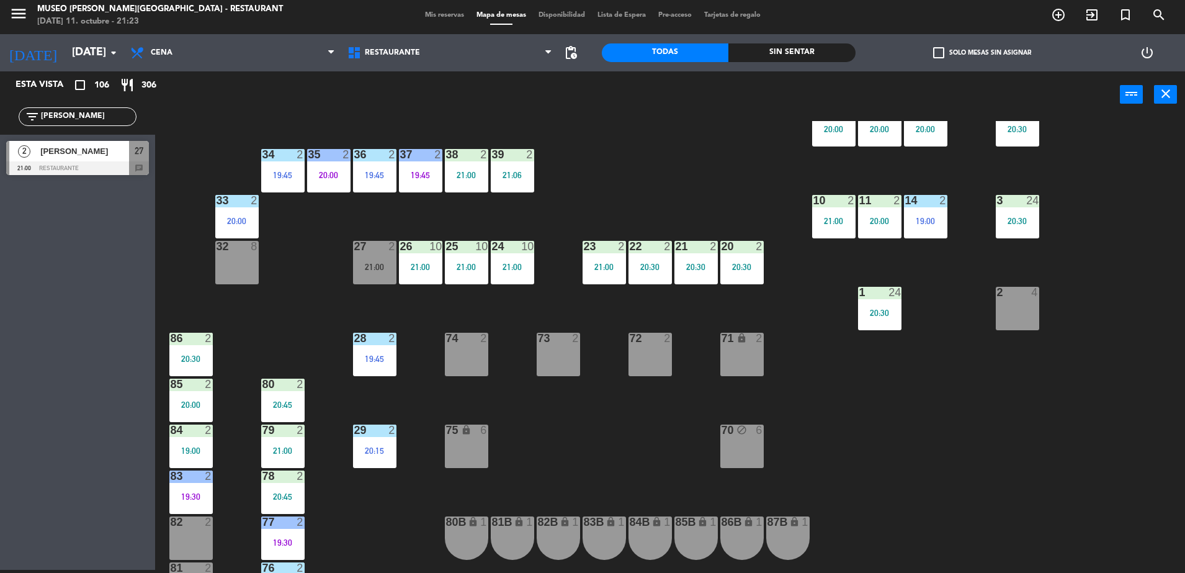
click at [43, 148] on span "[PERSON_NAME]" at bounding box center [84, 151] width 89 height 13
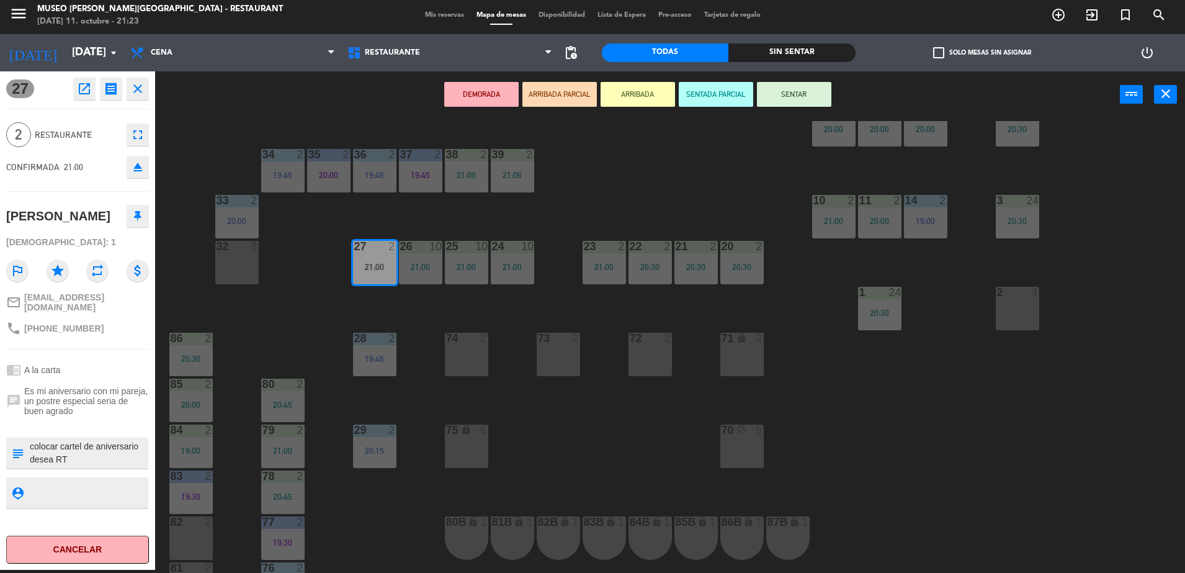
click at [28, 459] on div "subject" at bounding box center [17, 453] width 22 height 31
click at [31, 459] on textarea at bounding box center [88, 453] width 119 height 26
type textarea "llegaron 21:23 colocar cartel de aniversario desea RT"
click at [96, 382] on div "chrome_reader_mode A la carta" at bounding box center [77, 370] width 143 height 24
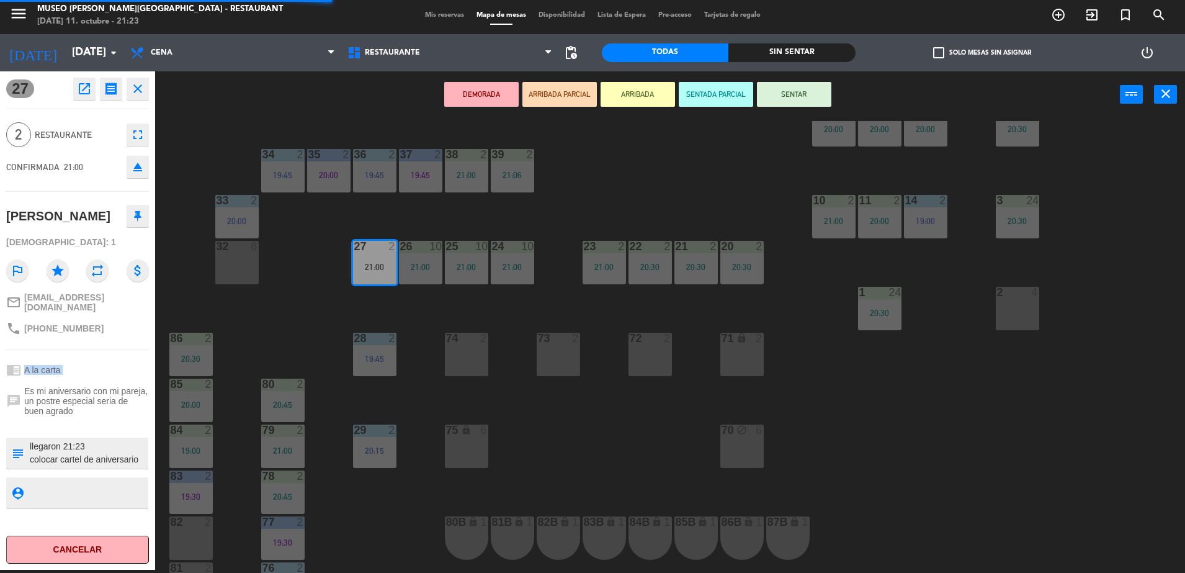
click at [96, 382] on div "chrome_reader_mode A la carta" at bounding box center [77, 370] width 143 height 24
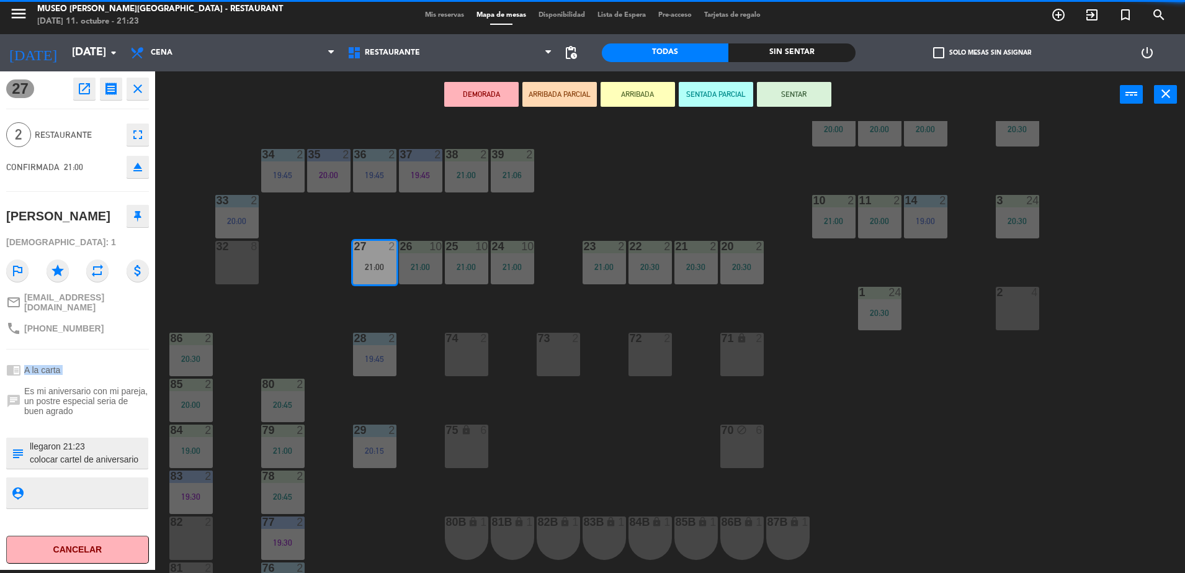
click at [96, 382] on div "chrome_reader_mode A la carta" at bounding box center [77, 370] width 143 height 24
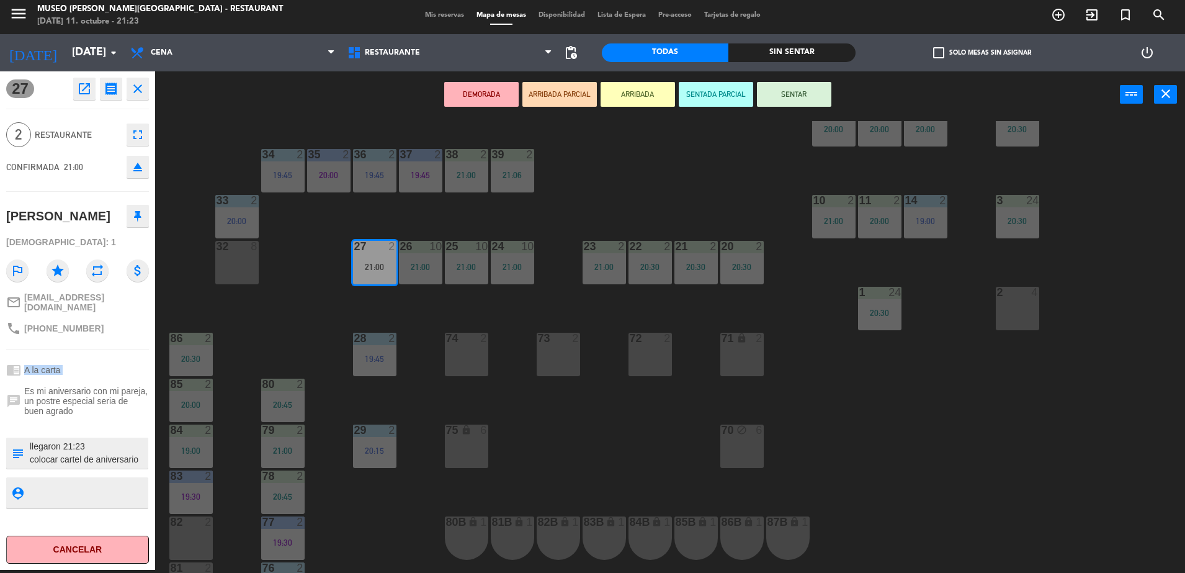
click at [96, 382] on div "chrome_reader_mode A la carta" at bounding box center [77, 370] width 143 height 24
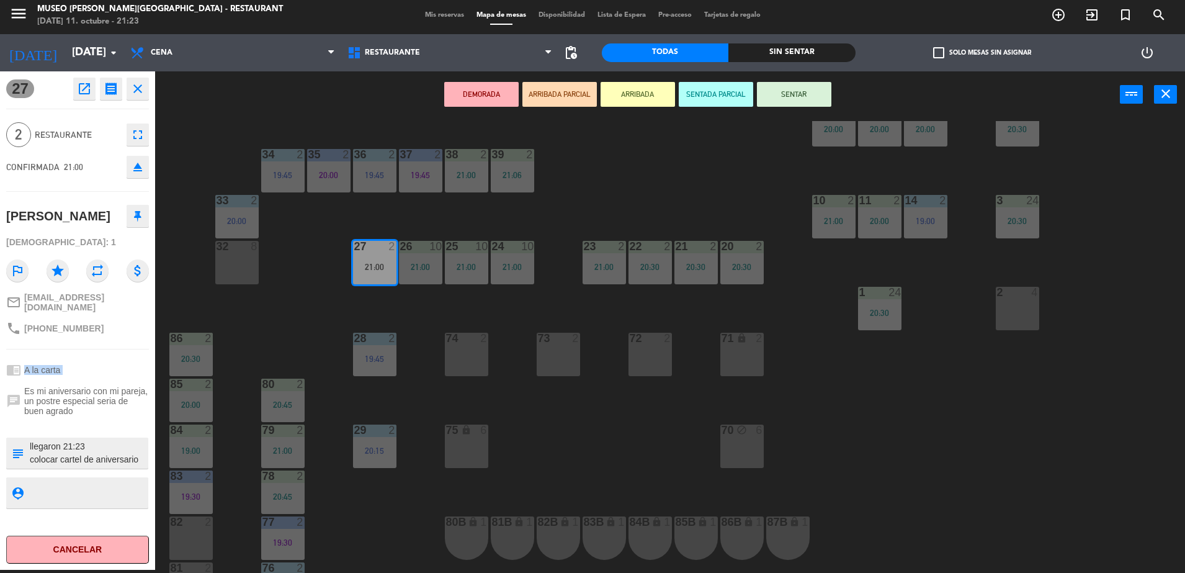
click at [127, 374] on div "chrome_reader_mode A la carta" at bounding box center [77, 370] width 143 height 24
click at [550, 88] on button "ARRIBADA PARCIAL" at bounding box center [560, 94] width 74 height 25
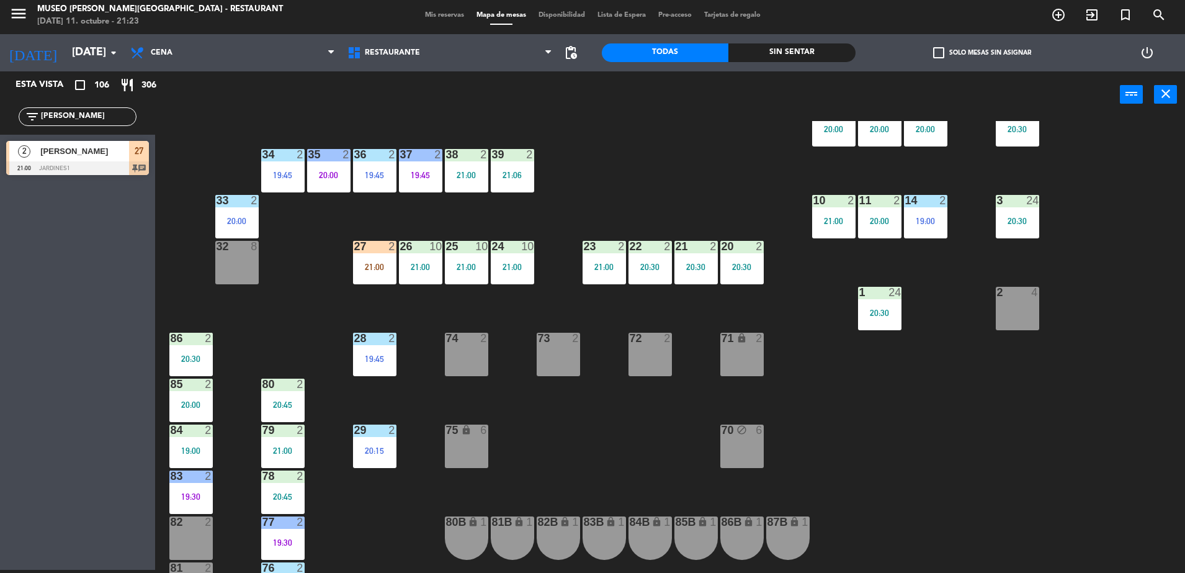
click at [103, 107] on div "filter_list [PERSON_NAME]" at bounding box center [78, 116] width 118 height 19
click at [106, 110] on input "[PERSON_NAME]" at bounding box center [88, 117] width 96 height 14
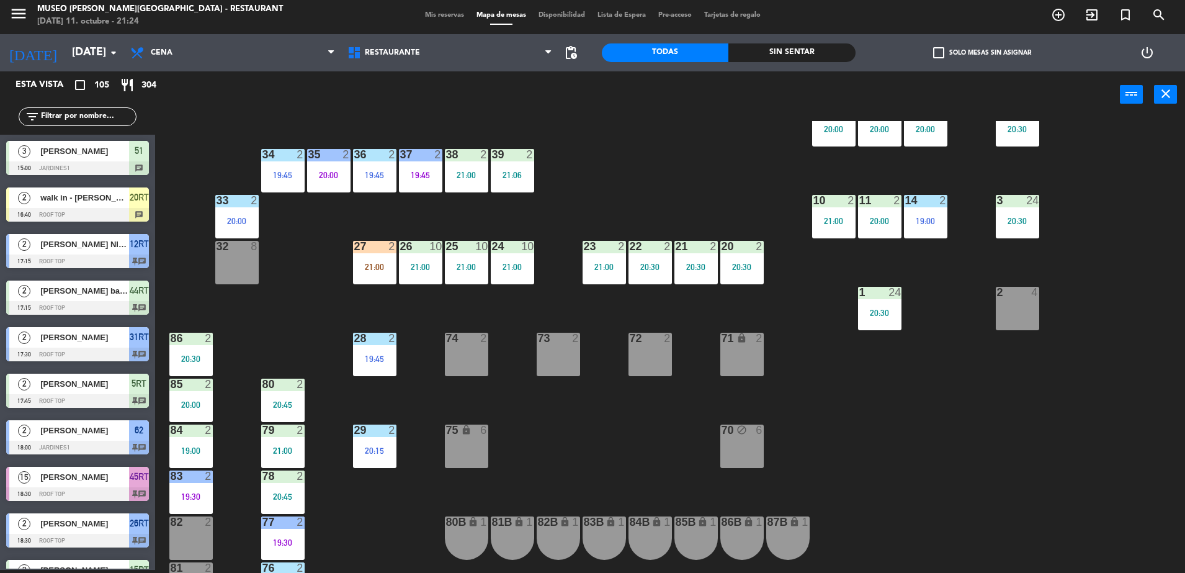
click at [439, 20] on div "Mis reservas Mapa de mesas Disponibilidad Lista de Espera Pre-acceso Tarjetas d…" at bounding box center [593, 15] width 348 height 11
click at [437, 15] on span "Mis reservas" at bounding box center [445, 15] width 52 height 7
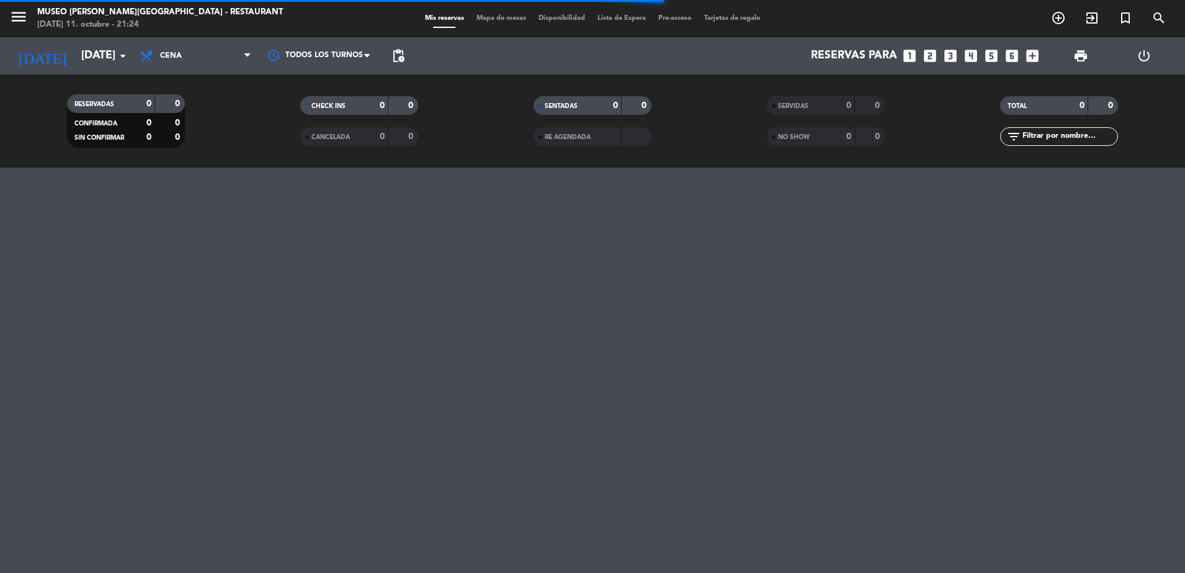
click at [778, 134] on div "NO SHOW" at bounding box center [798, 137] width 57 height 14
click at [790, 107] on span "SERVIDAS" at bounding box center [793, 106] width 30 height 6
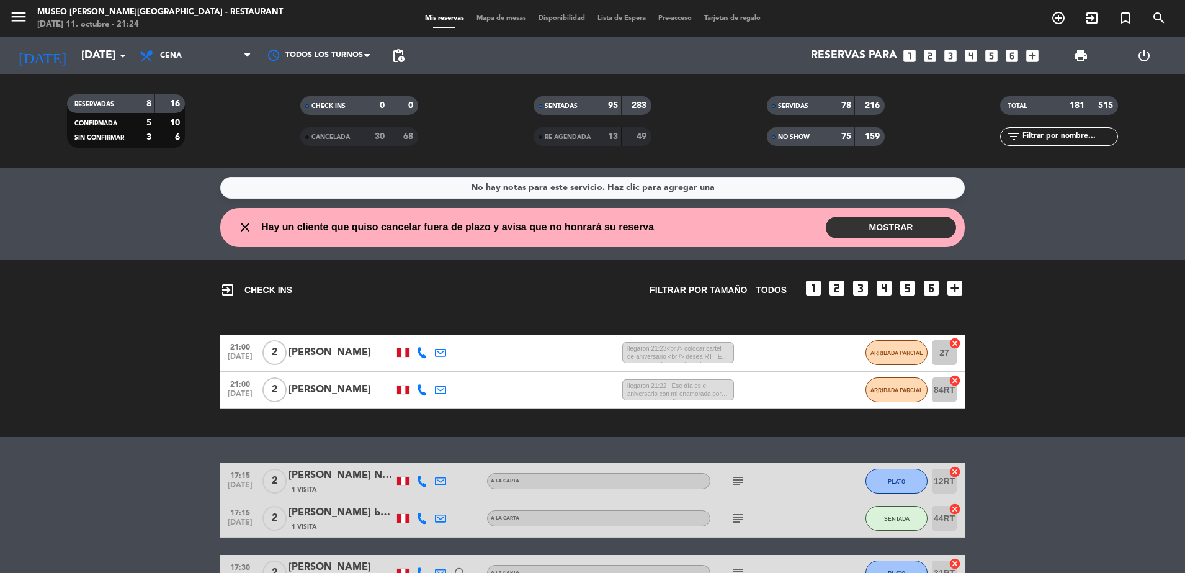
click at [809, 130] on div "NO SHOW" at bounding box center [798, 137] width 57 height 14
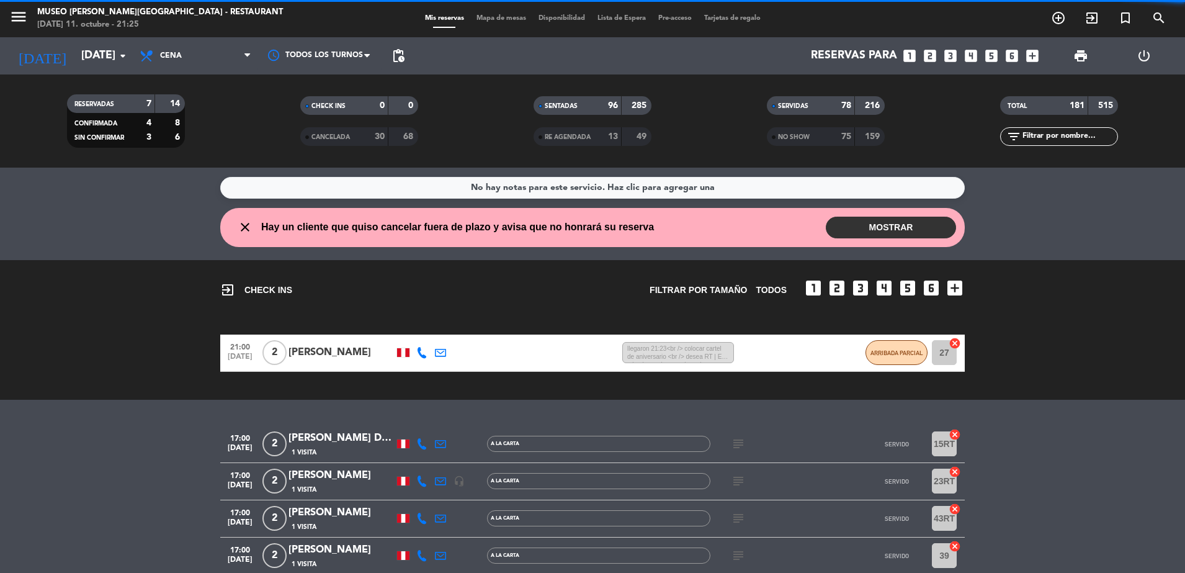
click at [811, 127] on div "NO SHOW 75 159" at bounding box center [826, 136] width 118 height 19
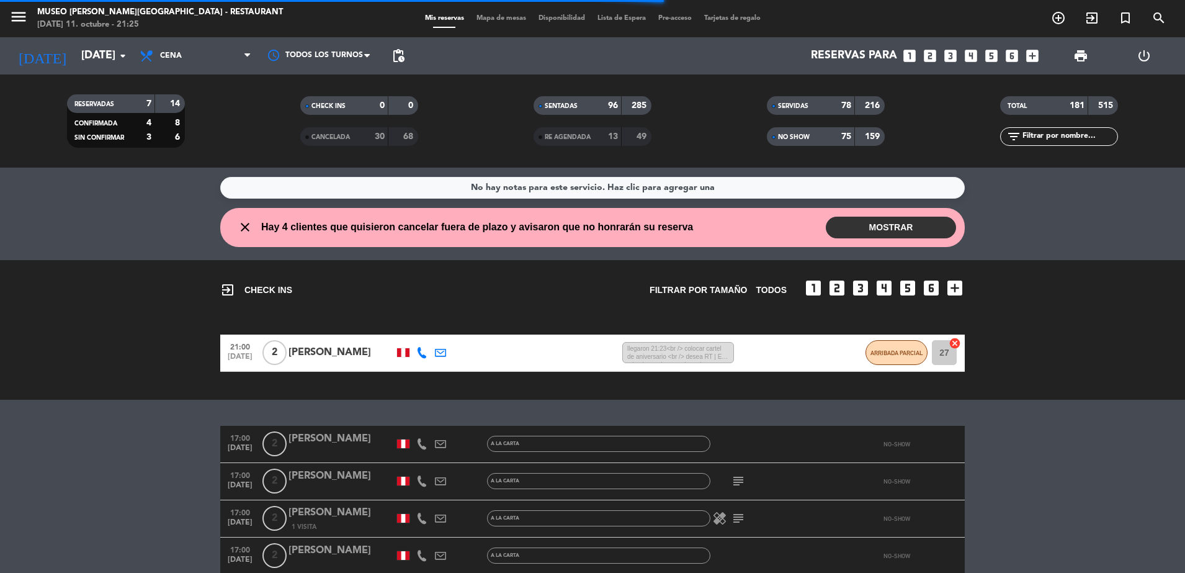
click at [1053, 131] on input "text" at bounding box center [1070, 137] width 96 height 14
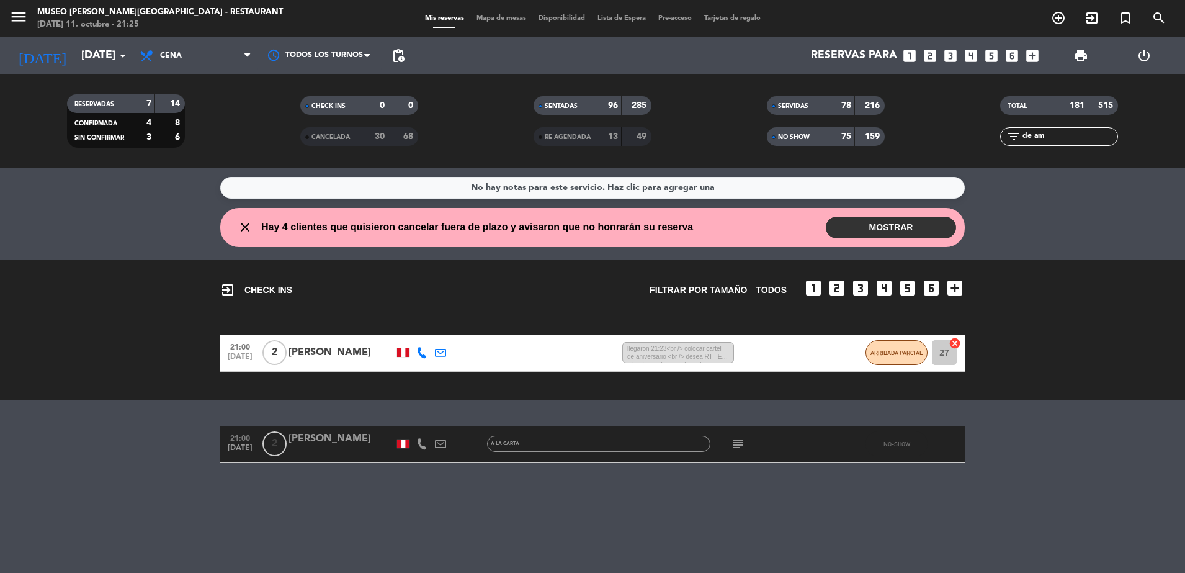
type input "de am"
click at [303, 439] on div "[PERSON_NAME]" at bounding box center [342, 439] width 106 height 16
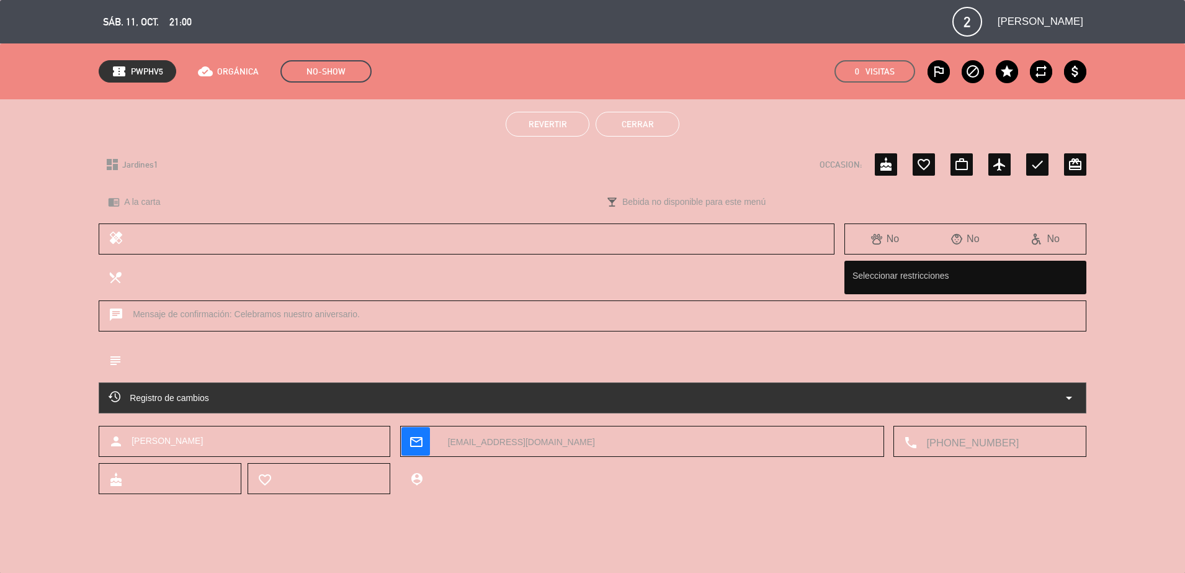
click at [552, 120] on span "Revertir" at bounding box center [548, 124] width 38 height 10
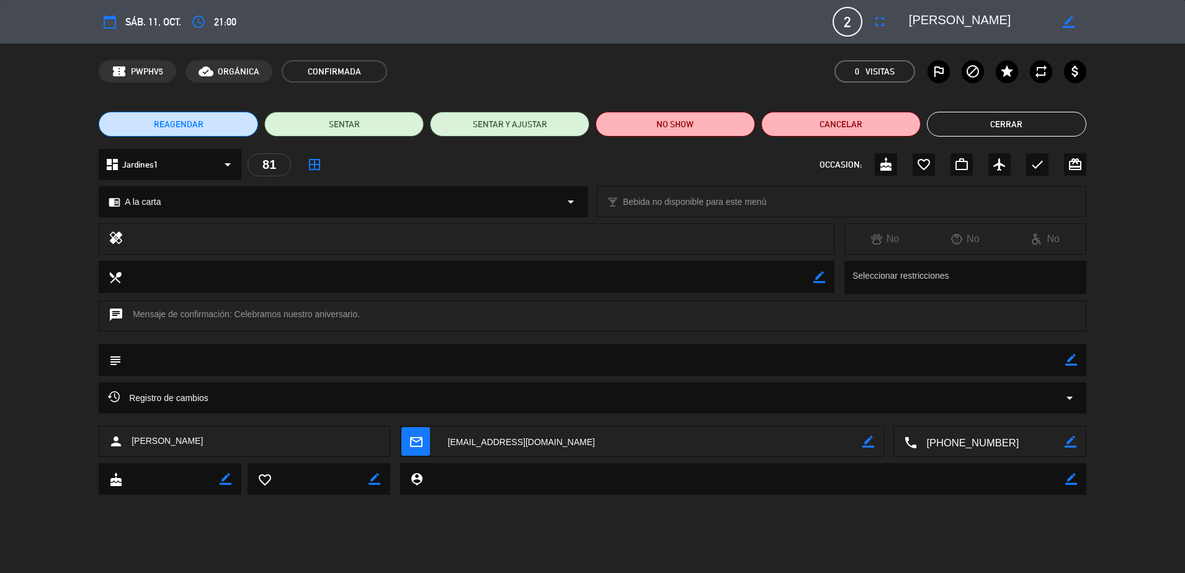
click at [979, 133] on button "Cerrar" at bounding box center [1006, 124] width 159 height 25
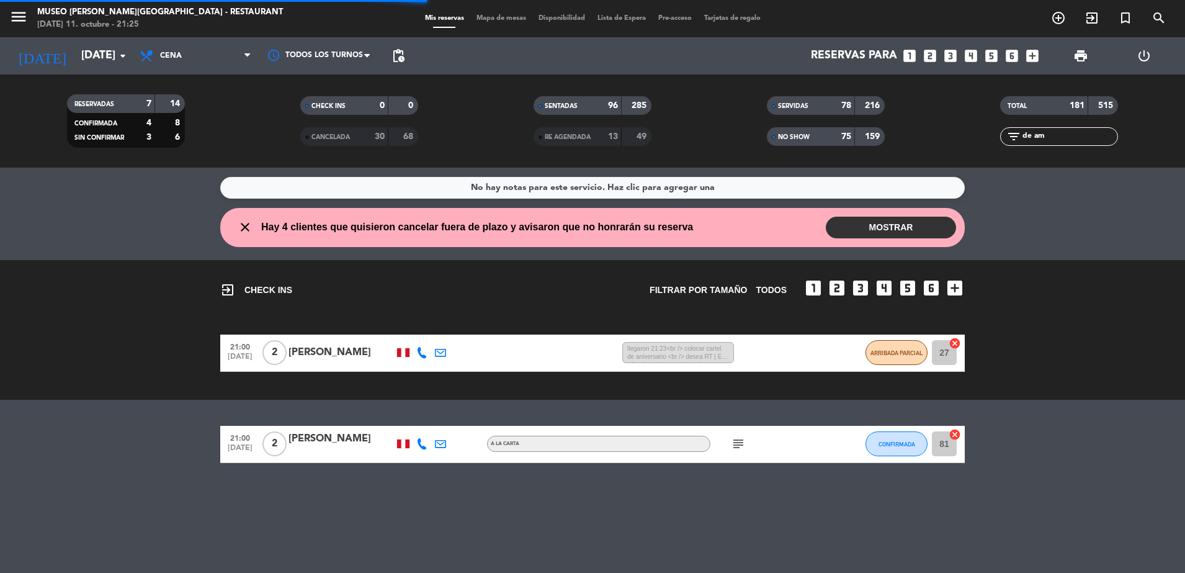
click at [474, 13] on div "Mis reservas Mapa de mesas Disponibilidad Lista de Espera Pre-acceso Tarjetas d…" at bounding box center [593, 18] width 348 height 11
click at [482, 16] on span "Mapa de mesas" at bounding box center [501, 18] width 62 height 7
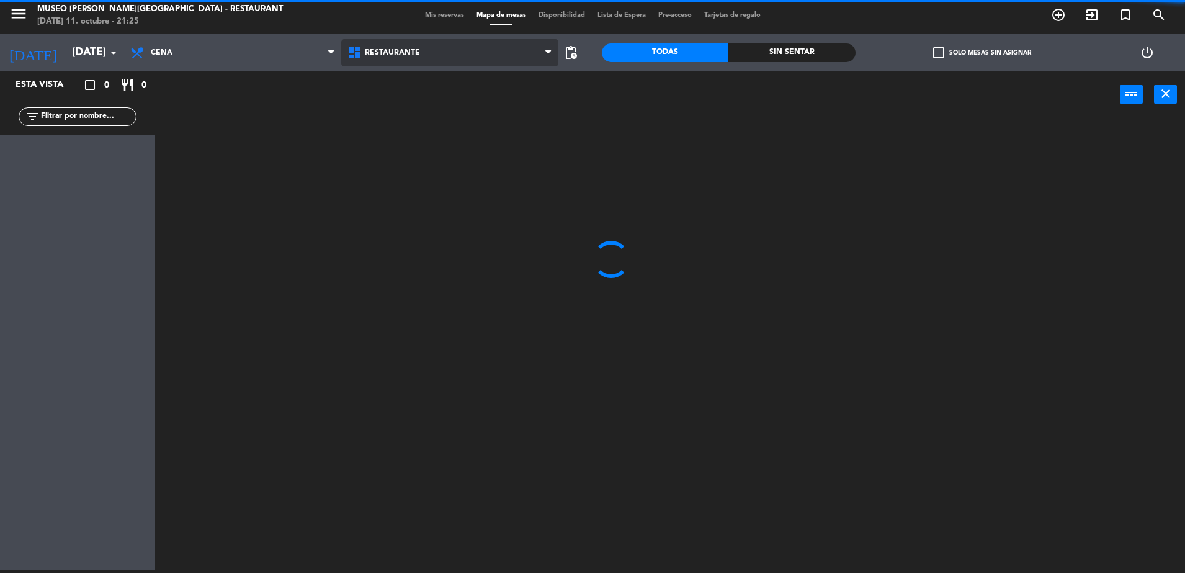
click at [423, 55] on span "Restaurante" at bounding box center [449, 52] width 217 height 27
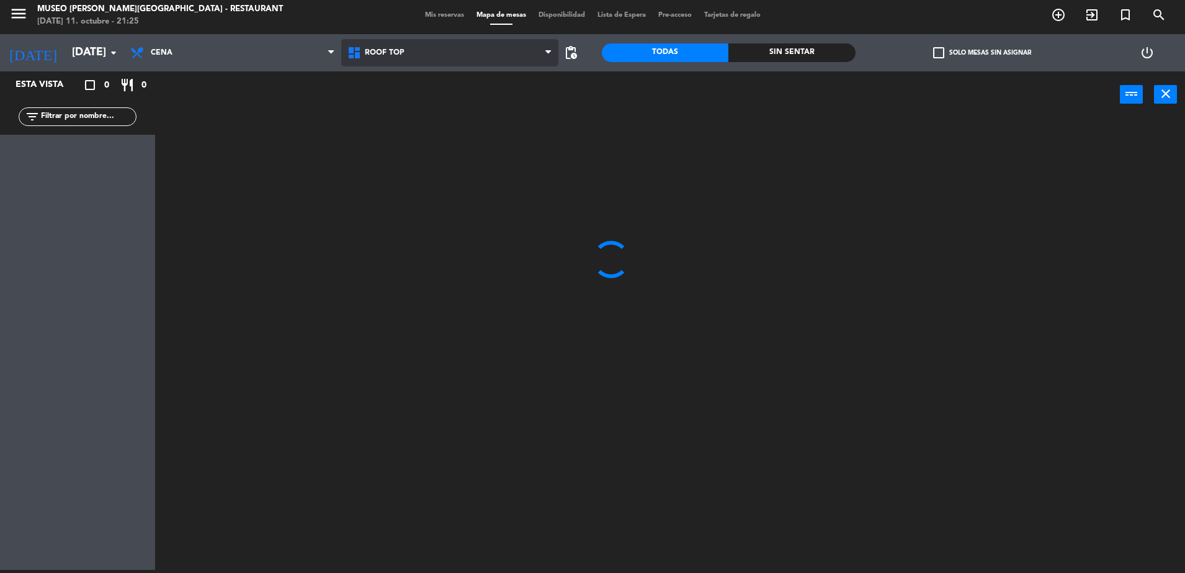
click at [452, 100] on ng-component "menu [GEOGRAPHIC_DATA][PERSON_NAME] - Restaurant [DATE] 11. octubre - 21:25 Mis…" at bounding box center [592, 285] width 1185 height 576
click at [116, 118] on input "text" at bounding box center [88, 117] width 96 height 14
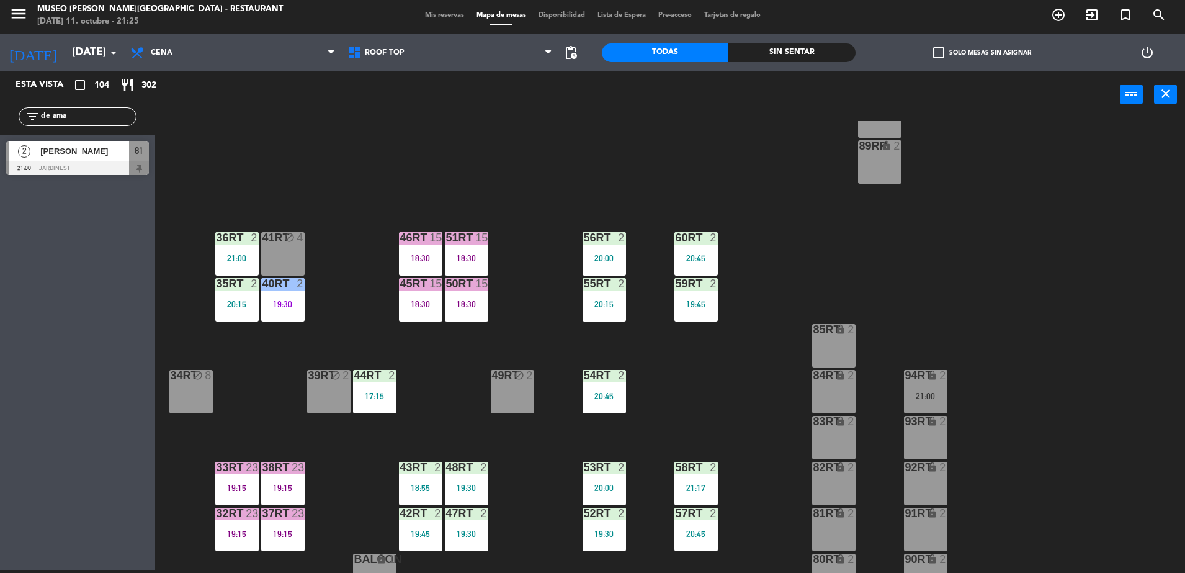
scroll to position [487, 0]
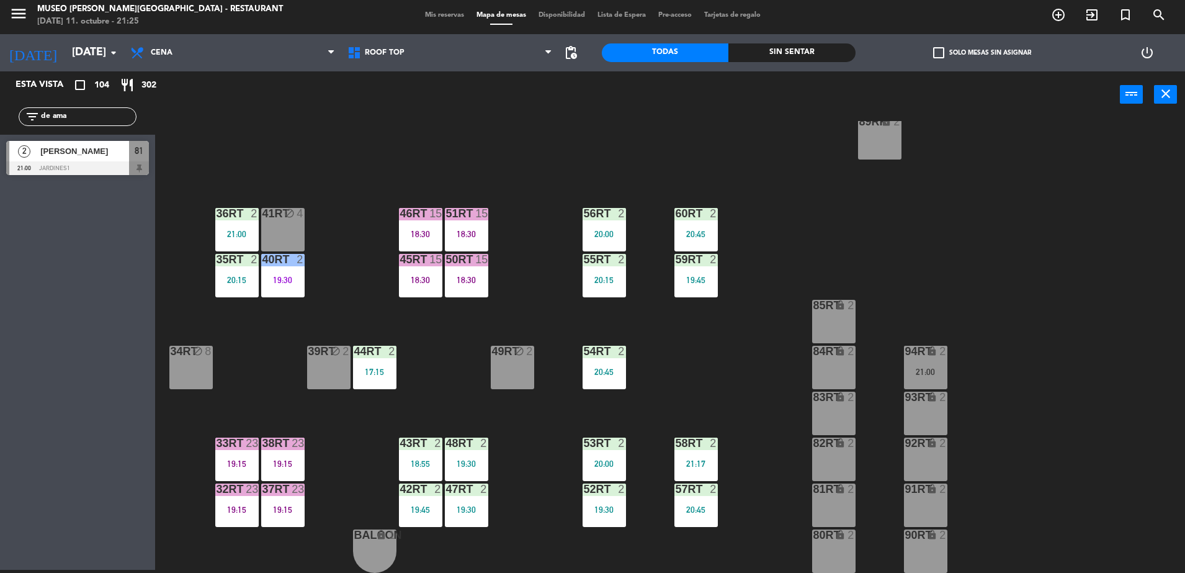
type input "de ama"
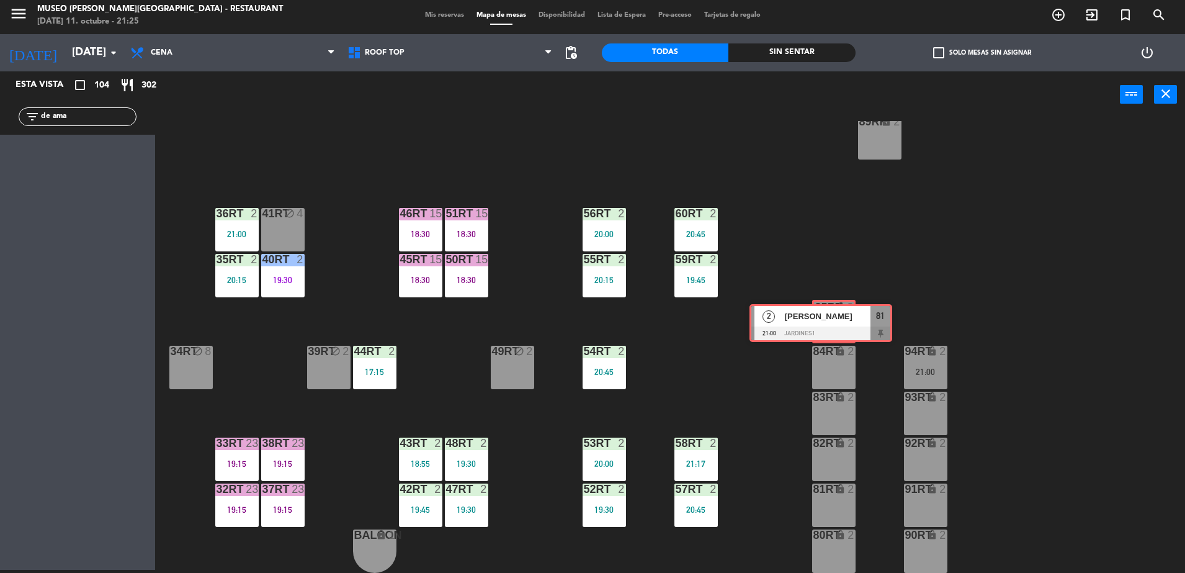
drag, startPoint x: 105, startPoint y: 161, endPoint x: 845, endPoint y: 323, distance: 757.9
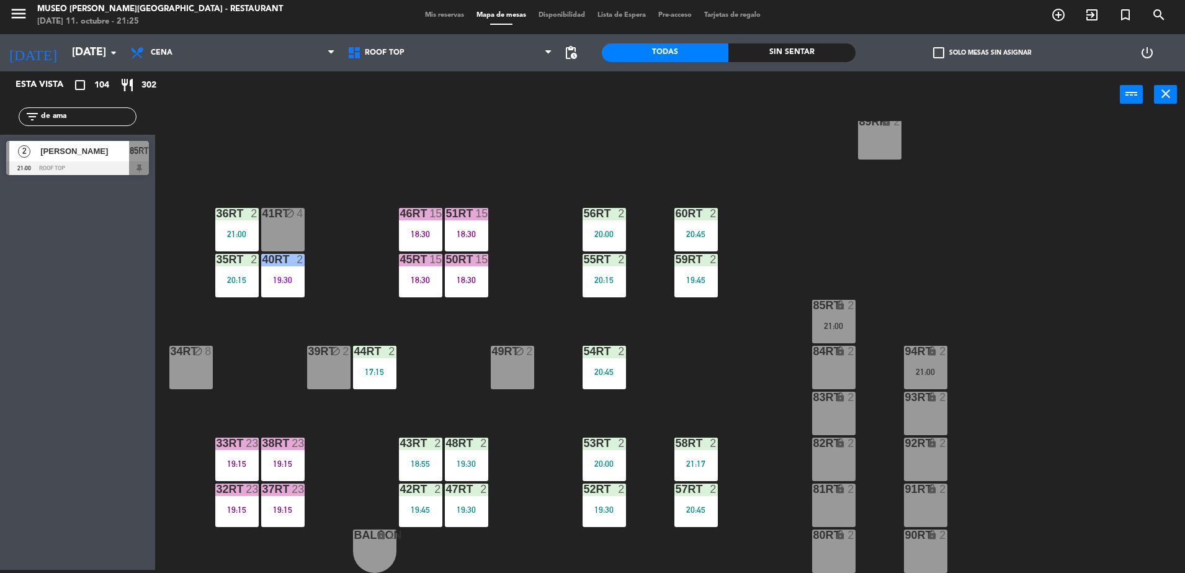
click at [32, 171] on div at bounding box center [77, 168] width 143 height 14
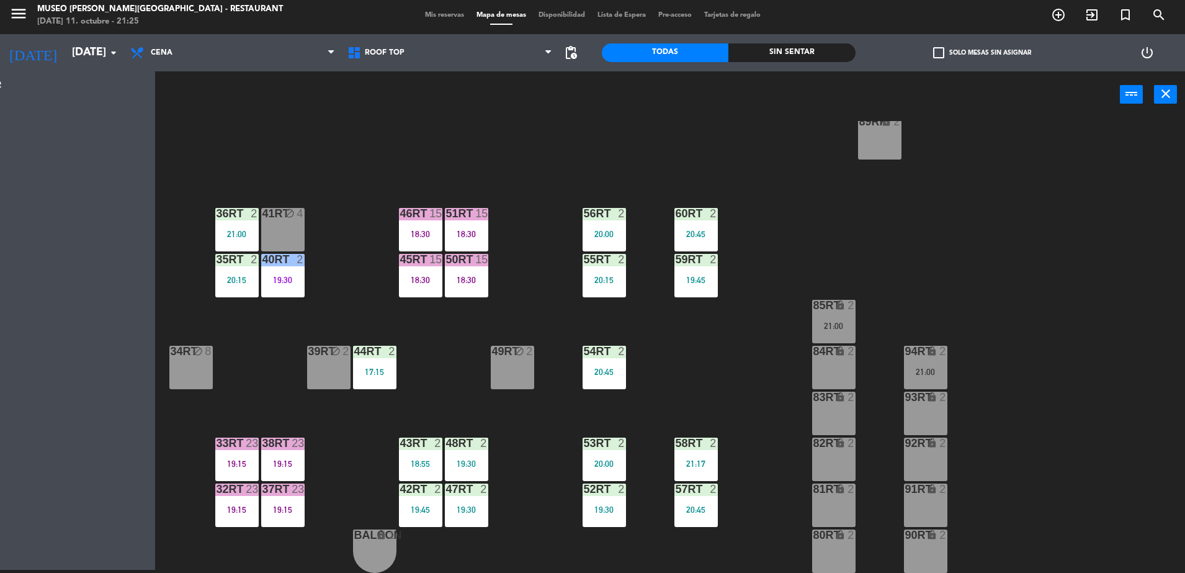
scroll to position [0, 0]
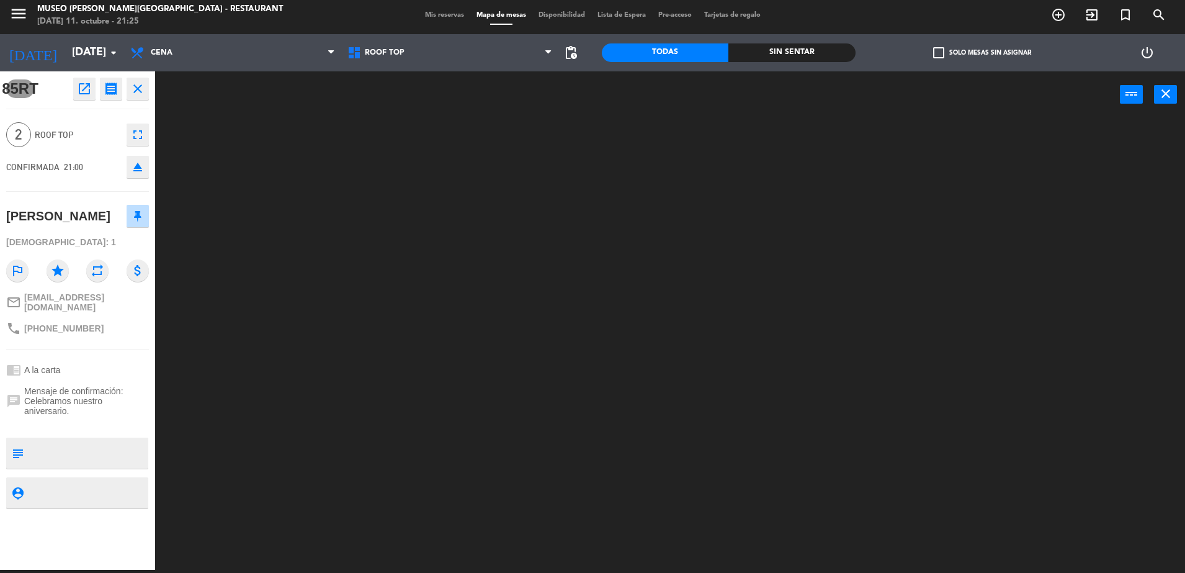
click at [117, 448] on textarea at bounding box center [88, 453] width 119 height 26
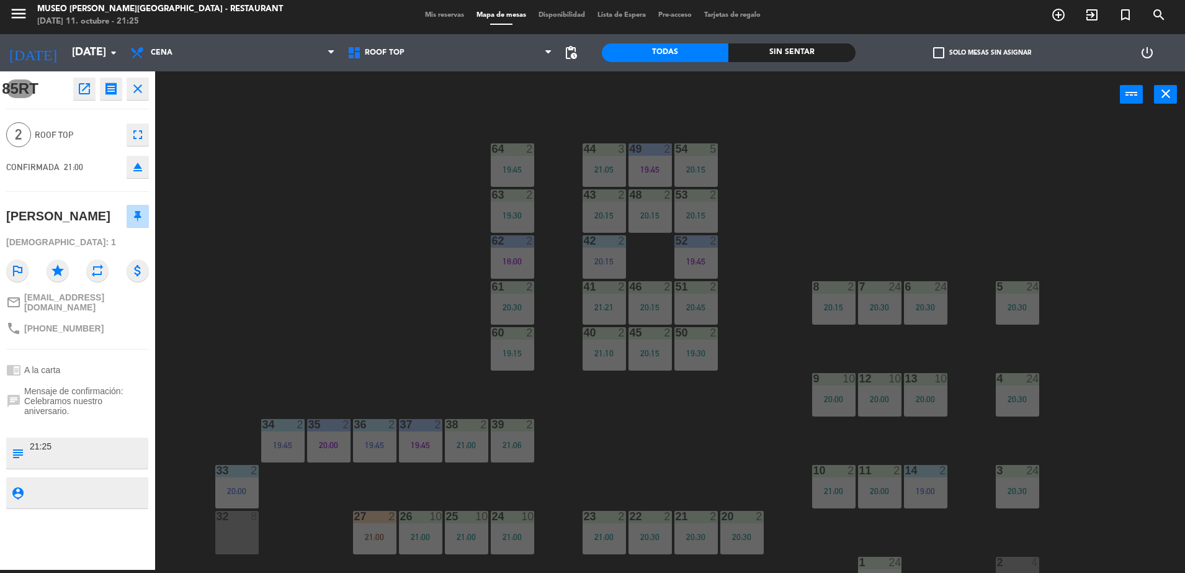
type textarea "21:25"
click at [136, 367] on div "chrome_reader_mode A la carta" at bounding box center [77, 370] width 143 height 24
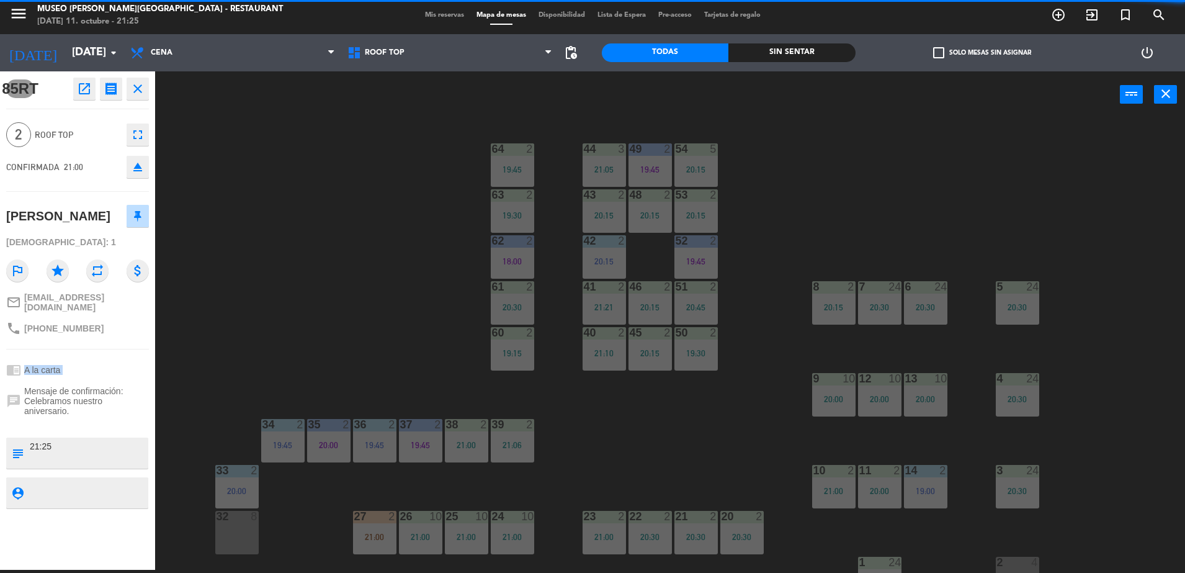
click at [136, 367] on div "chrome_reader_mode A la carta" at bounding box center [77, 370] width 143 height 24
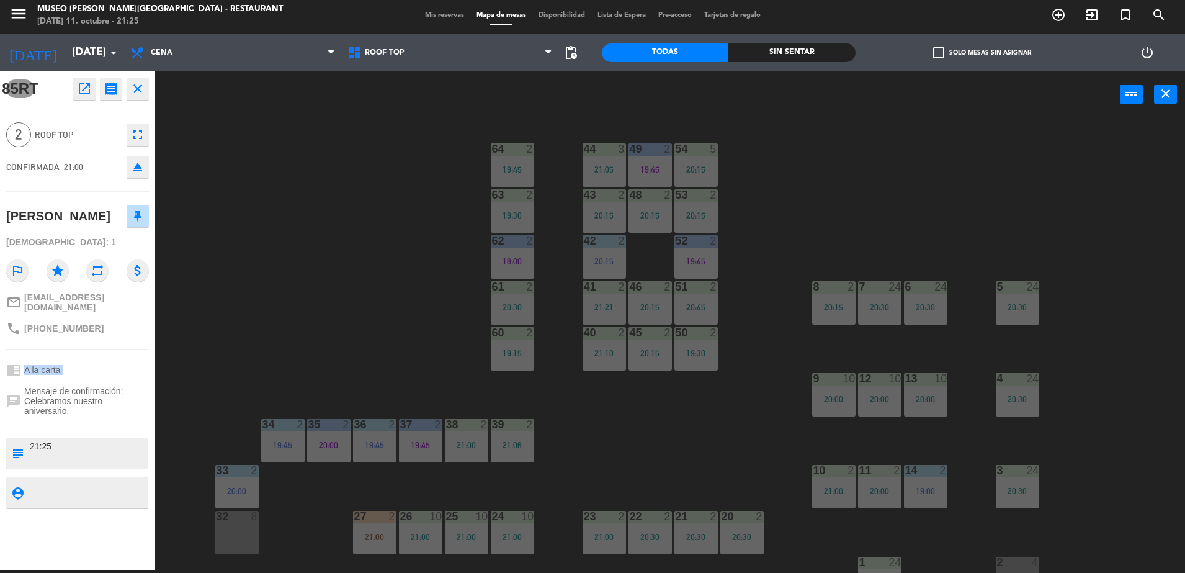
click at [136, 367] on div "chrome_reader_mode A la carta" at bounding box center [77, 370] width 143 height 24
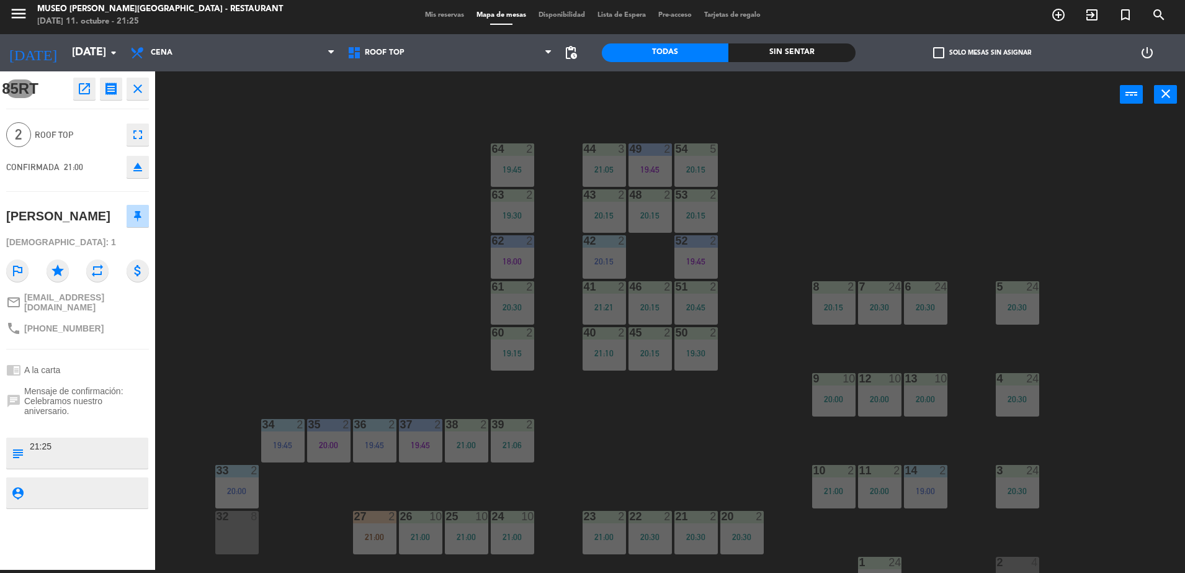
click at [227, 357] on div "44 3 21:05 49 2 19:45 54 5 20:15 64 2 19:45 48 2 20:15 53 2 20:15 63 2 19:30 43…" at bounding box center [676, 347] width 1018 height 452
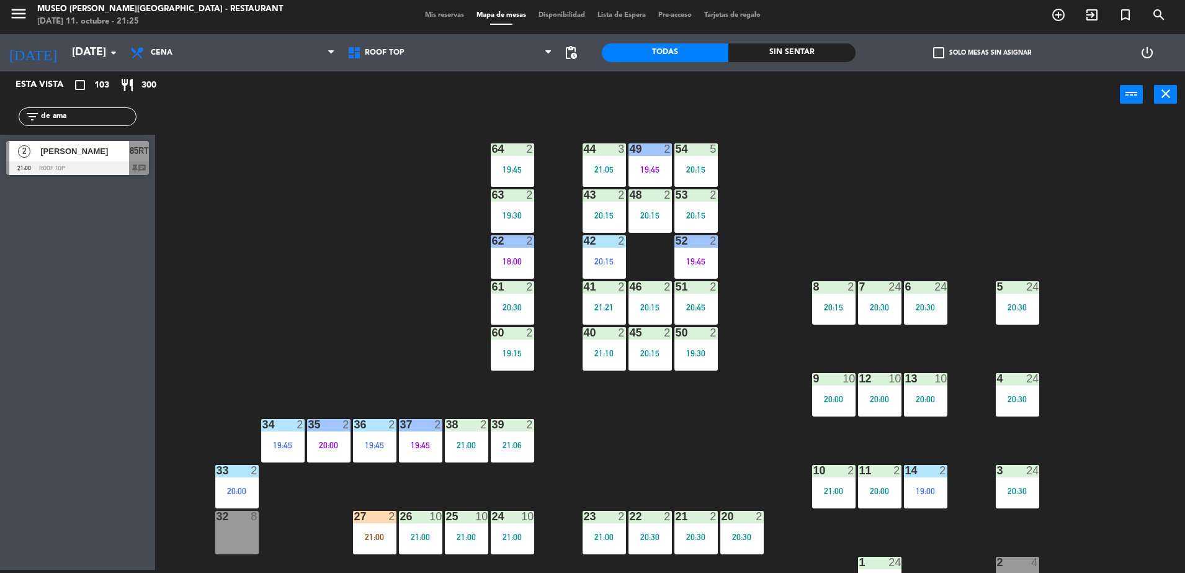
click at [94, 155] on span "[PERSON_NAME]" at bounding box center [84, 151] width 89 height 13
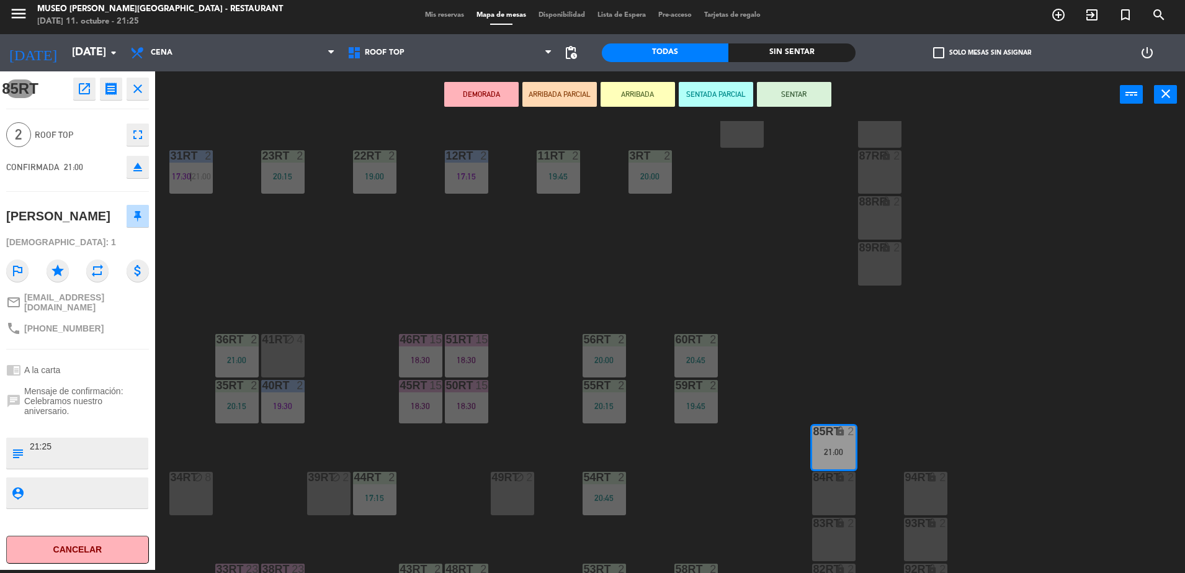
scroll to position [487, 0]
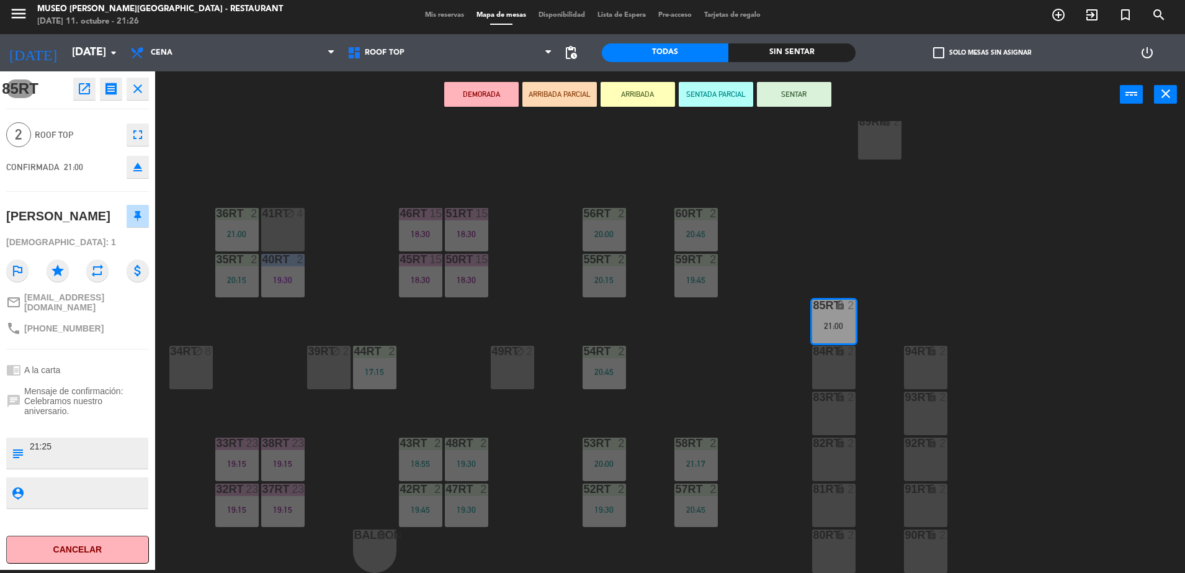
click at [557, 83] on button "ARRIBADA PARCIAL" at bounding box center [560, 94] width 74 height 25
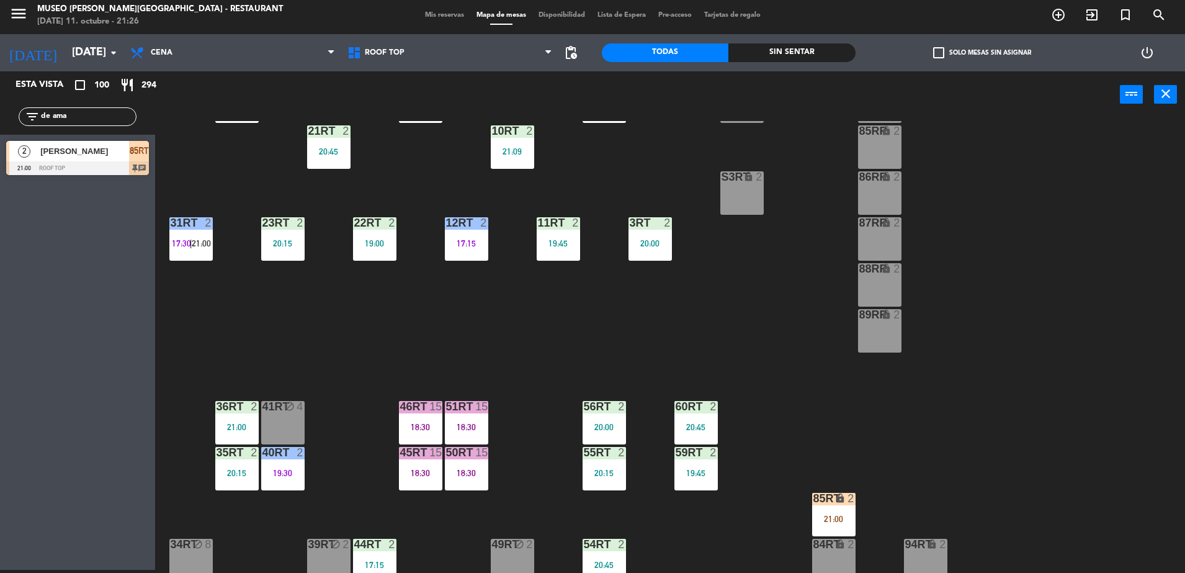
scroll to position [0, 0]
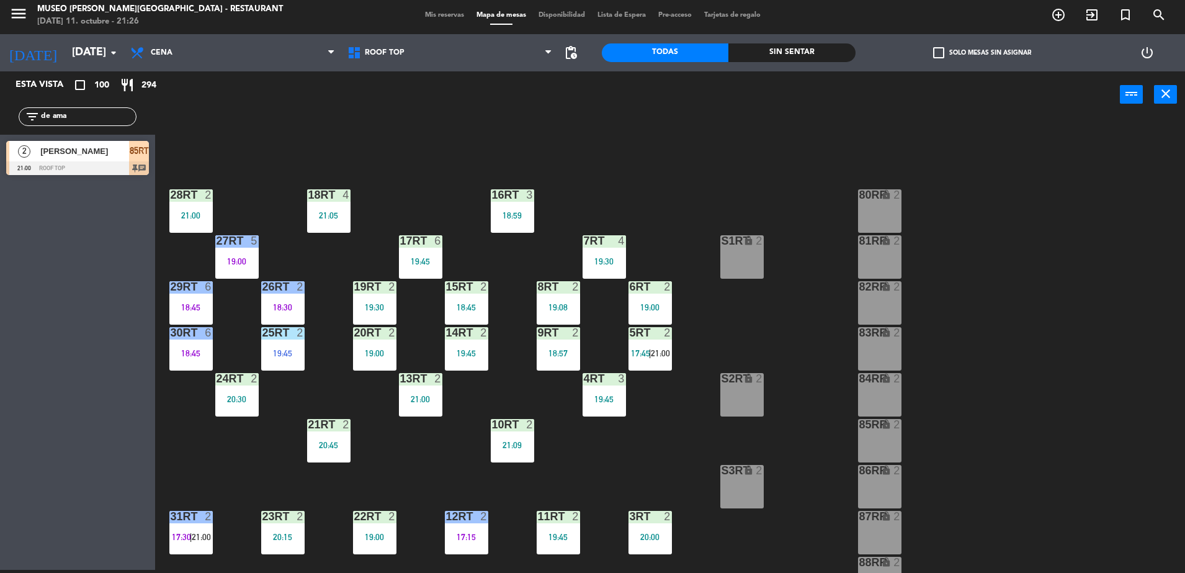
click at [104, 114] on input "de ama" at bounding box center [88, 117] width 96 height 14
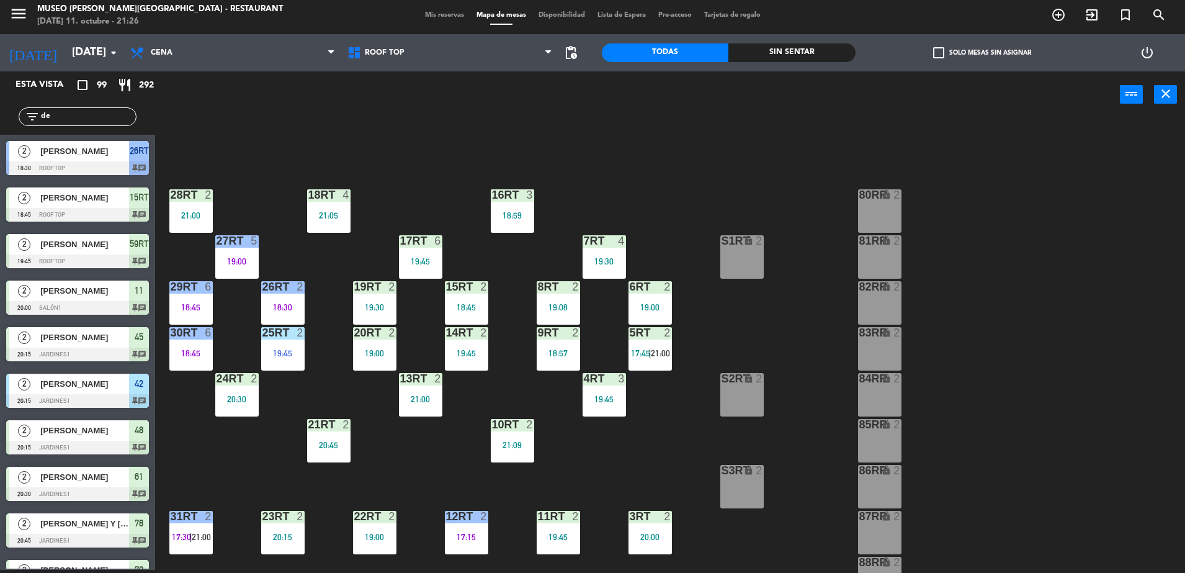
type input "d"
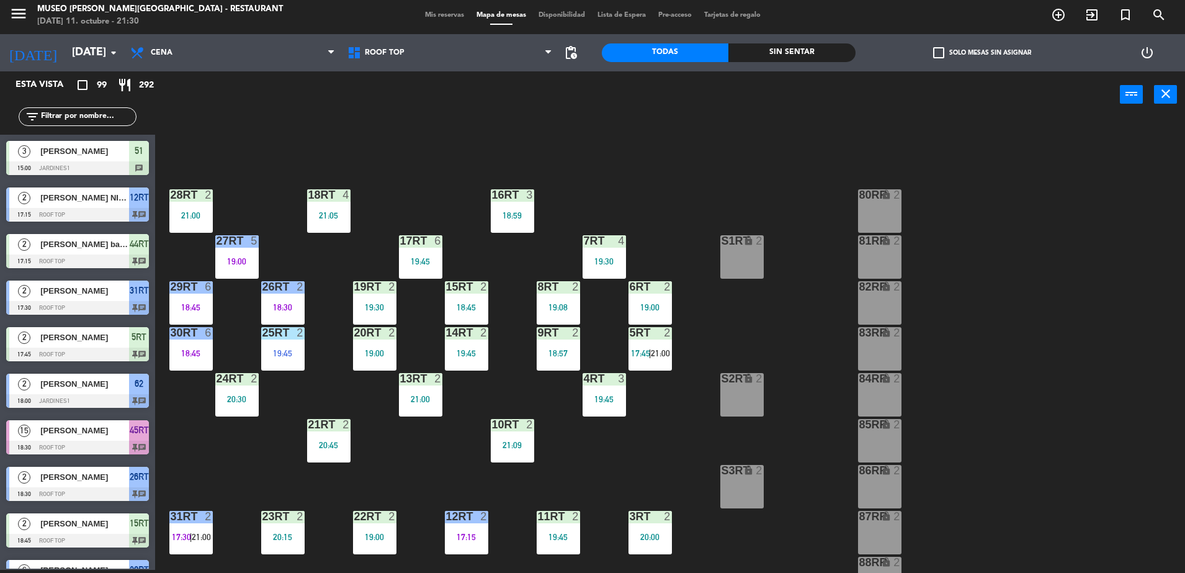
click at [447, 12] on span "Mis reservas" at bounding box center [445, 15] width 52 height 7
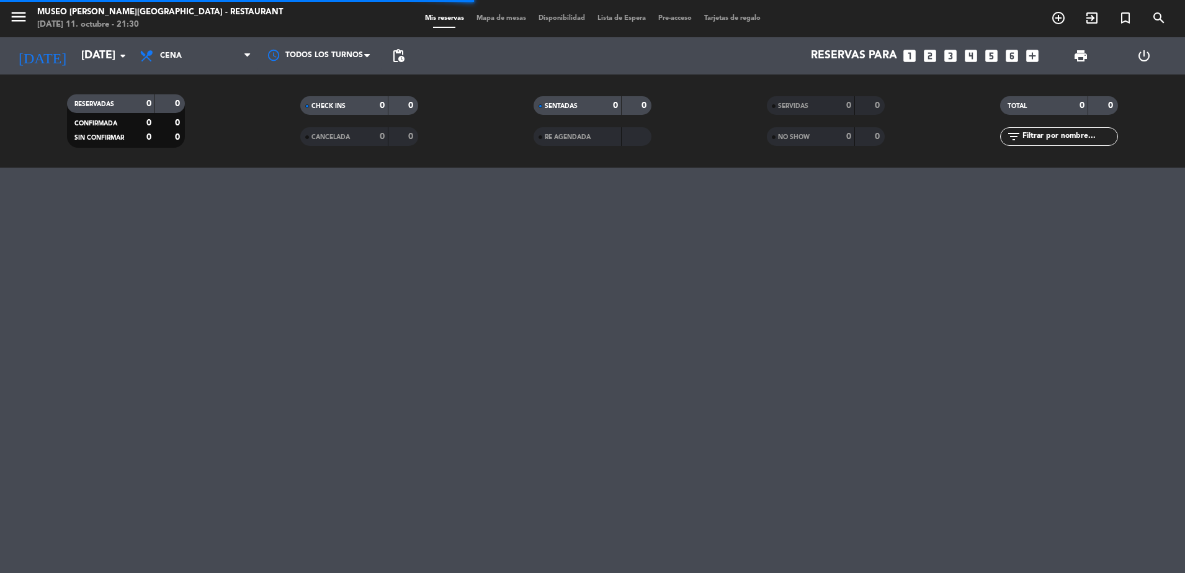
drag, startPoint x: 818, startPoint y: 143, endPoint x: 697, endPoint y: 354, distance: 242.7
click at [710, 341] on div "menu [GEOGRAPHIC_DATA][PERSON_NAME] - Restaurant [DATE] 11. octubre - 21:30 Mis…" at bounding box center [592, 286] width 1185 height 573
click at [770, 130] on div "NO SHOW" at bounding box center [798, 137] width 57 height 14
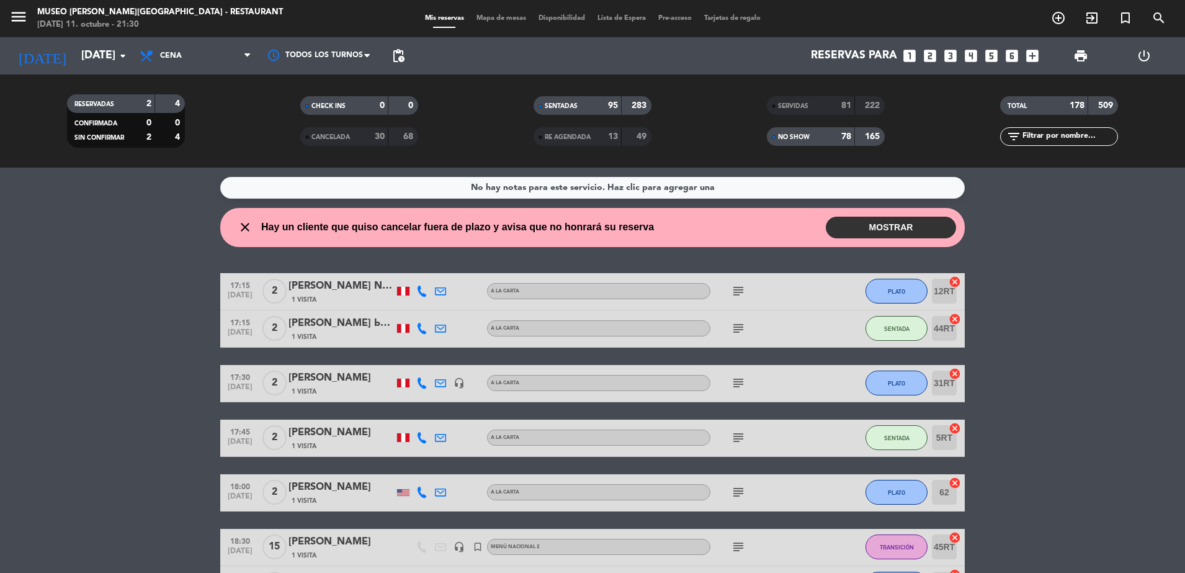
click at [784, 111] on div "SERVIDAS" at bounding box center [798, 106] width 57 height 14
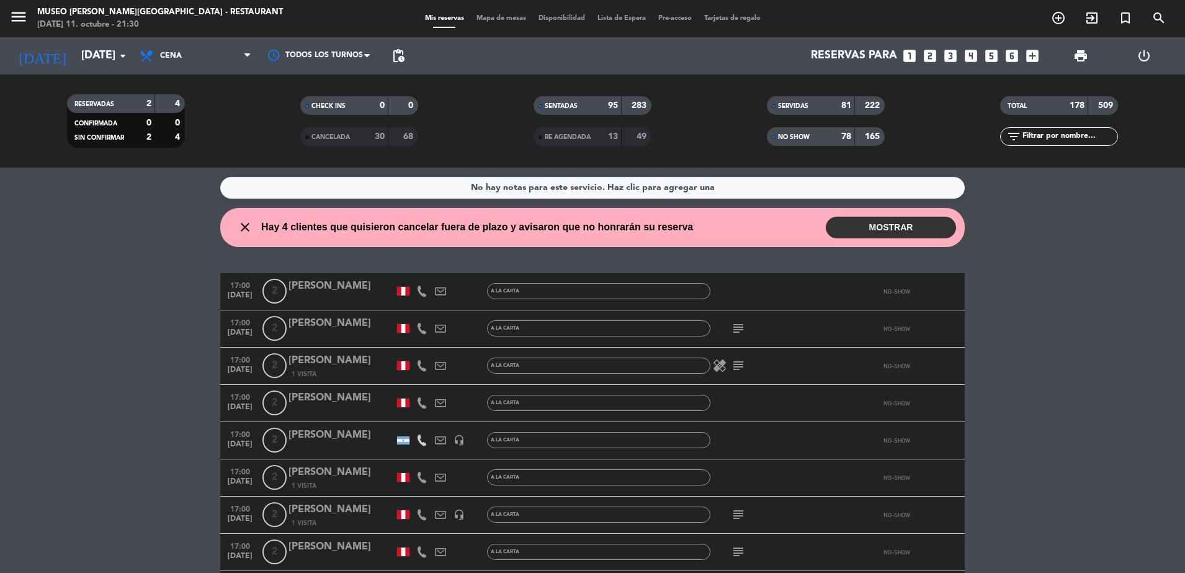
click at [597, 46] on div "Reservas para looks_one looks_two looks_3 looks_4 looks_5 looks_6 add_box" at bounding box center [728, 55] width 634 height 37
click at [1051, 138] on input "text" at bounding box center [1070, 137] width 96 height 14
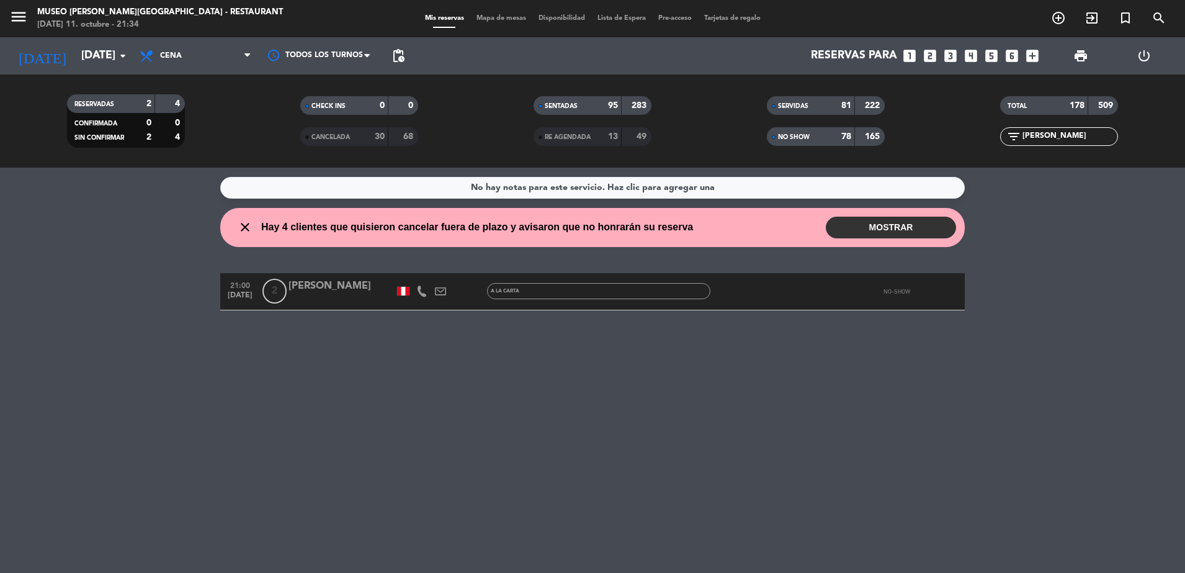
type input "[PERSON_NAME]"
click at [358, 294] on div "[PERSON_NAME]" at bounding box center [342, 286] width 106 height 16
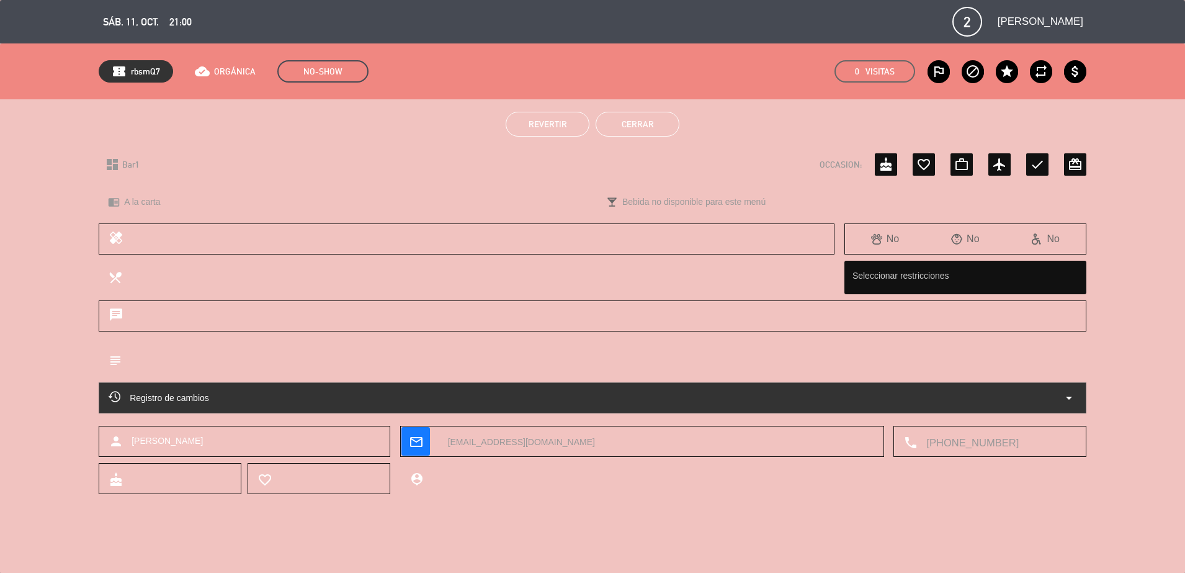
click at [551, 124] on span "Revertir" at bounding box center [548, 124] width 38 height 10
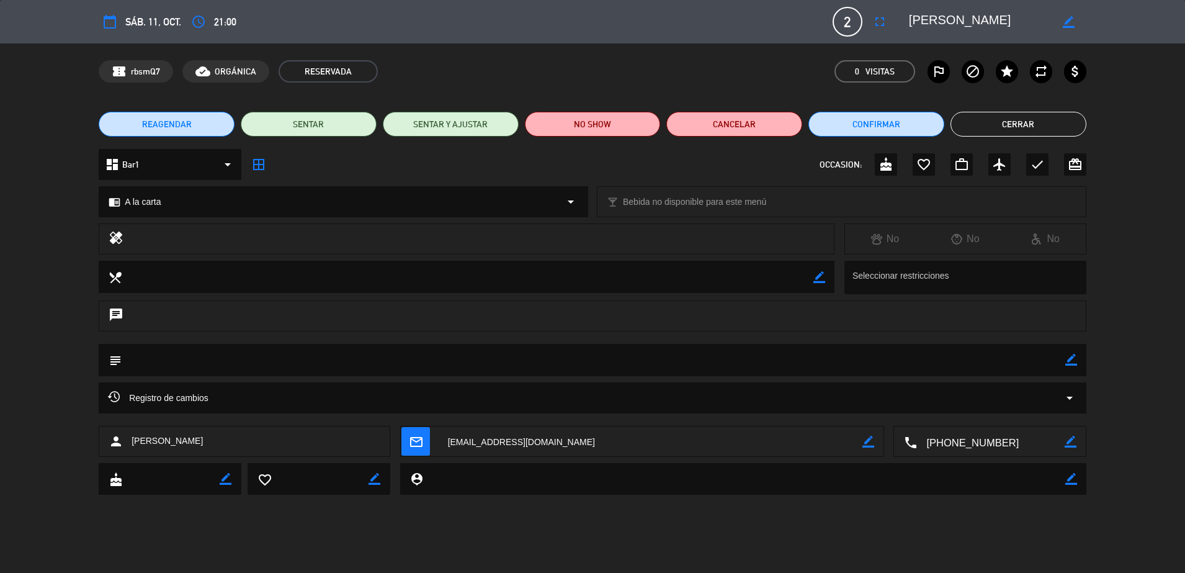
click at [991, 121] on button "Cerrar" at bounding box center [1019, 124] width 136 height 25
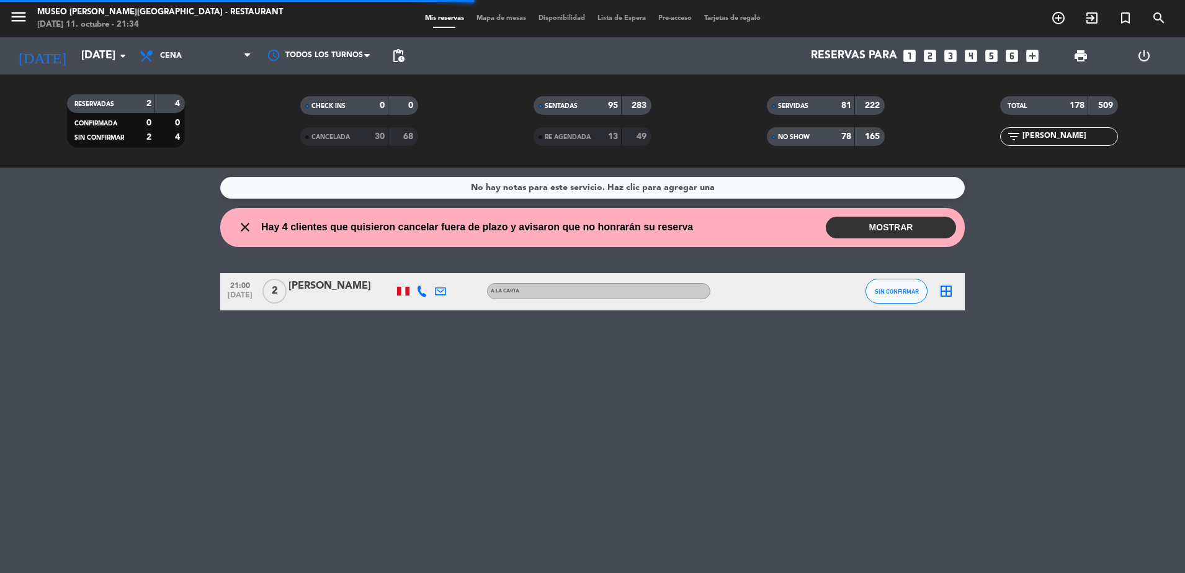
click at [500, 15] on span "Mapa de mesas" at bounding box center [501, 18] width 62 height 7
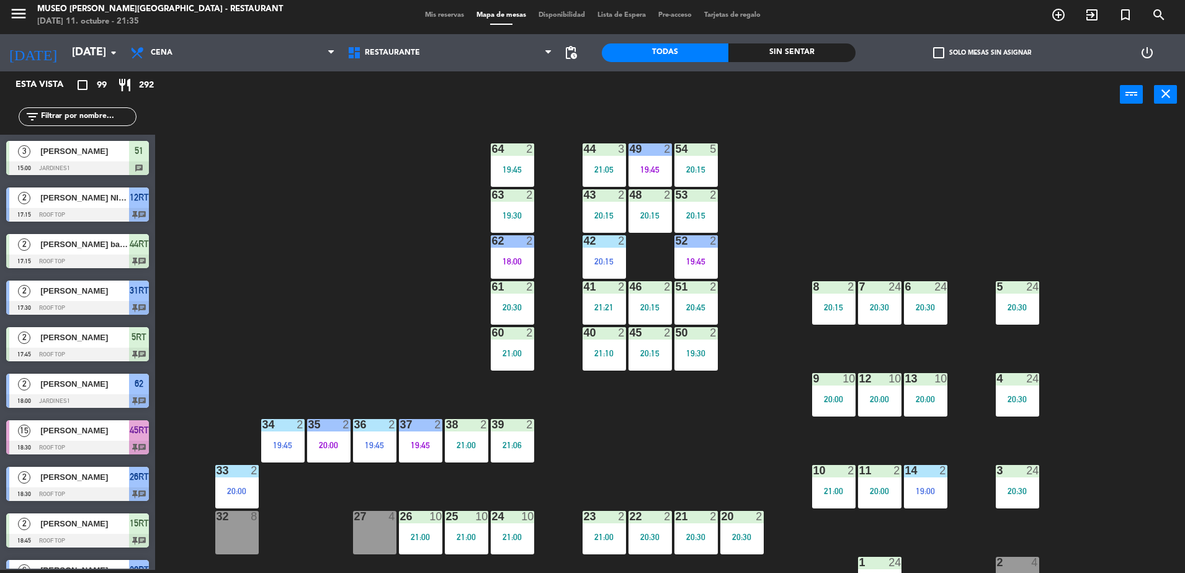
scroll to position [148, 0]
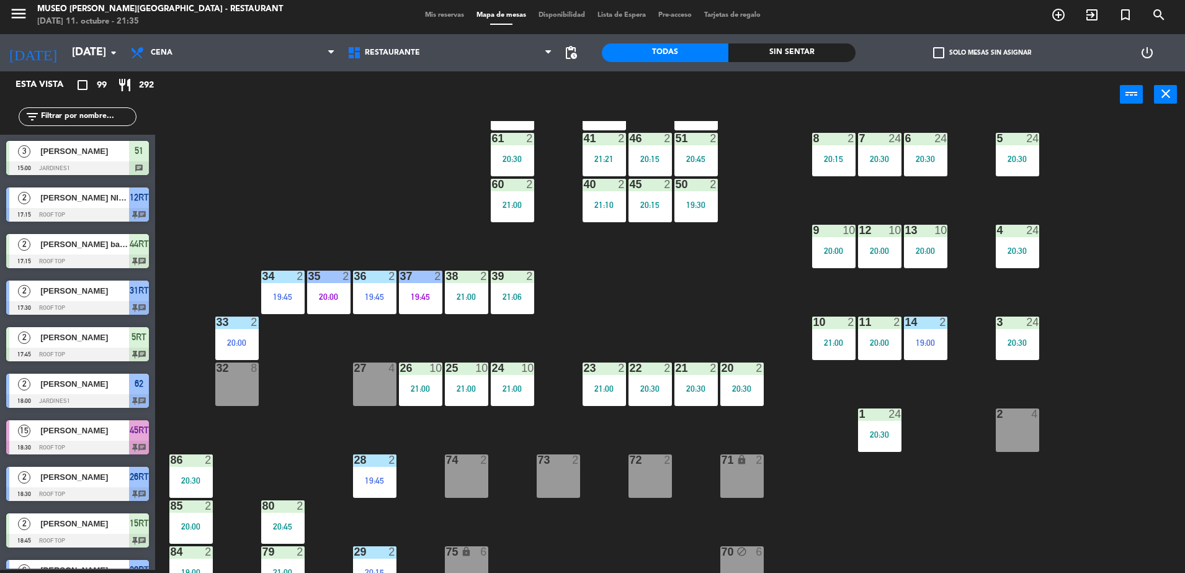
click at [115, 114] on input "text" at bounding box center [88, 117] width 96 height 14
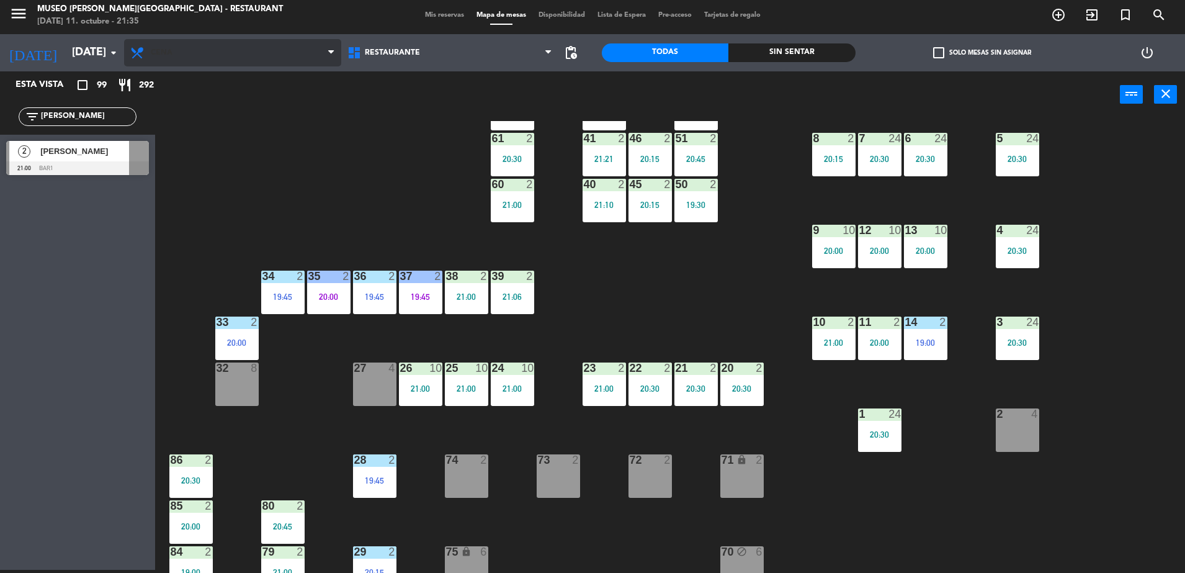
type input "[PERSON_NAME]"
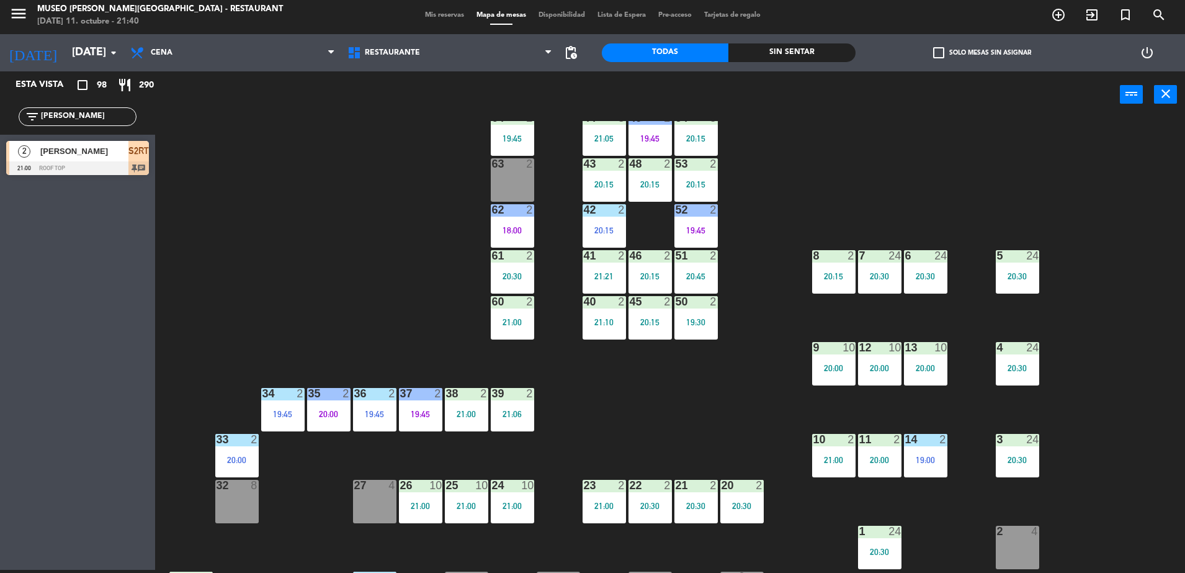
scroll to position [28, 0]
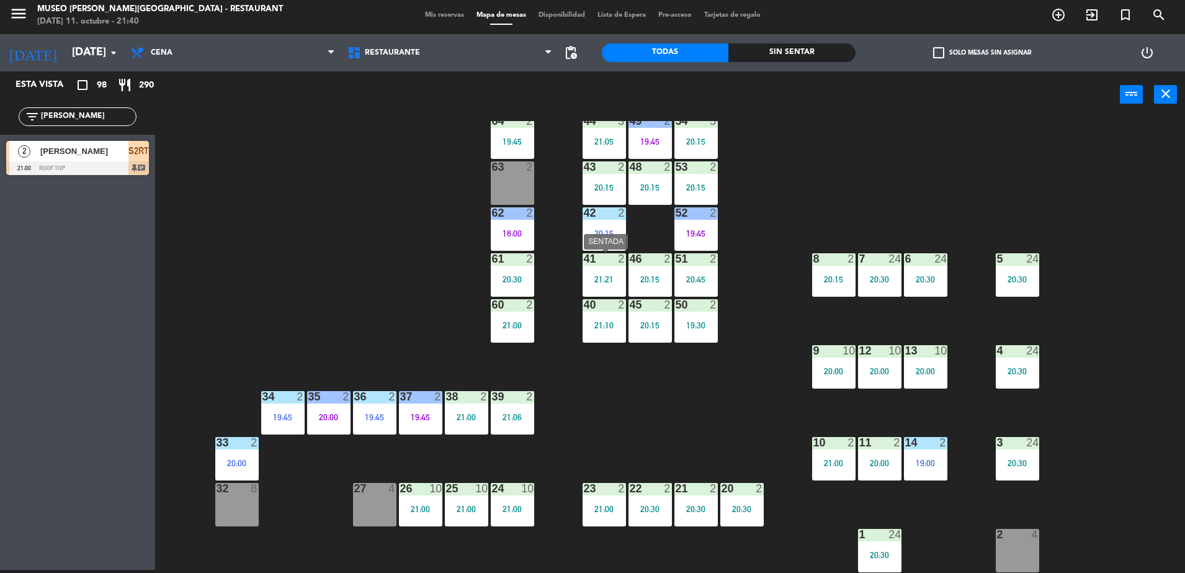
click at [601, 289] on div "41 2 21:21" at bounding box center [604, 274] width 43 height 43
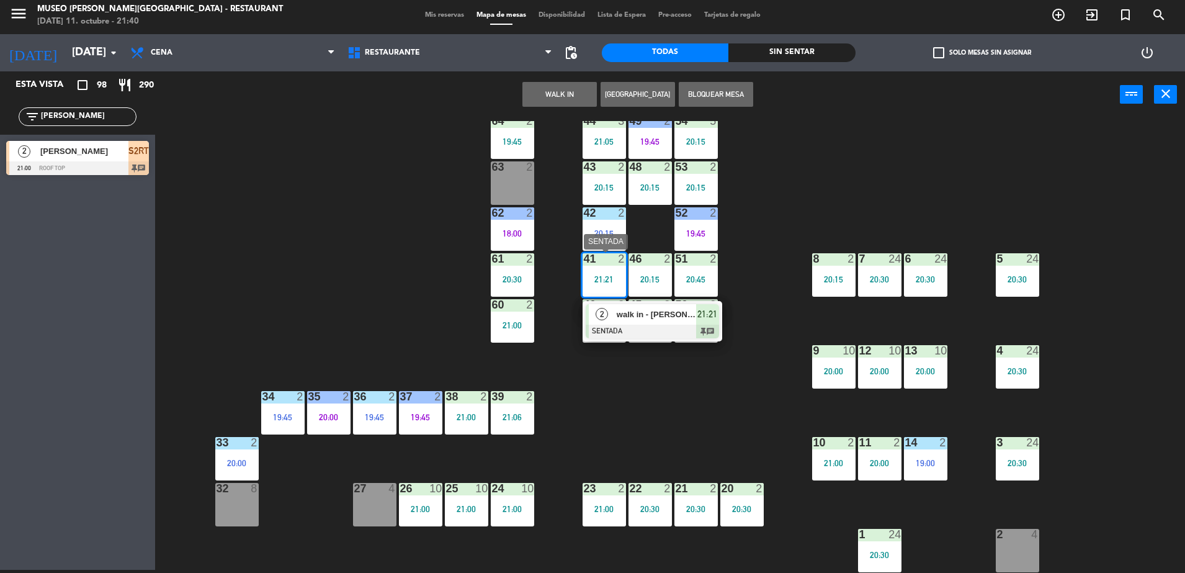
click at [639, 331] on div at bounding box center [652, 332] width 133 height 14
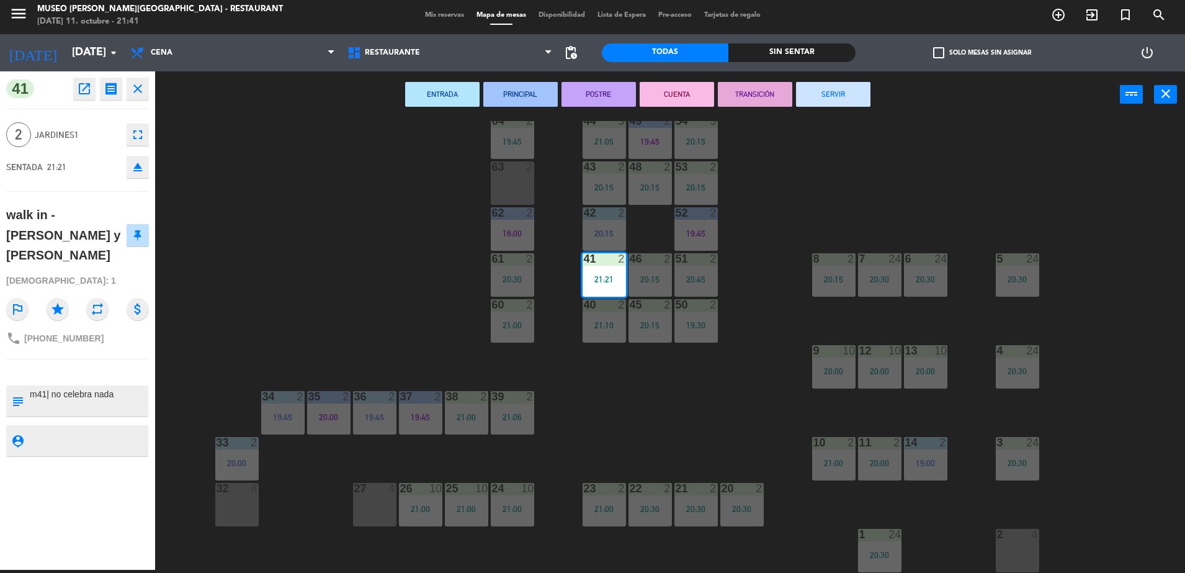
click at [309, 76] on div "ENTRADA PRINCIPAL POSTRE CUENTA TRANSICIÓN SERVIR power_input close" at bounding box center [637, 94] width 965 height 47
click at [406, 156] on div "44 3 21:05 49 2 19:45 54 5 20:15 64 2 19:45 48 2 20:15 53 2 20:15 63 2 43 2 20:…" at bounding box center [676, 347] width 1018 height 452
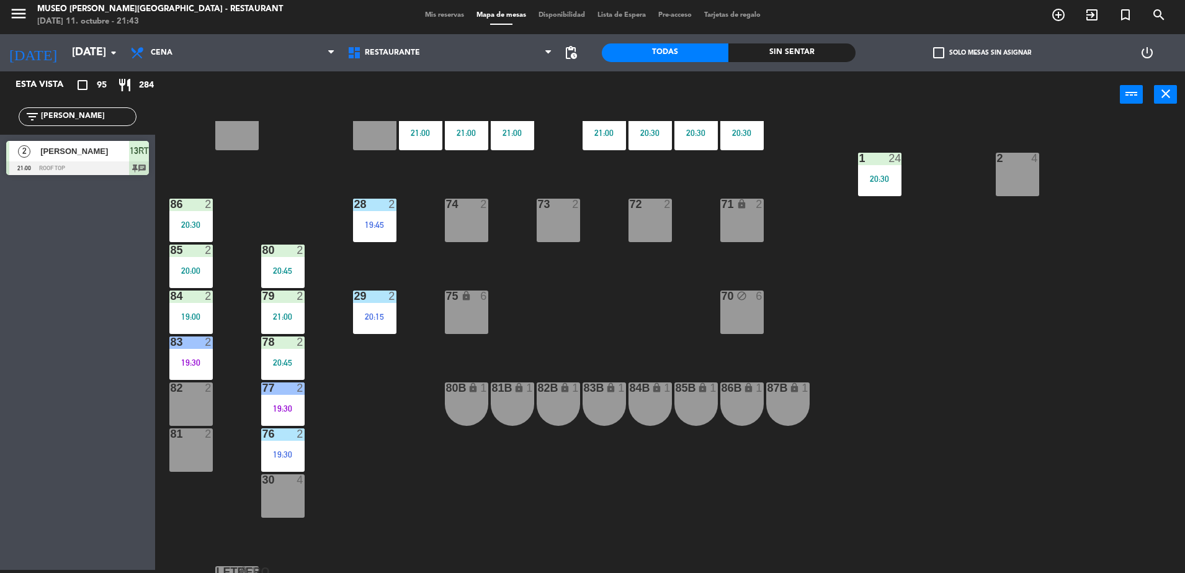
scroll to position [0, 0]
